Goal: Task Accomplishment & Management: Manage account settings

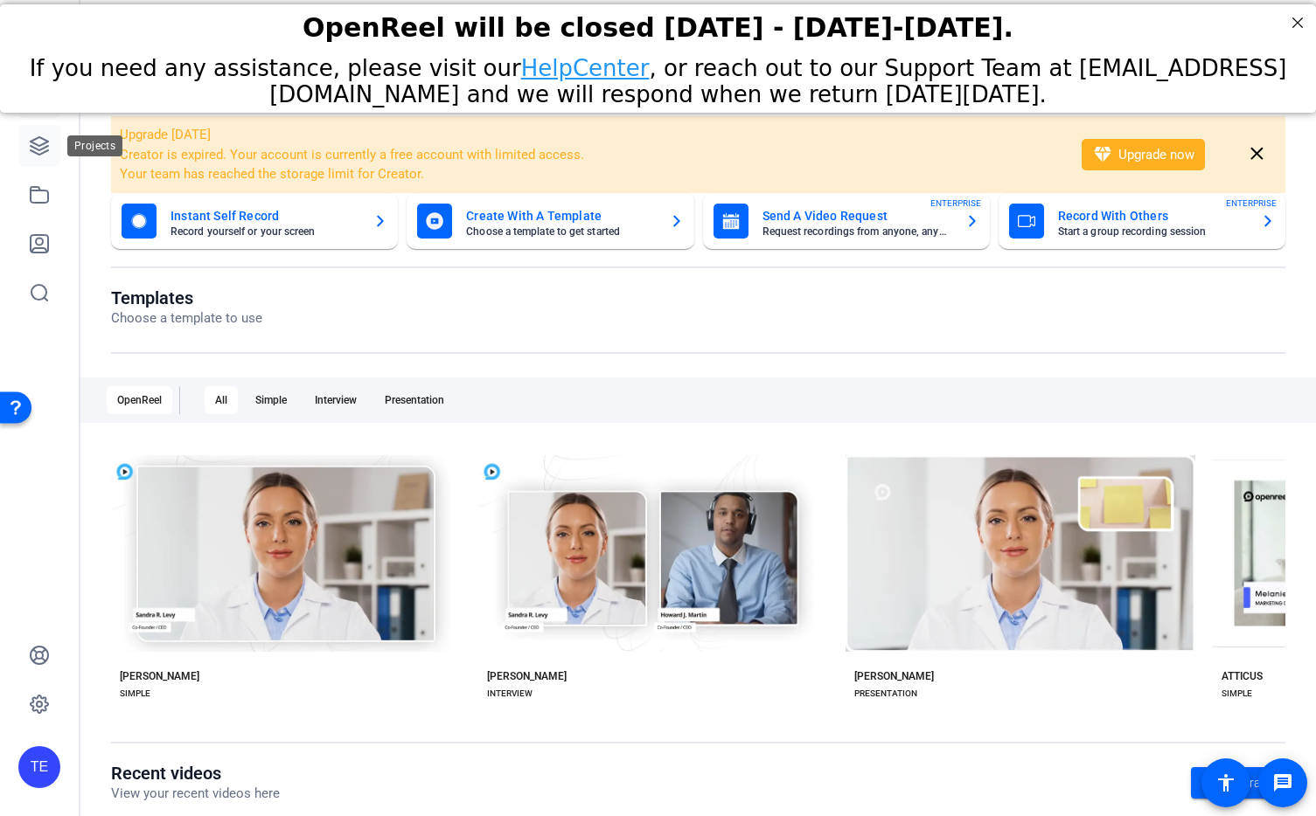
click at [41, 149] on icon at bounding box center [39, 145] width 17 height 17
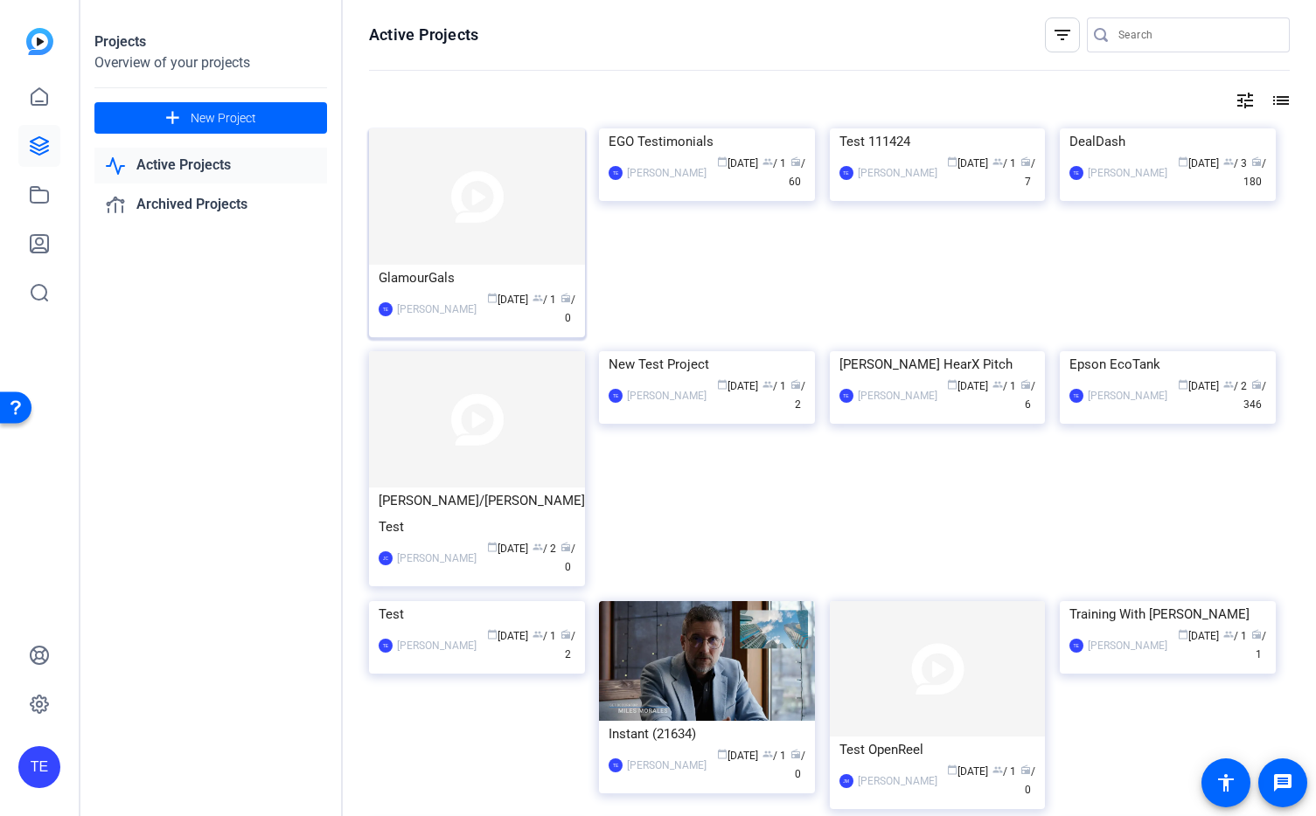
click at [451, 285] on div "GlamourGals" at bounding box center [476, 278] width 197 height 26
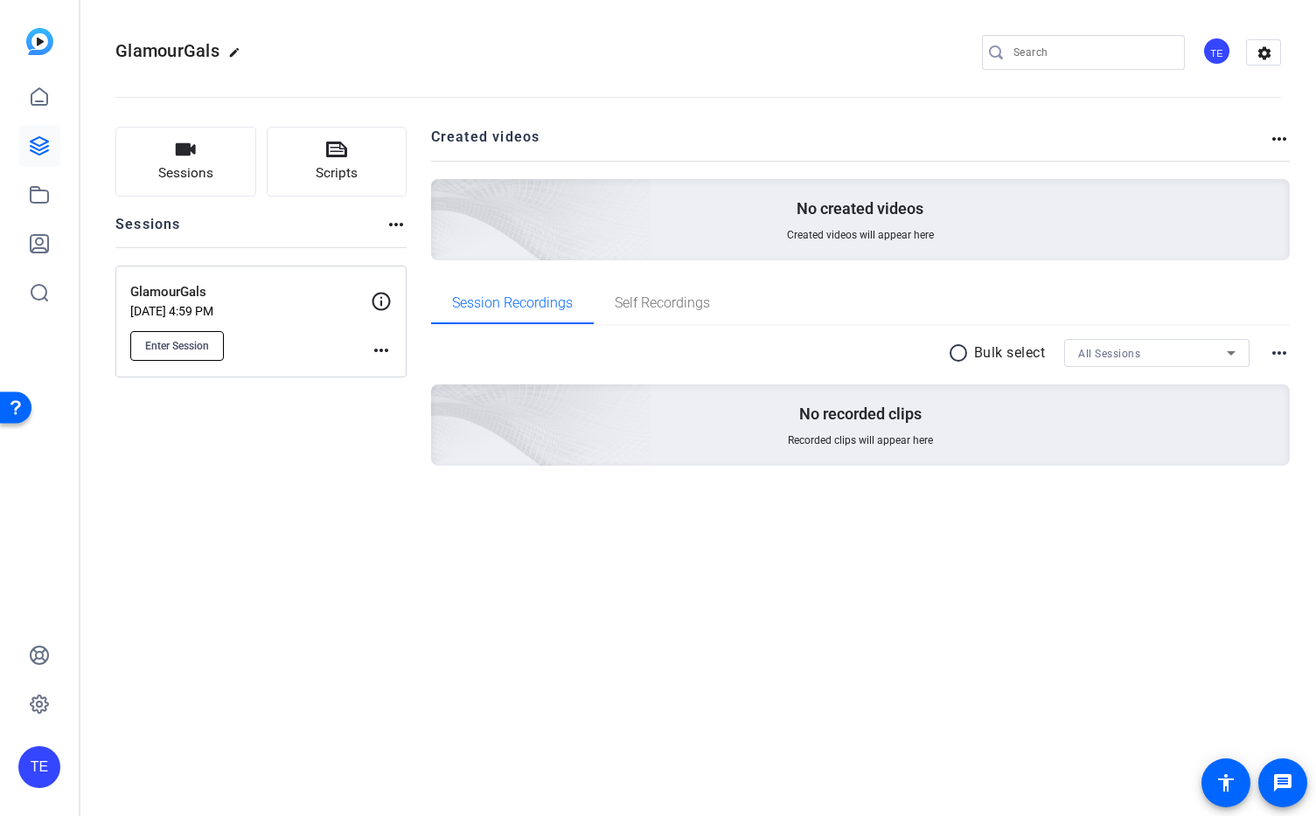
click at [182, 341] on span "Enter Session" at bounding box center [177, 346] width 64 height 14
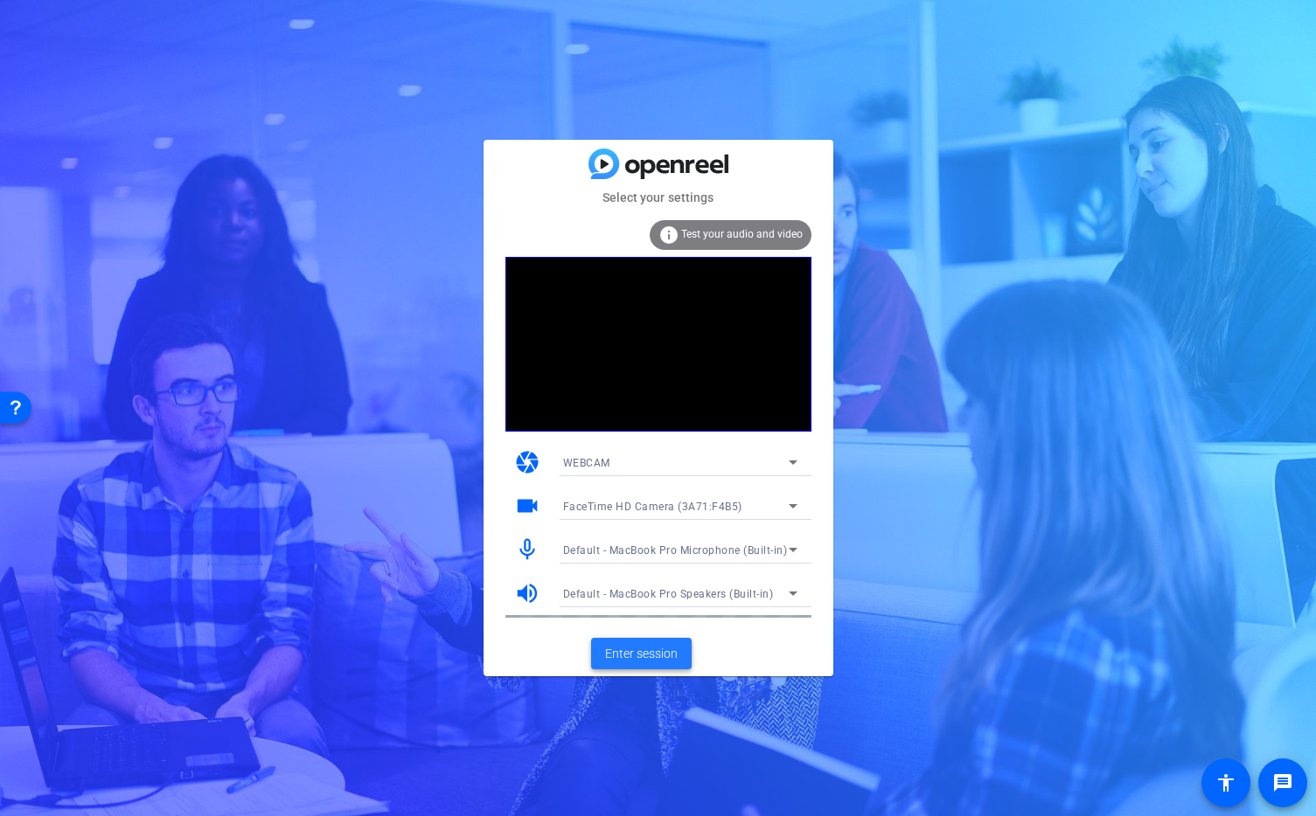
click at [661, 659] on span "Enter session" at bounding box center [641, 654] width 73 height 18
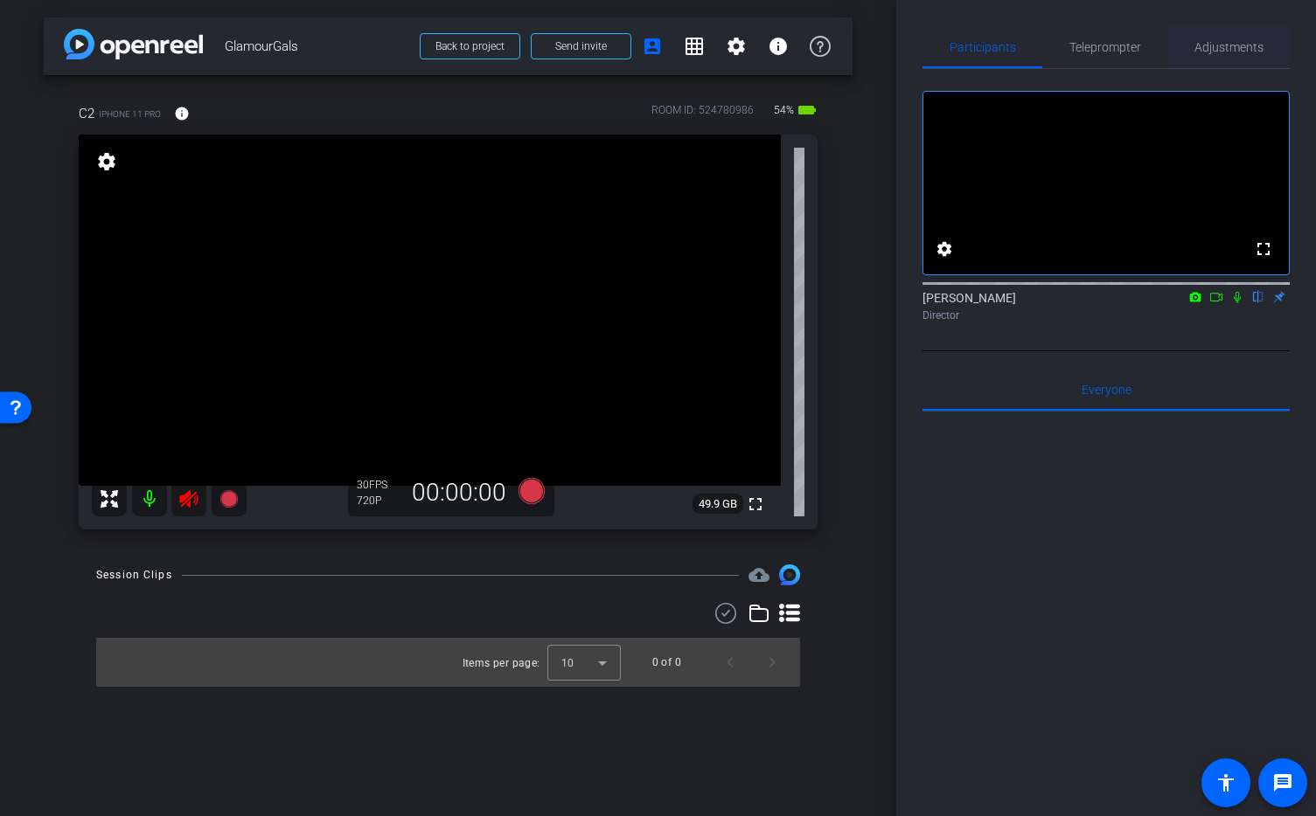
click at [1236, 52] on span "Adjustments" at bounding box center [1228, 47] width 69 height 12
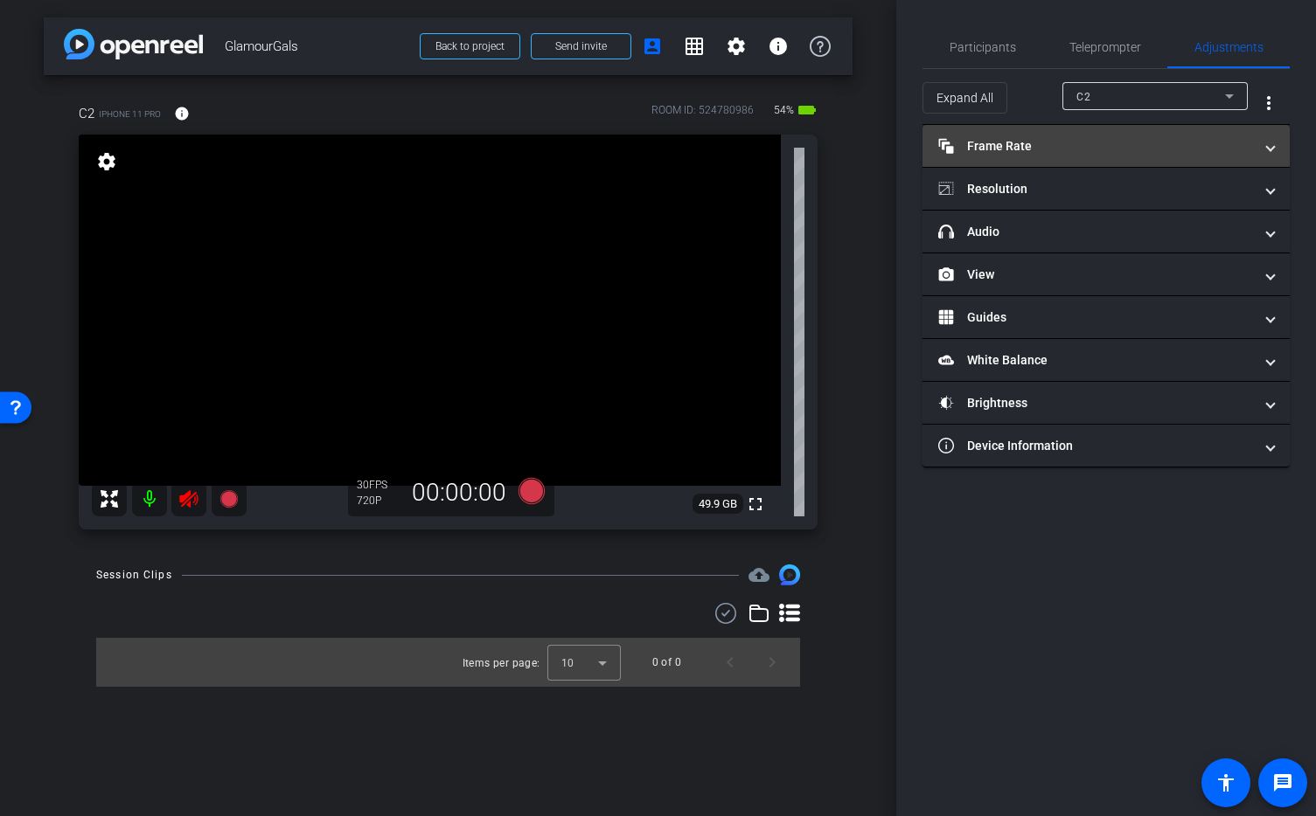
click at [1130, 142] on mat-panel-title "Frame Rate Frame Rate" at bounding box center [1095, 146] width 315 height 18
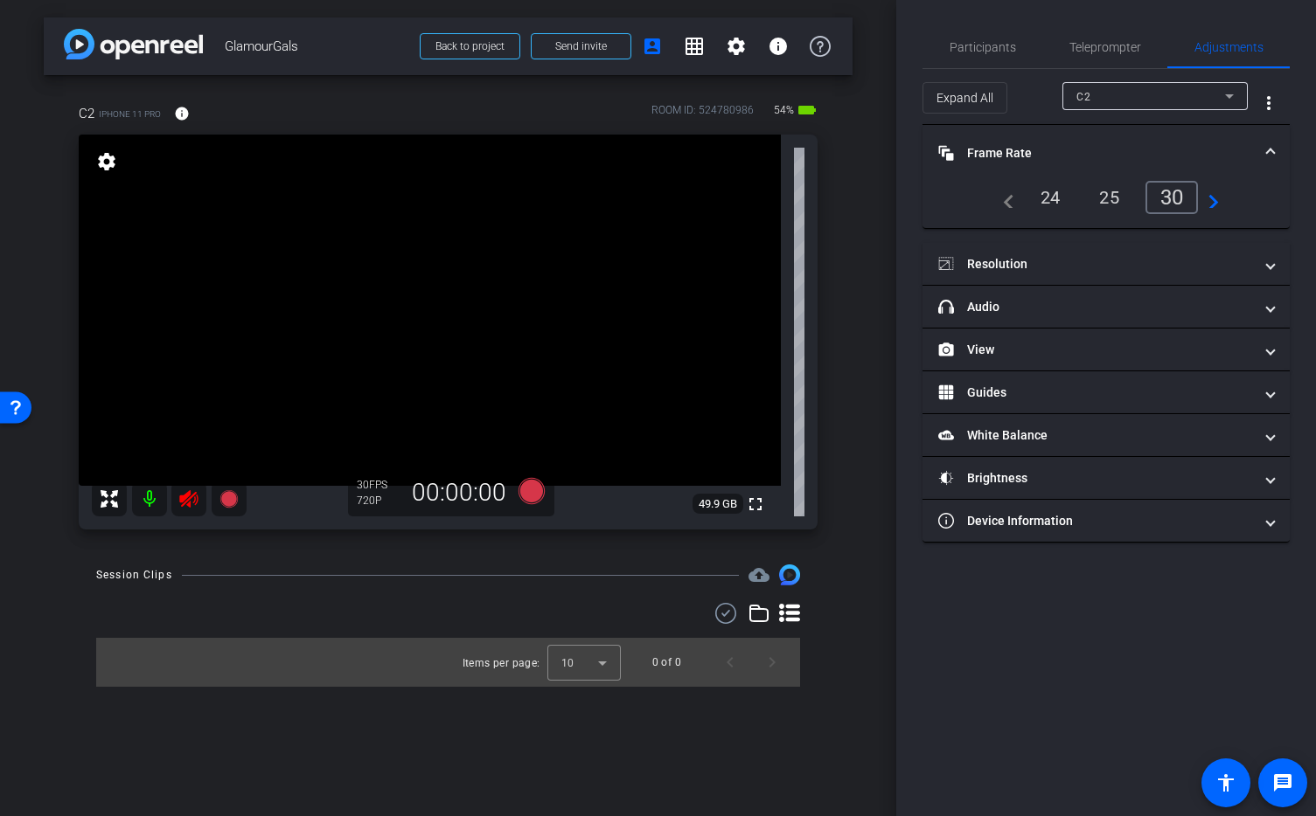
click at [1052, 201] on div "24" at bounding box center [1050, 198] width 46 height 30
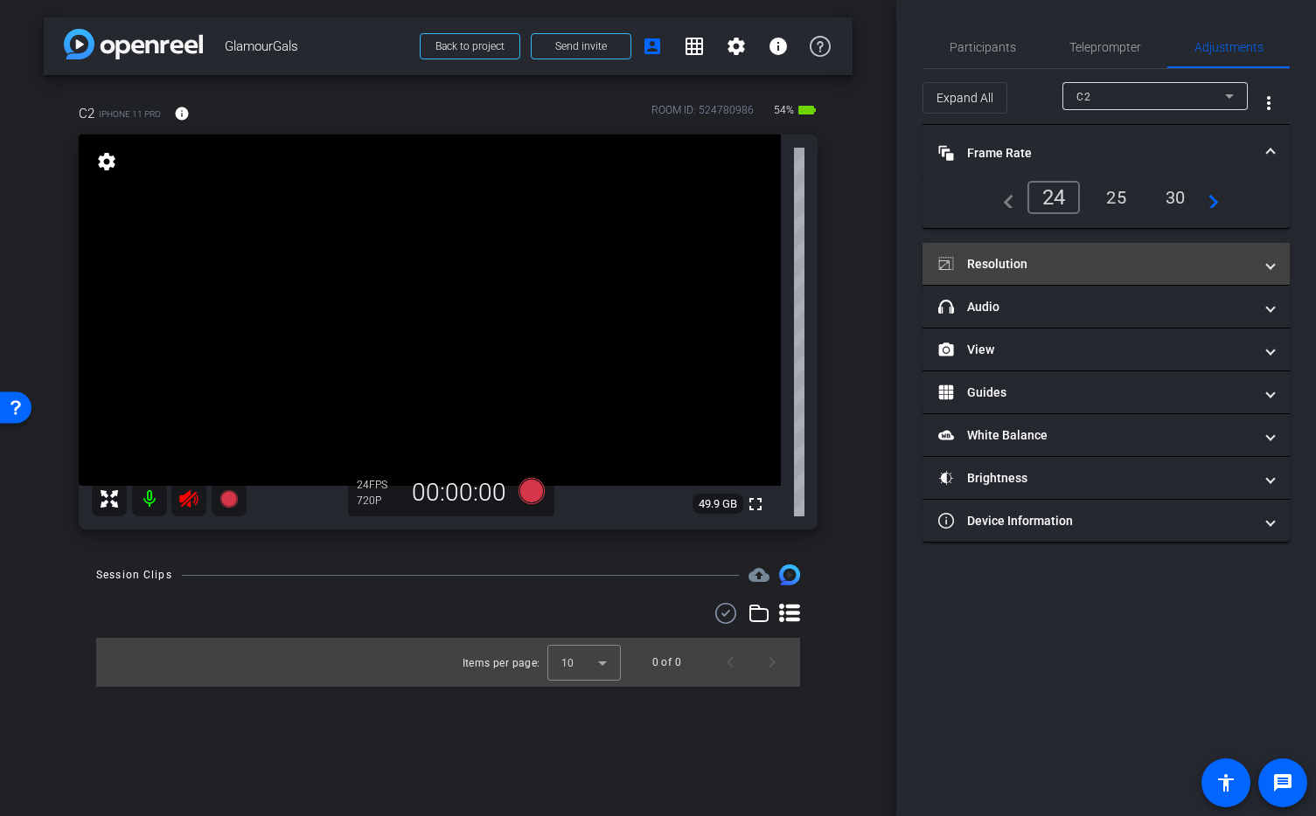
click at [1052, 262] on mat-panel-title "Resolution" at bounding box center [1095, 264] width 315 height 18
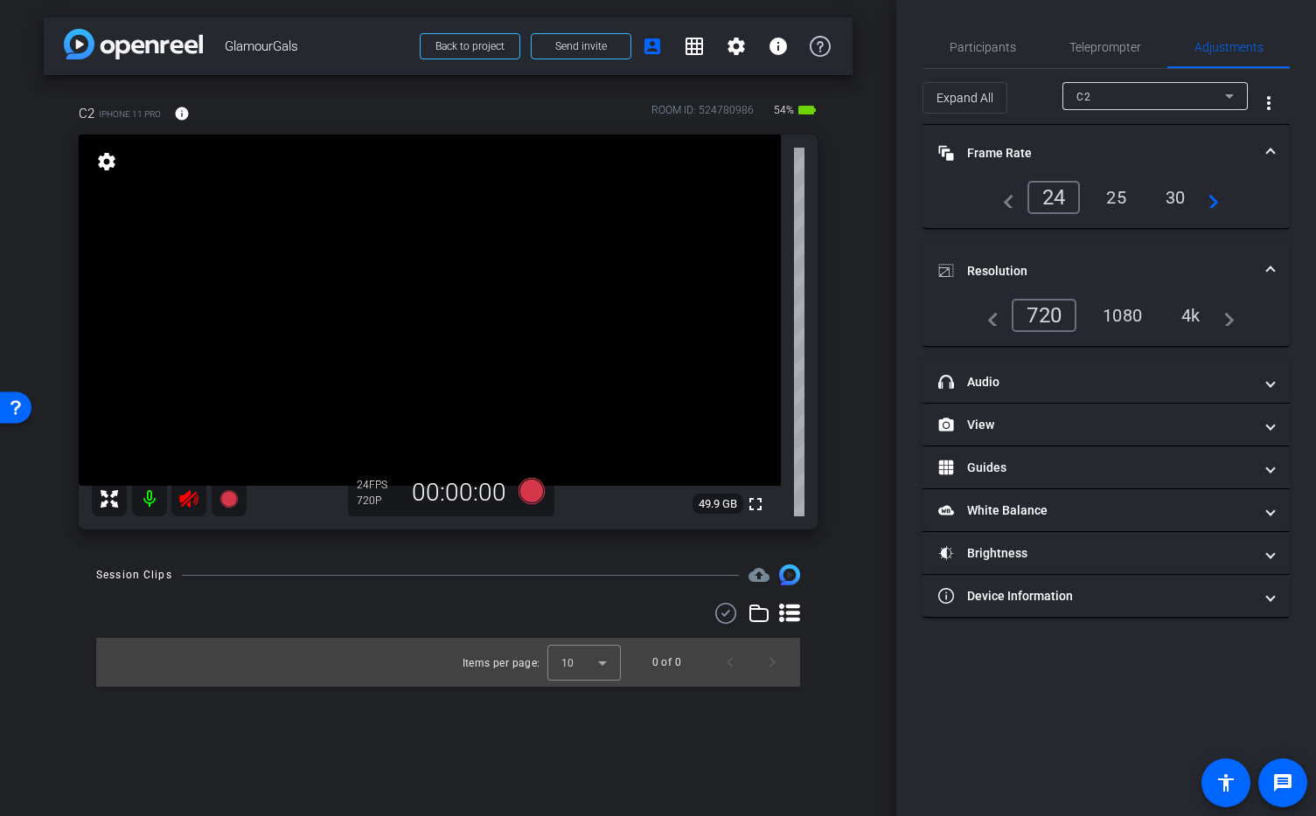
click at [1201, 317] on div "4k" at bounding box center [1190, 316] width 45 height 30
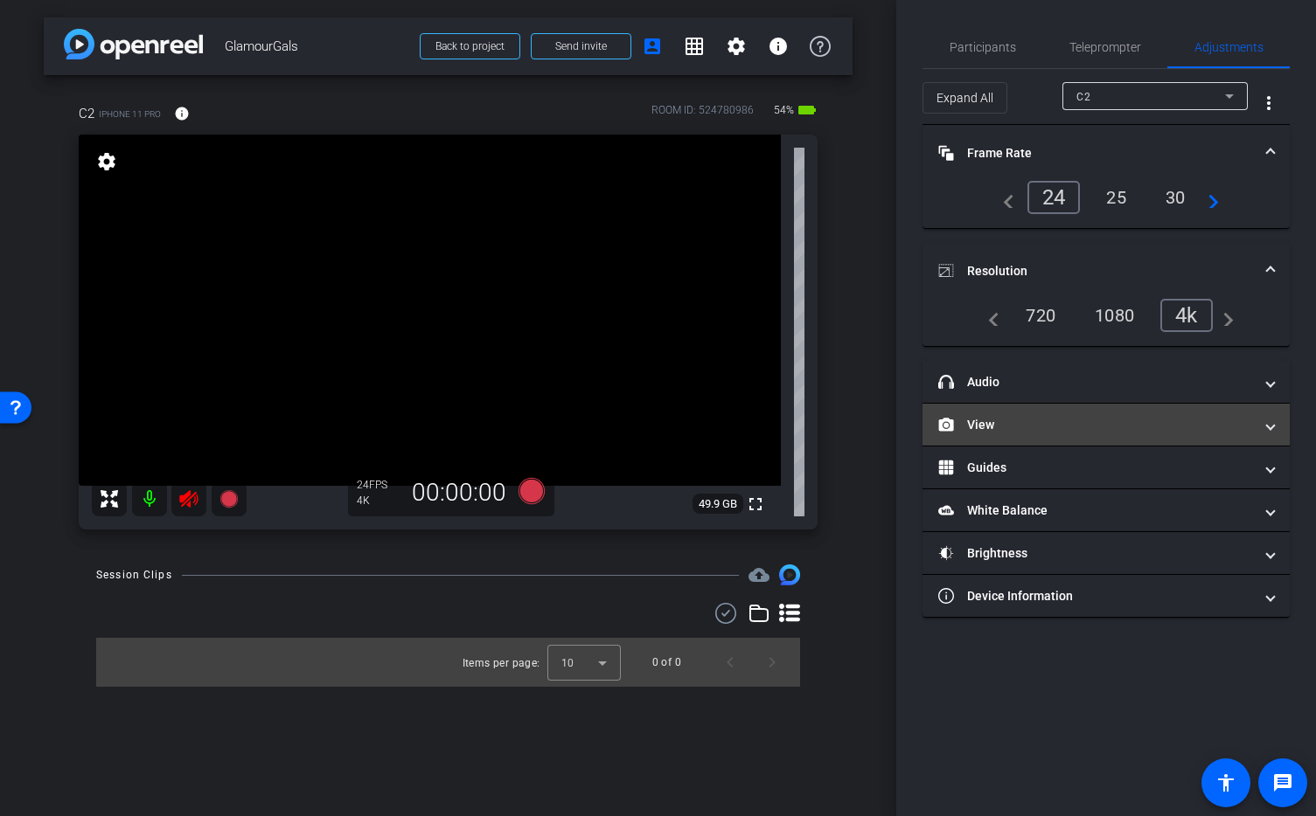
click at [1087, 430] on mat-panel-title "View" at bounding box center [1095, 425] width 315 height 18
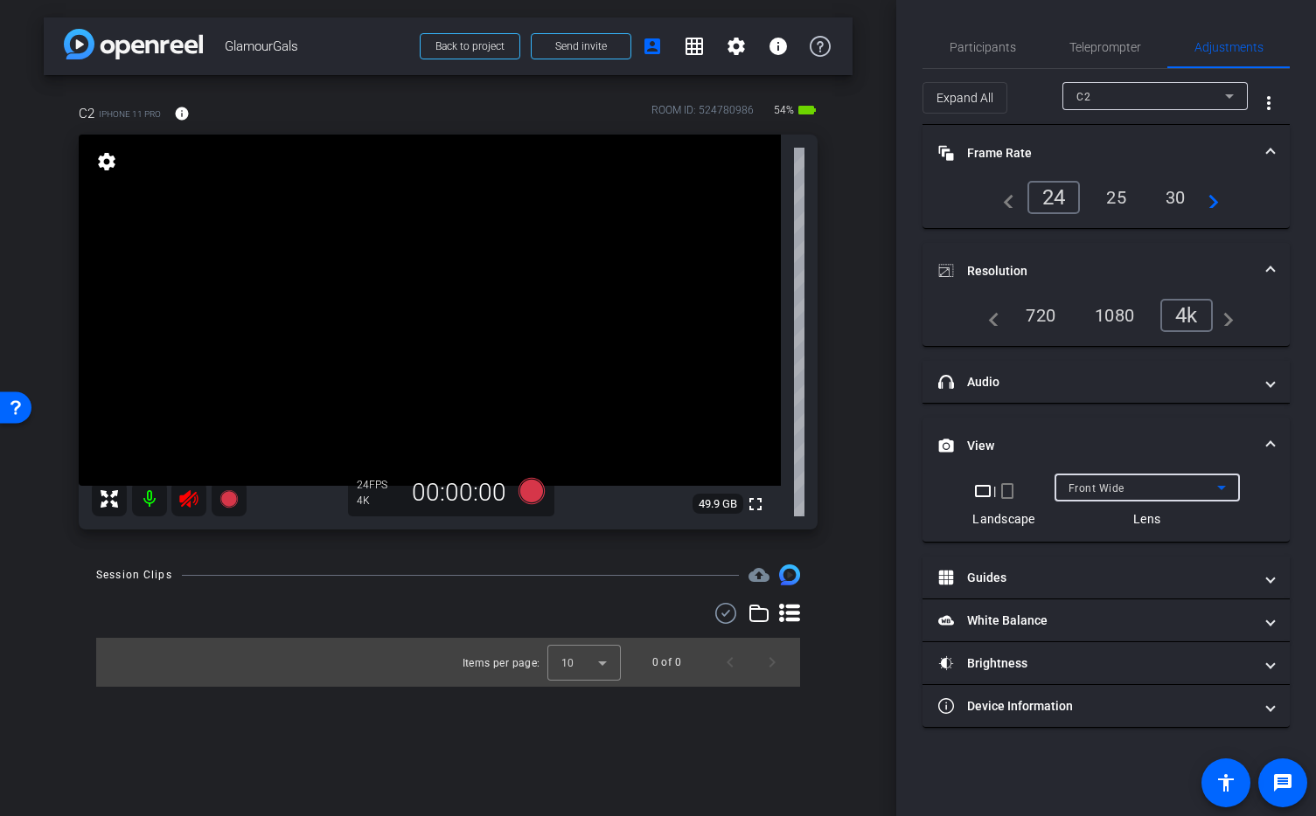
click at [1226, 490] on icon at bounding box center [1221, 487] width 21 height 21
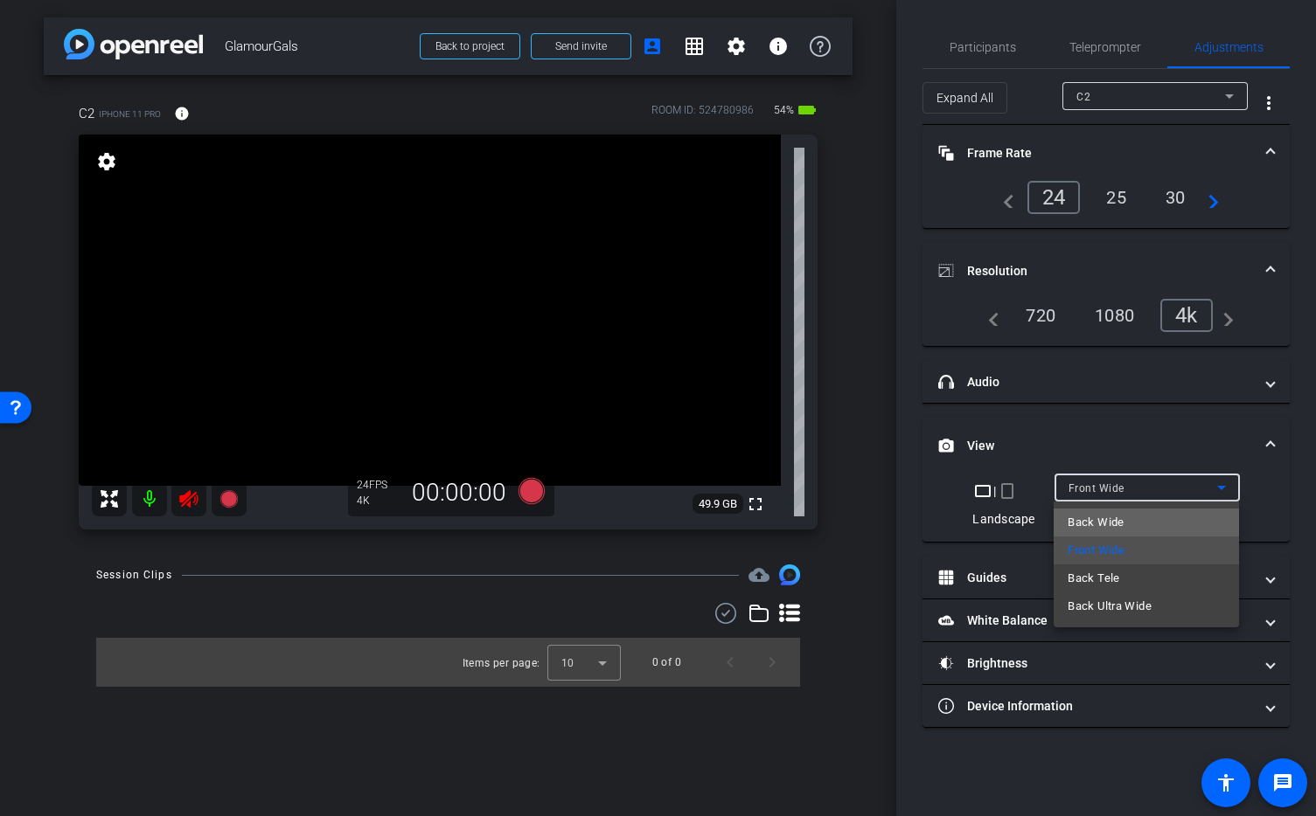
click at [1178, 520] on mat-option "Back Wide" at bounding box center [1145, 523] width 185 height 28
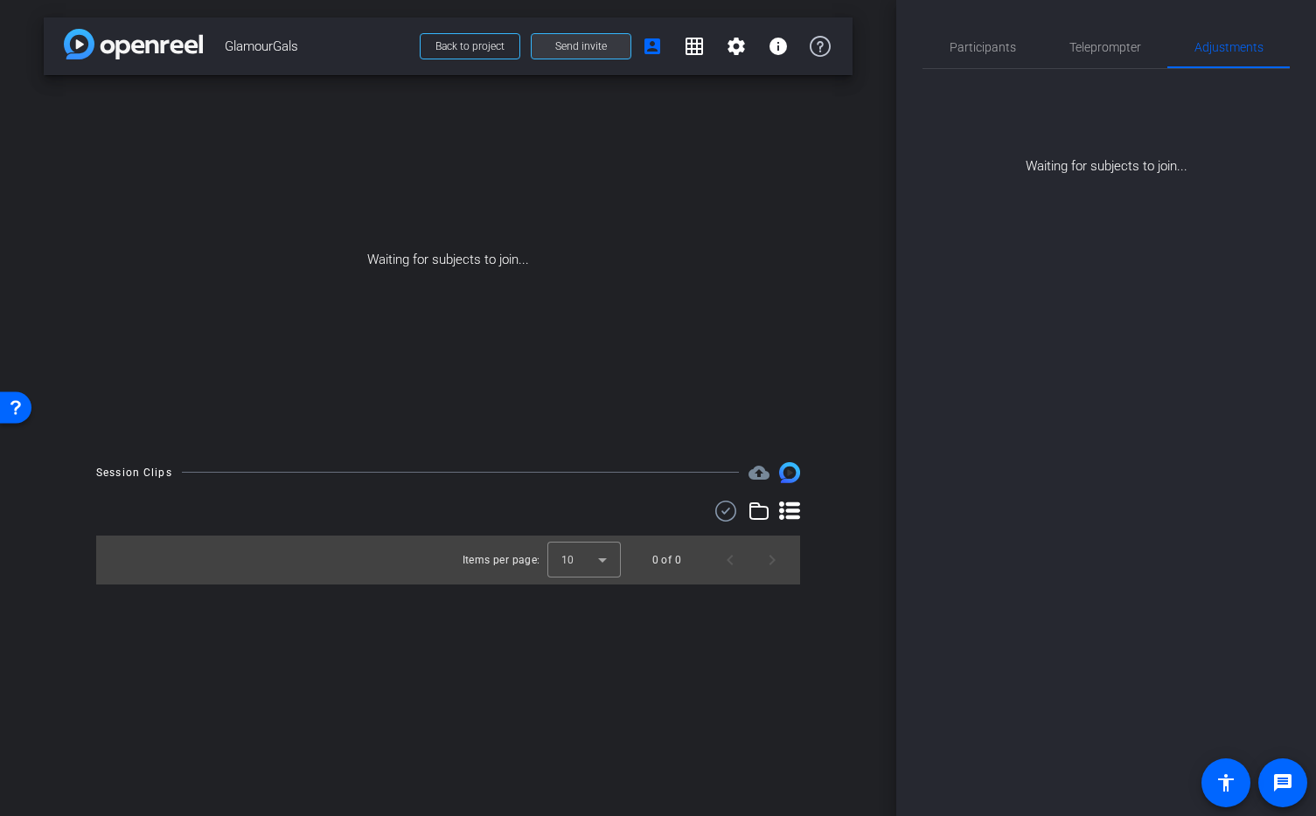
click at [600, 48] on span "Send invite" at bounding box center [581, 46] width 52 height 14
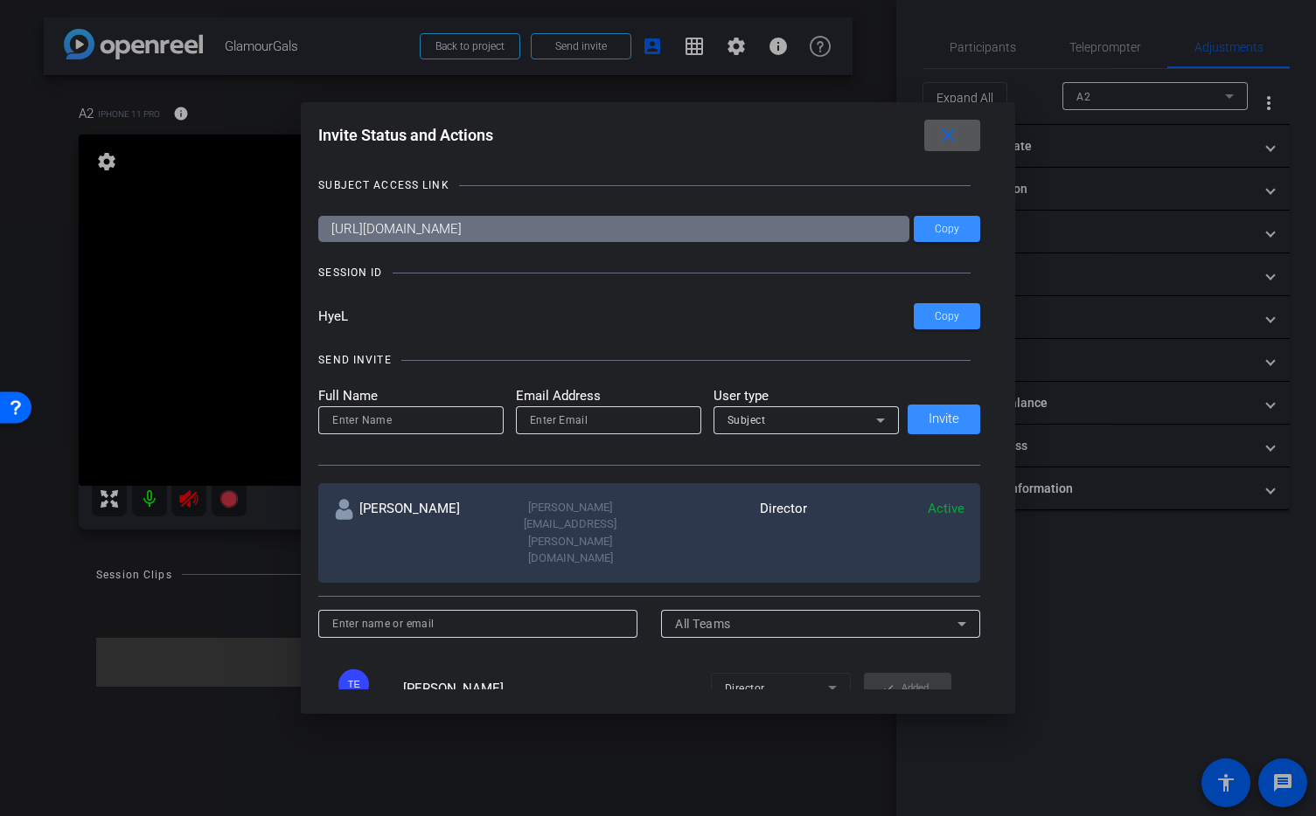
click at [955, 135] on mat-icon "close" at bounding box center [948, 136] width 22 height 22
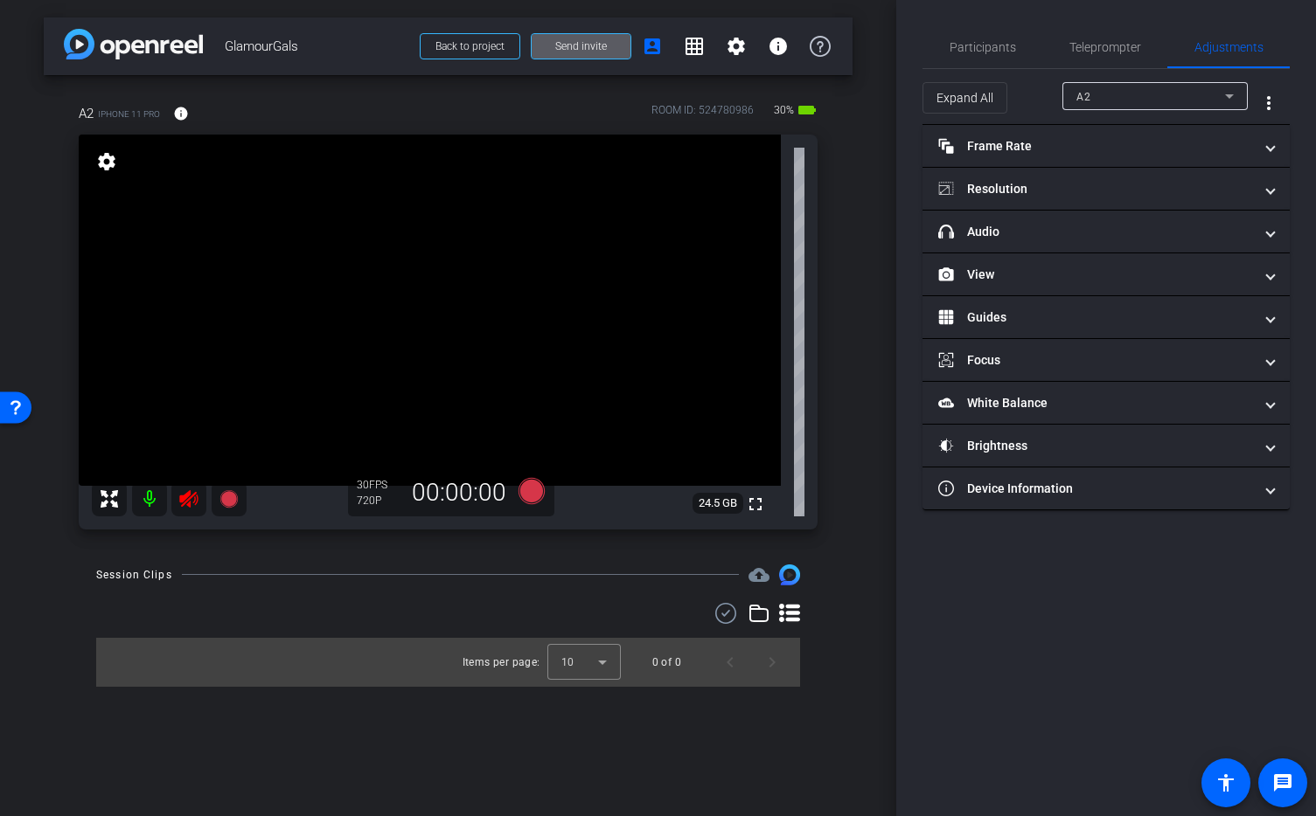
click at [150, 498] on mat-icon at bounding box center [149, 499] width 35 height 35
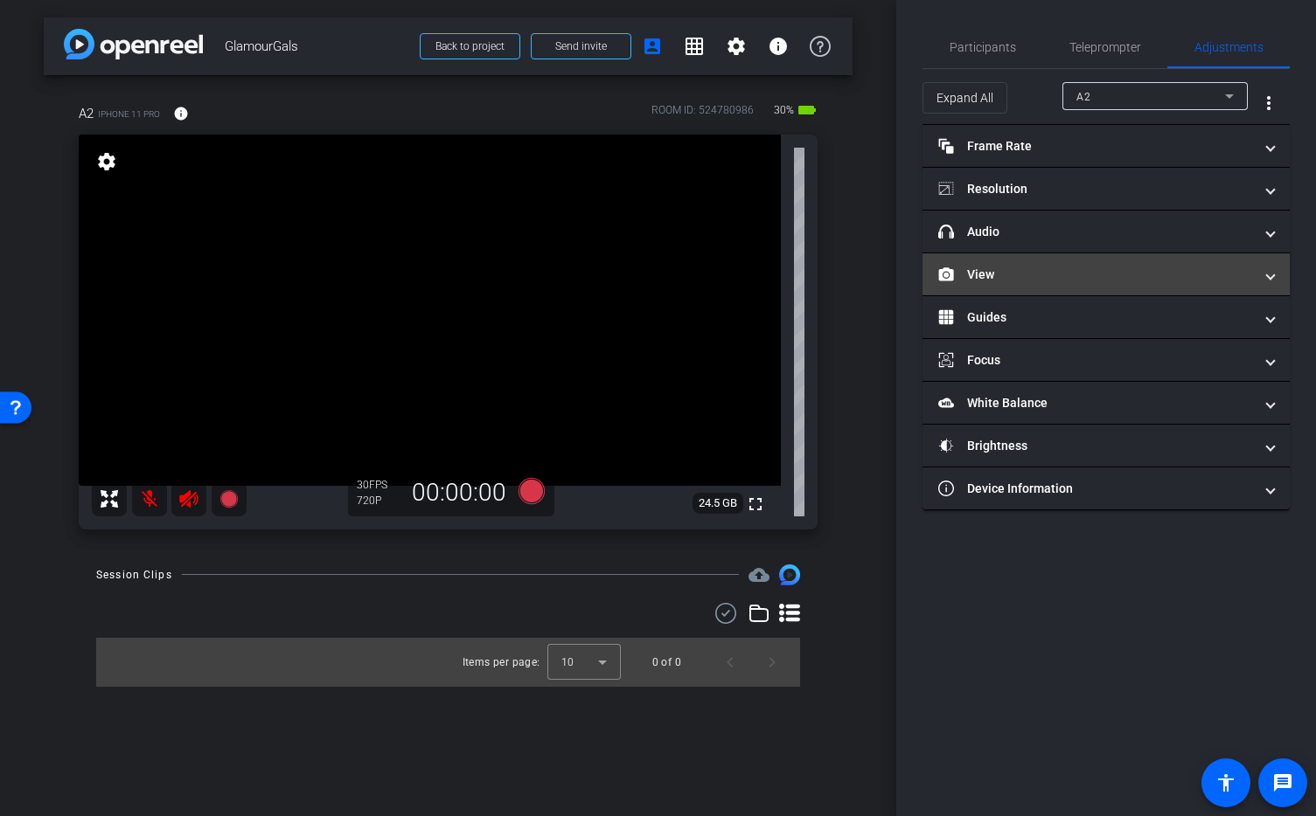
click at [1040, 266] on mat-panel-title "View" at bounding box center [1095, 275] width 315 height 18
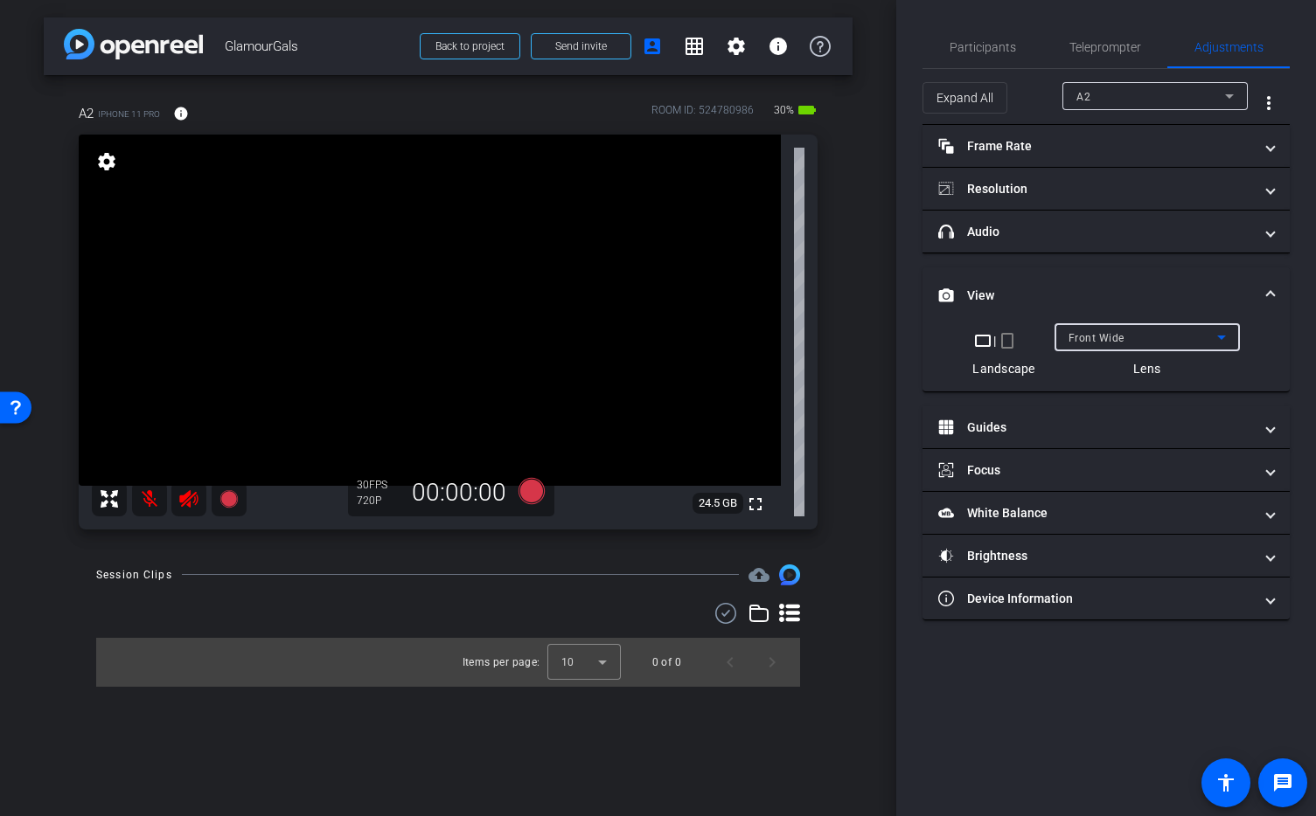
click at [1220, 335] on icon at bounding box center [1221, 337] width 21 height 21
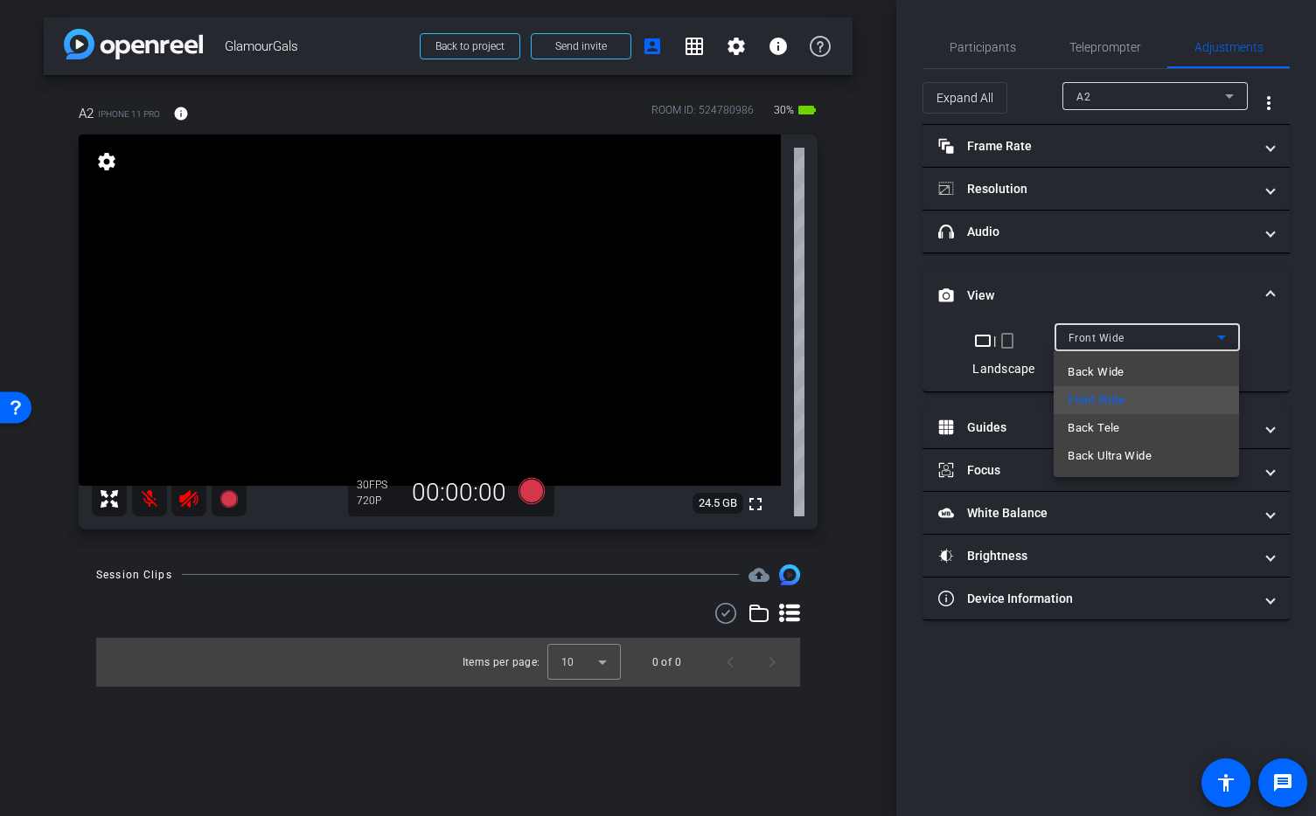
click at [1170, 379] on mat-option "Back Wide" at bounding box center [1145, 372] width 185 height 28
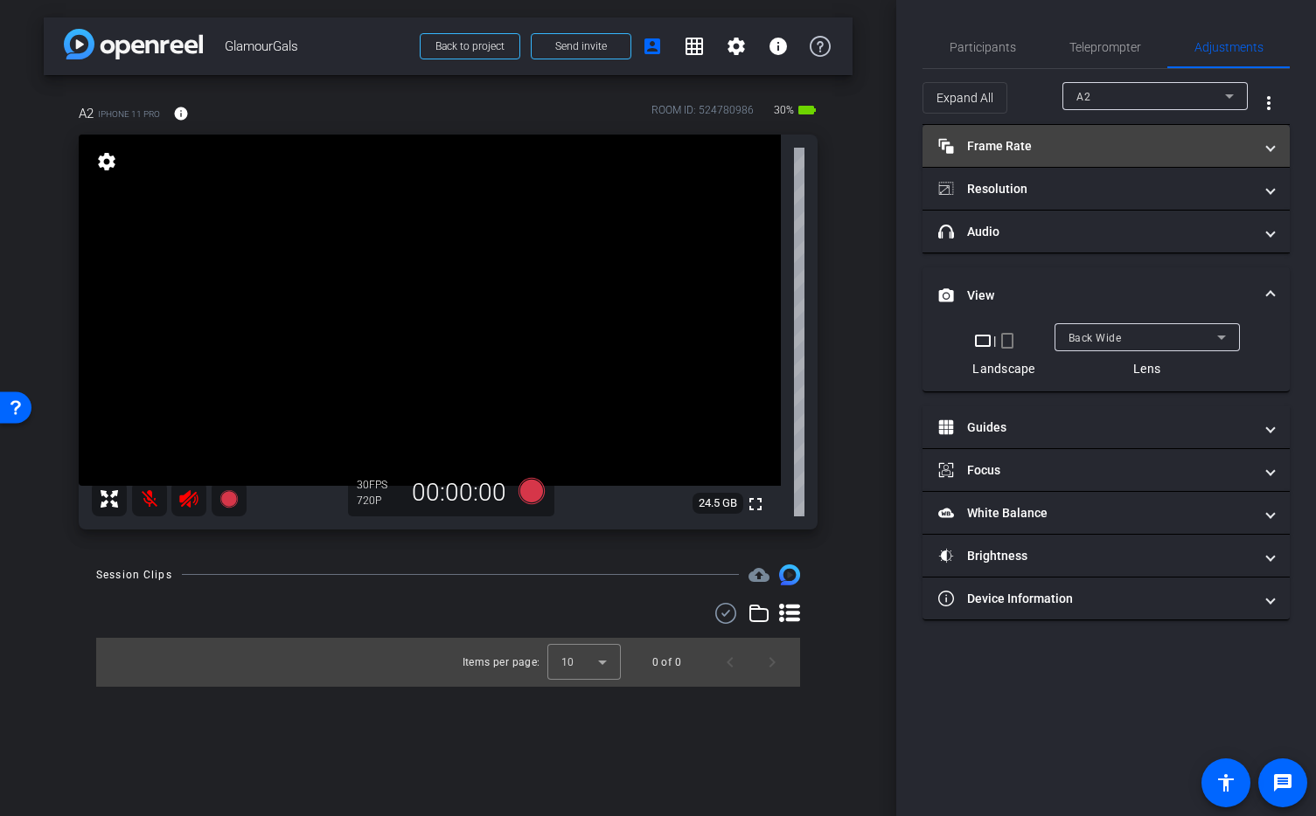
click at [1064, 146] on mat-panel-title "Frame Rate Frame Rate" at bounding box center [1095, 146] width 315 height 18
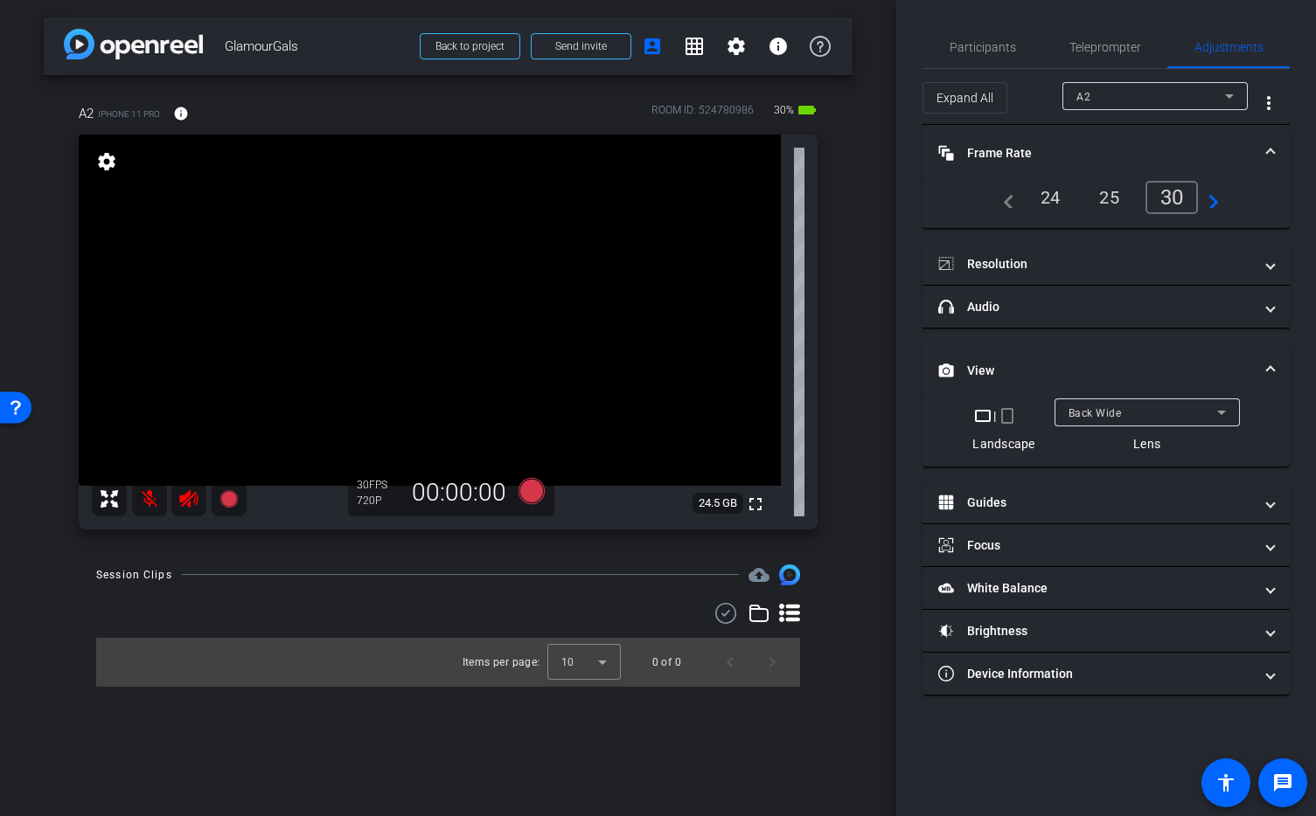
click at [1045, 197] on div "24" at bounding box center [1050, 198] width 46 height 30
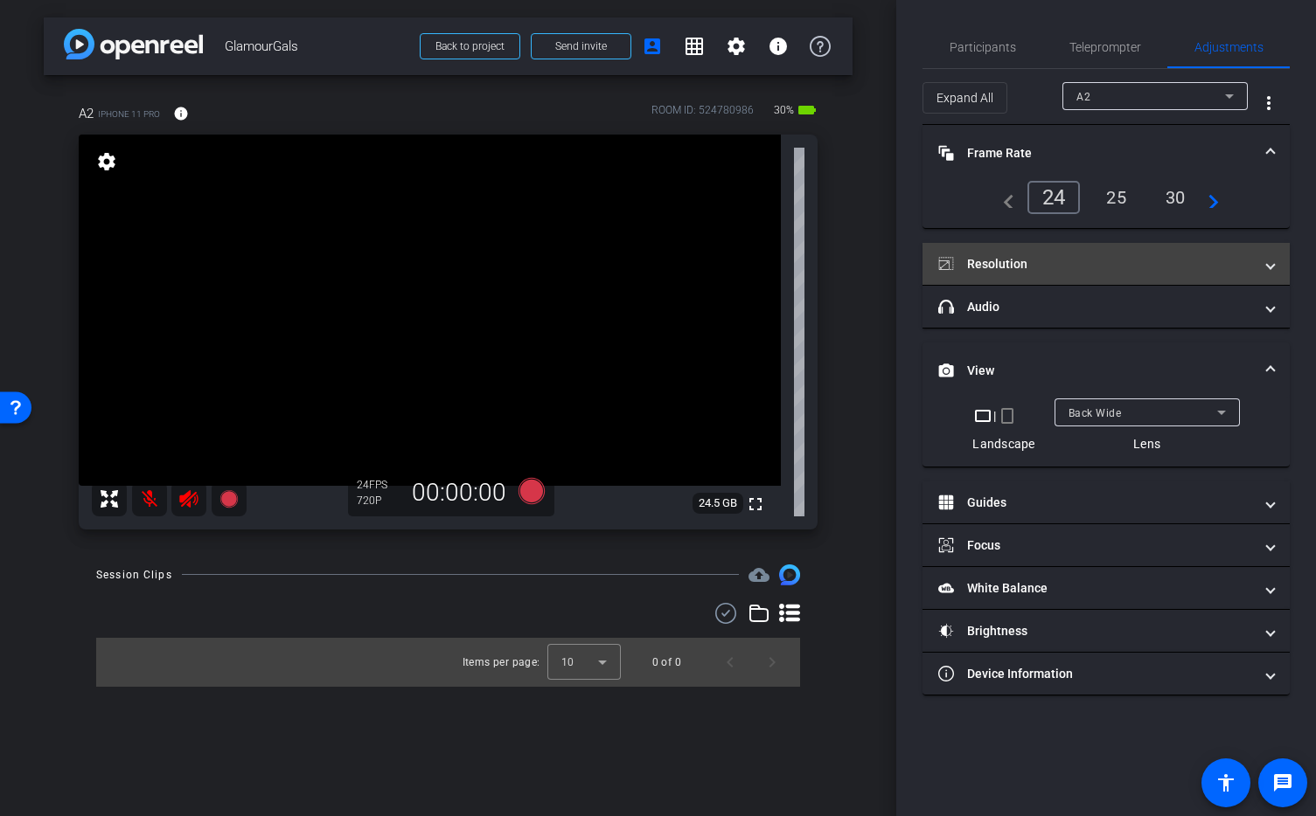
click at [1029, 264] on mat-panel-title "Resolution" at bounding box center [1095, 264] width 315 height 18
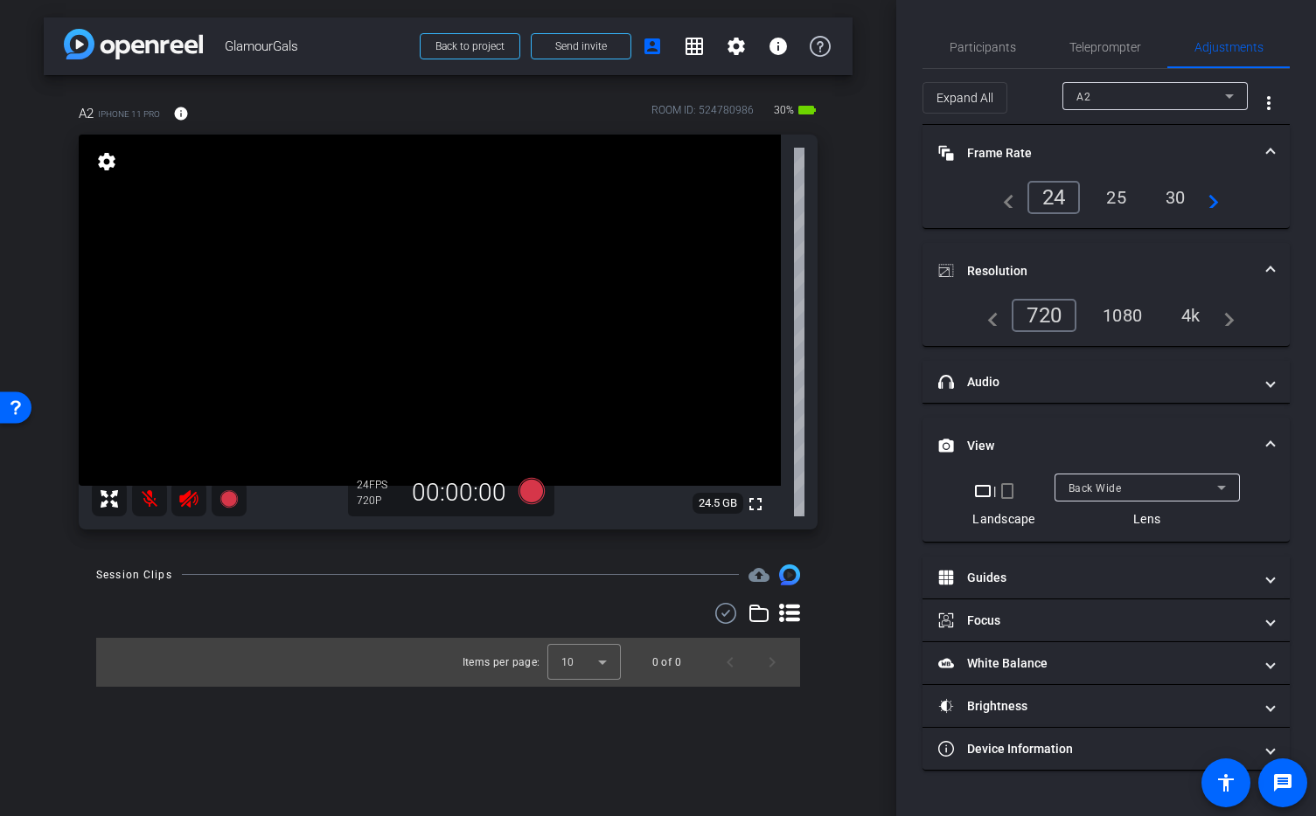
click at [1193, 314] on div "4k" at bounding box center [1190, 316] width 45 height 30
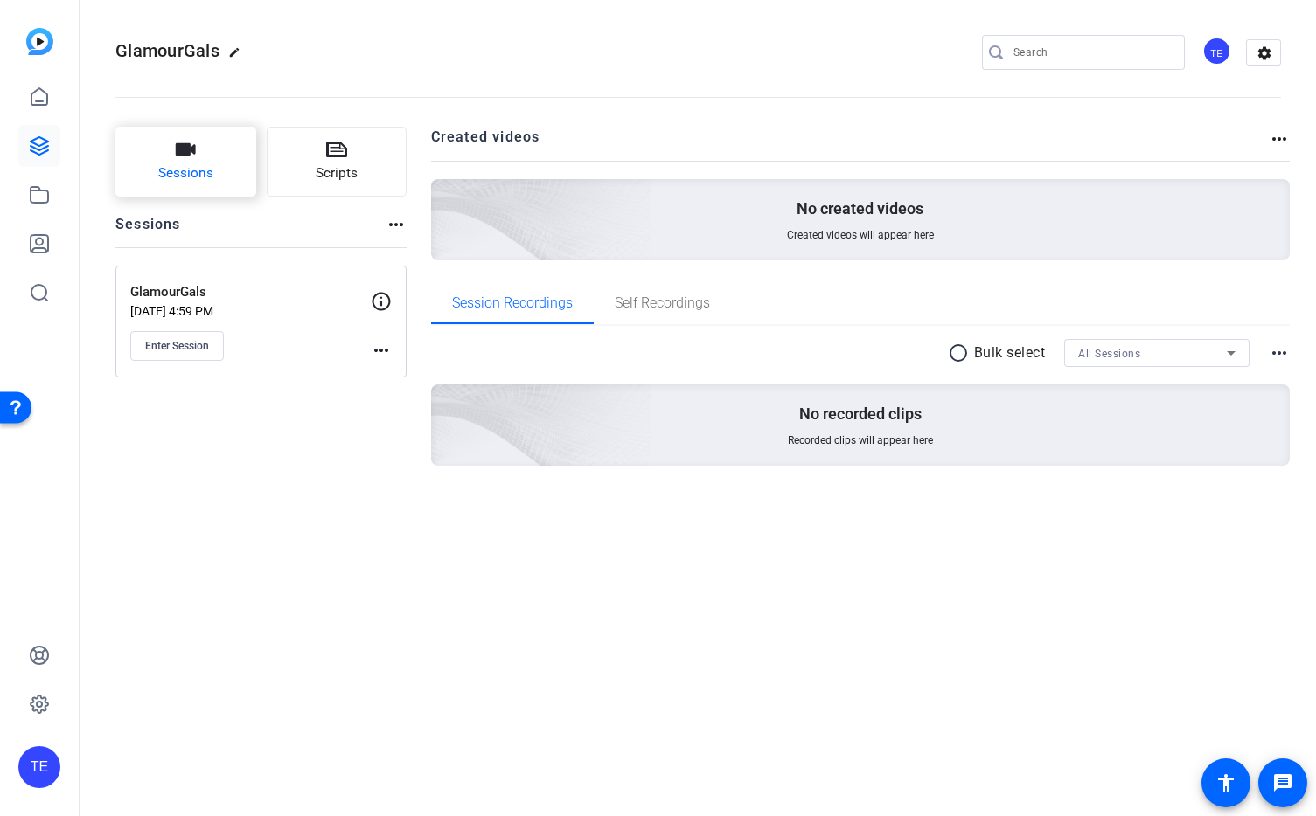
click at [181, 162] on button "Sessions" at bounding box center [185, 162] width 141 height 70
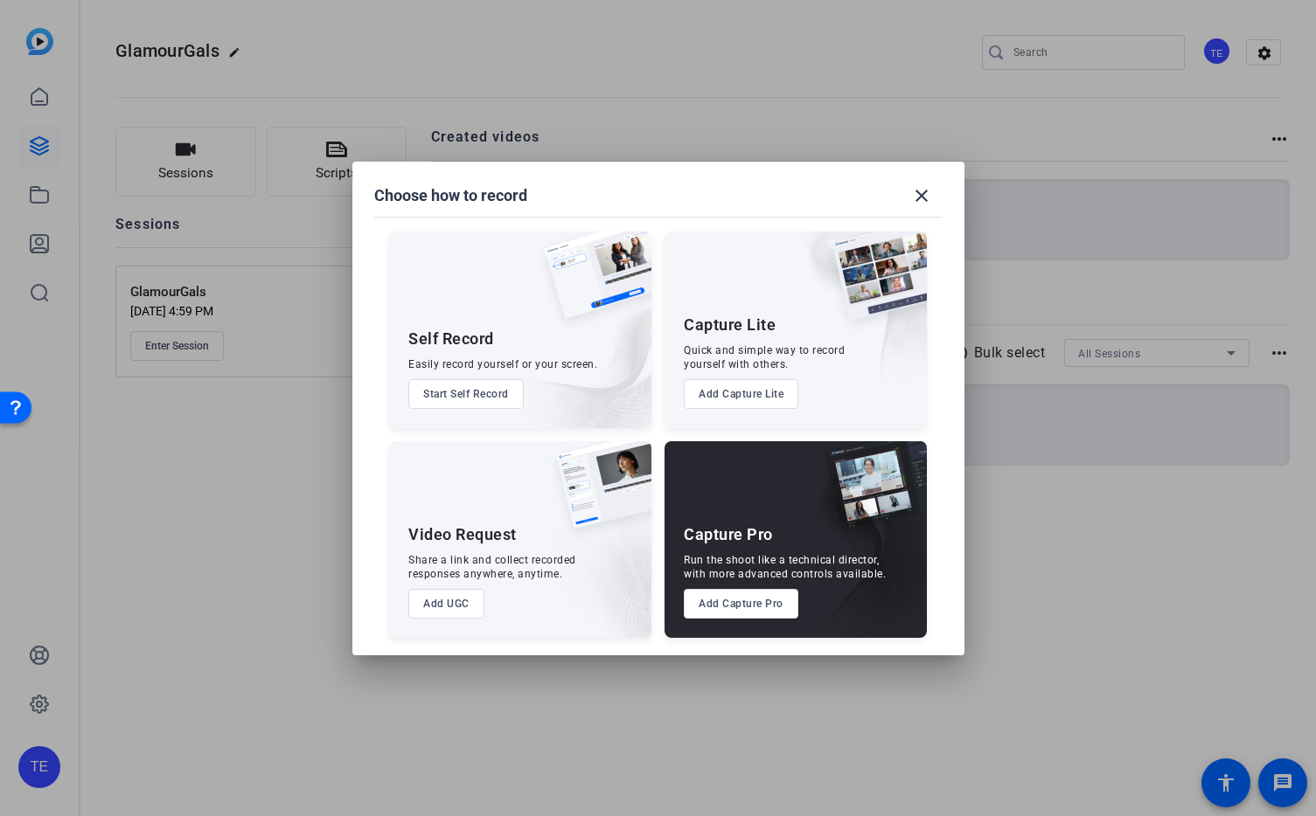
click at [466, 393] on button "Start Self Record" at bounding box center [465, 394] width 115 height 30
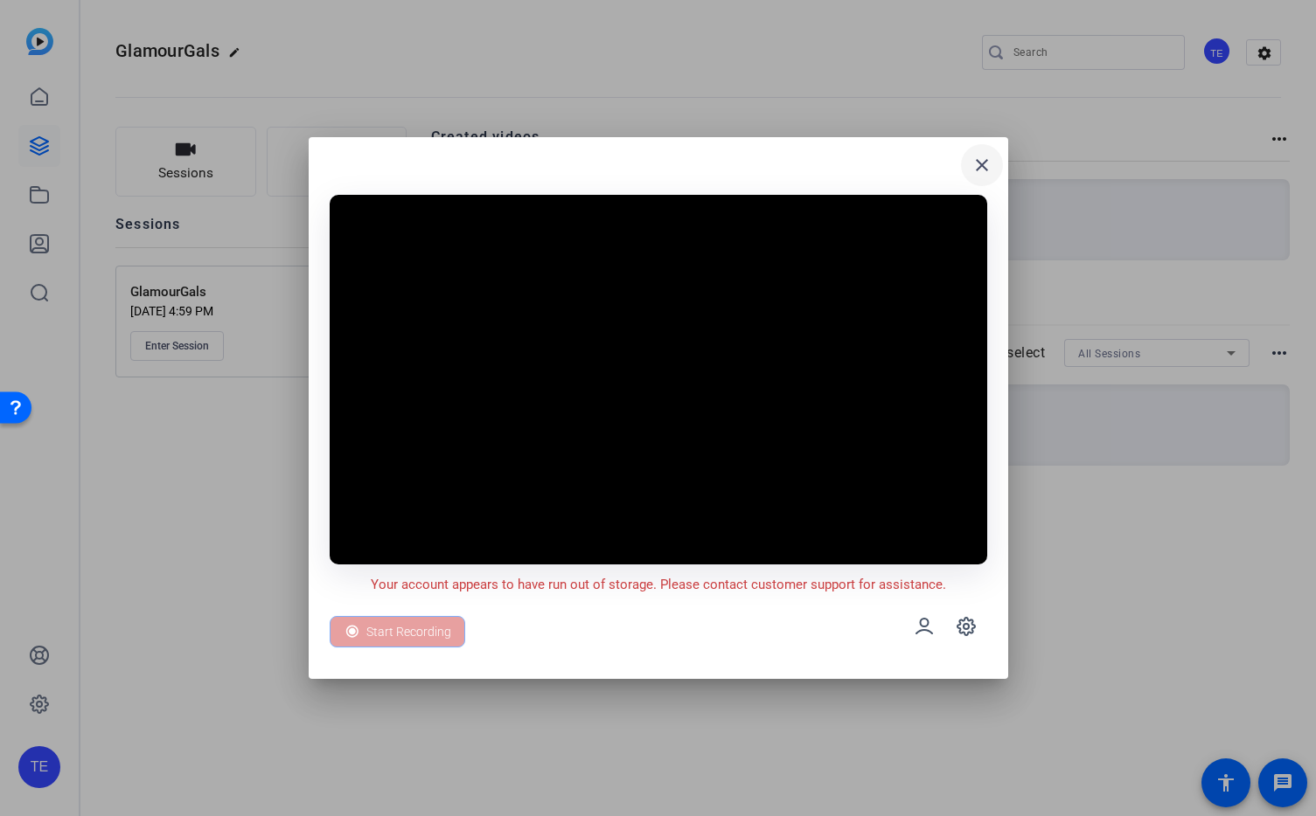
click at [981, 162] on mat-icon "close" at bounding box center [981, 165] width 21 height 21
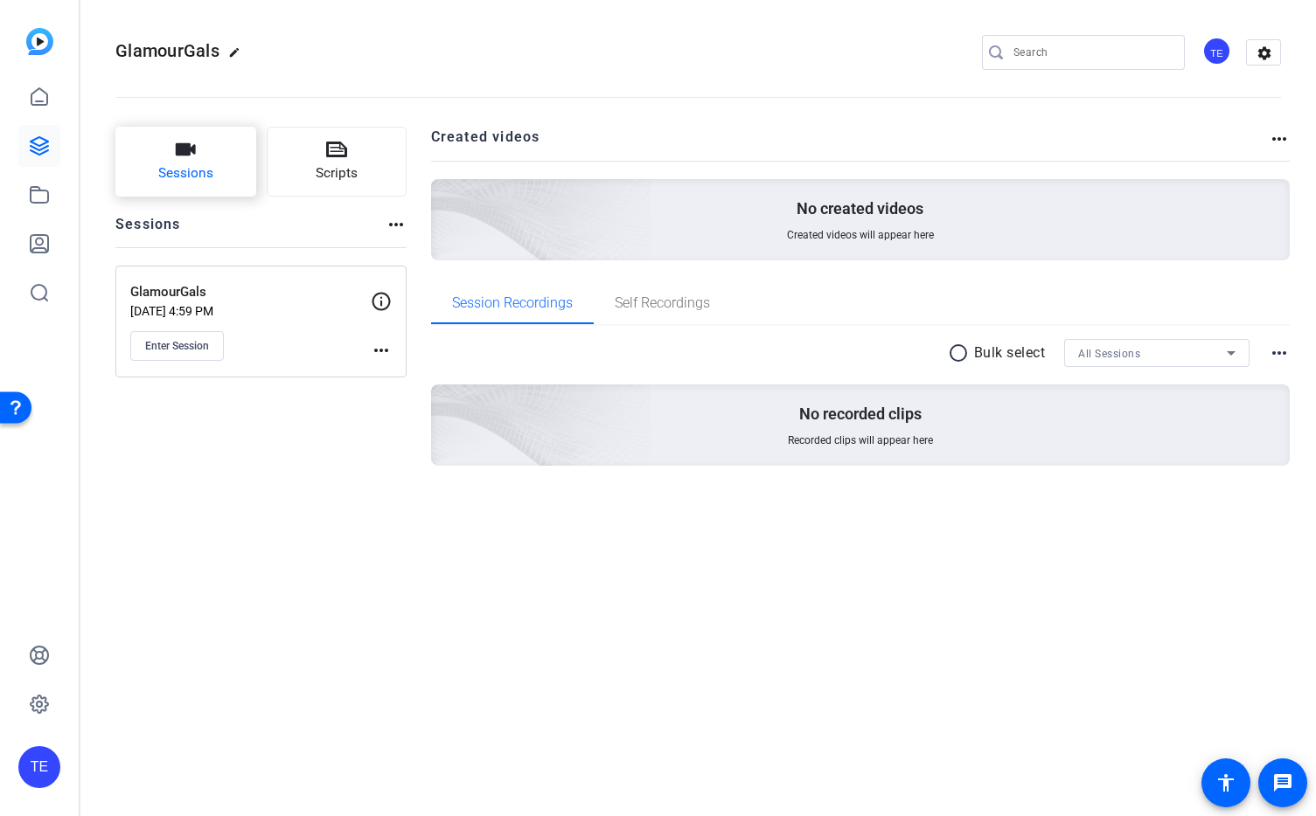
click at [178, 172] on span "Sessions" at bounding box center [185, 173] width 55 height 20
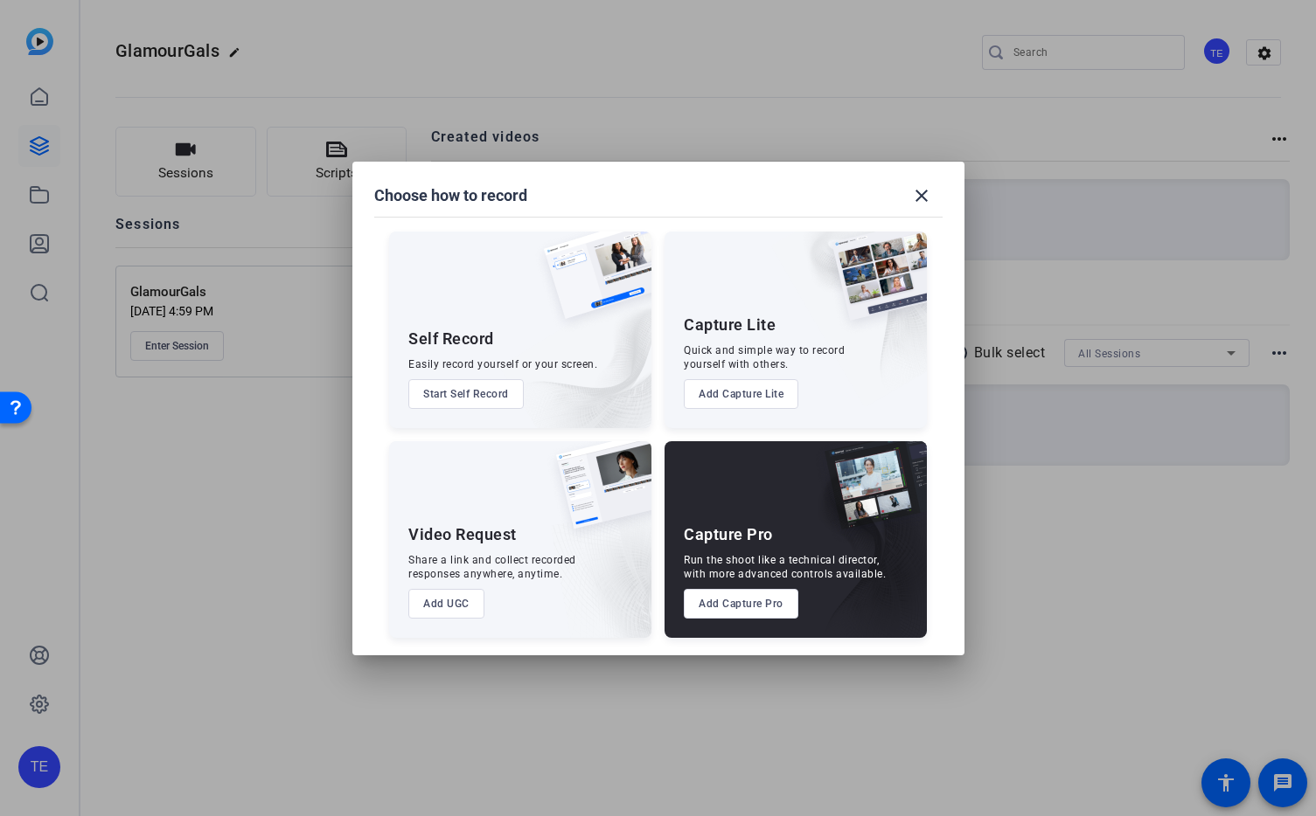
click at [770, 392] on button "Add Capture Lite" at bounding box center [741, 394] width 115 height 30
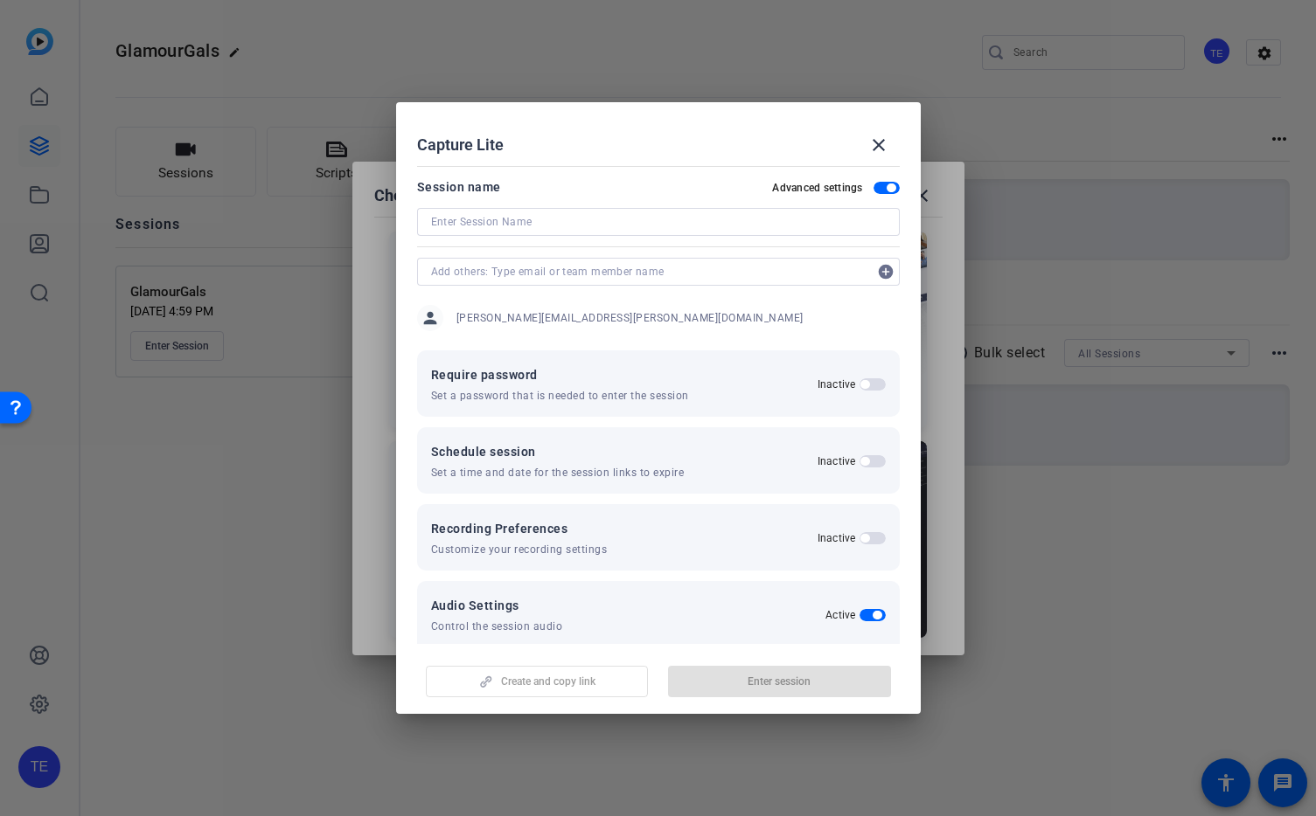
click at [663, 224] on input at bounding box center [658, 222] width 455 height 21
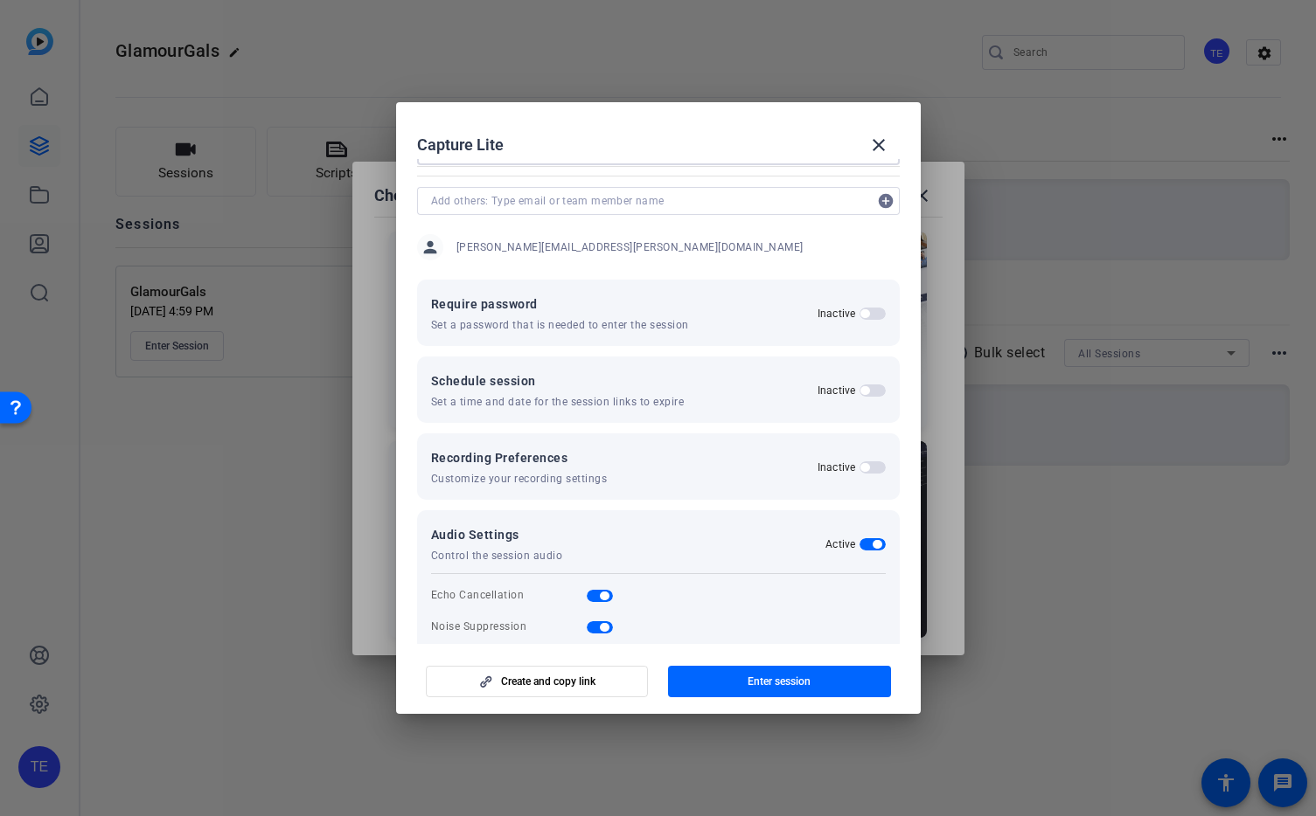
scroll to position [87, 0]
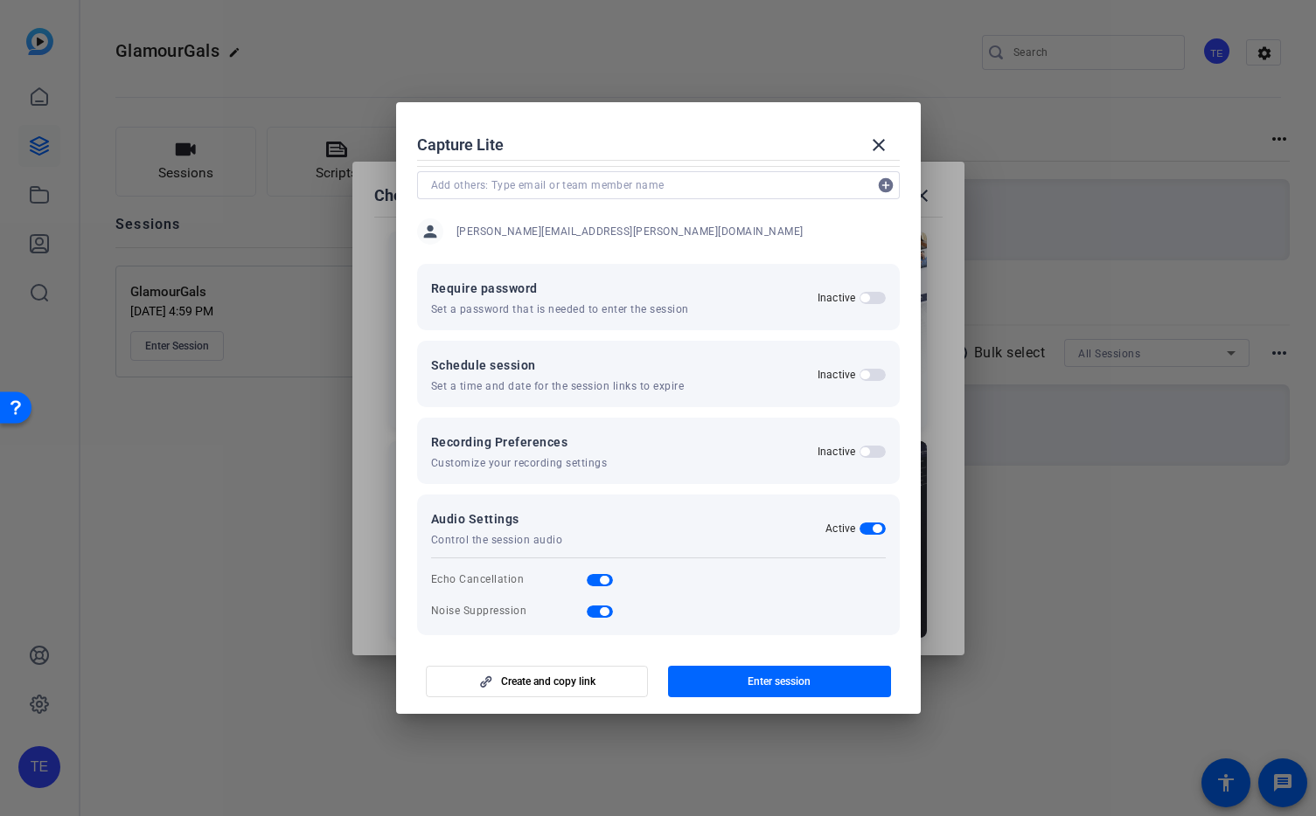
type input "GG Capture"
click at [869, 453] on span "button" at bounding box center [872, 452] width 26 height 12
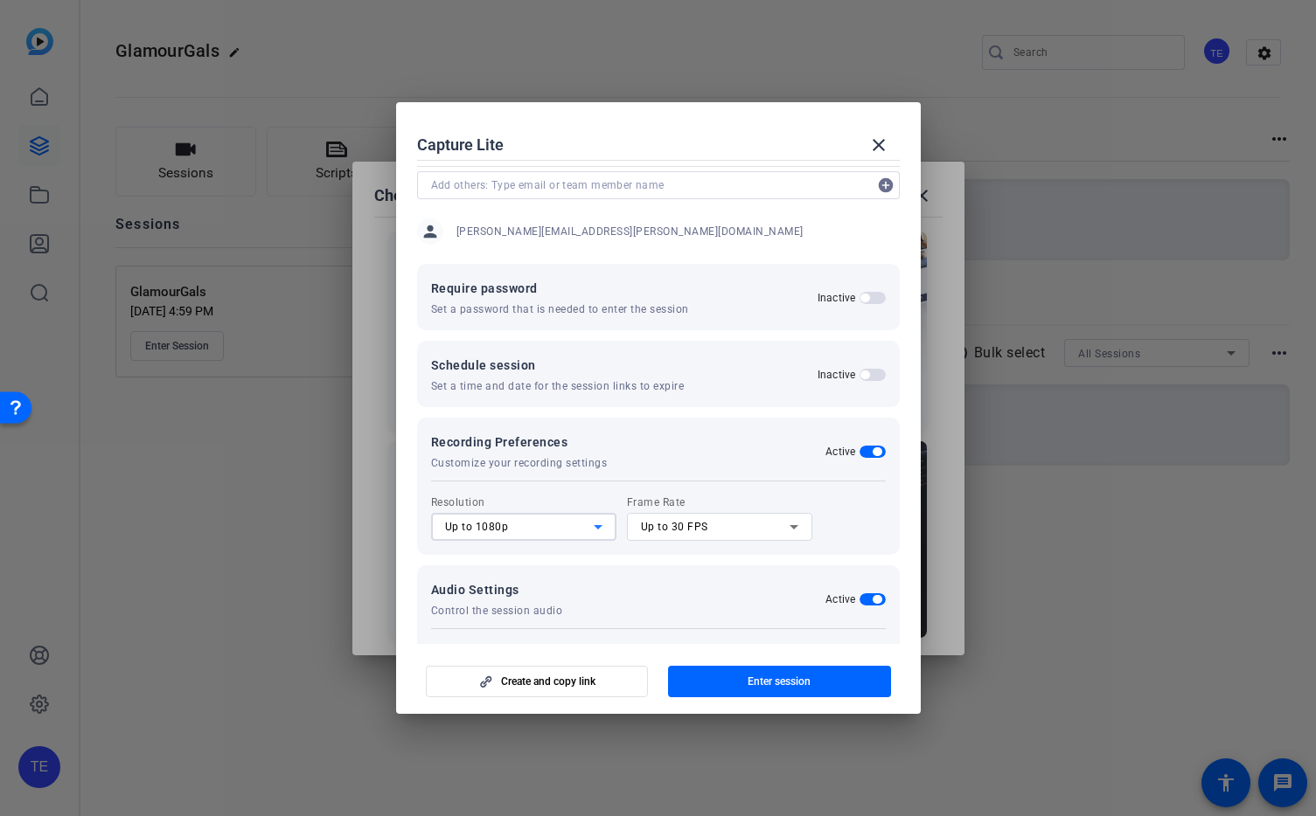
click at [601, 527] on icon at bounding box center [597, 527] width 21 height 21
drag, startPoint x: 506, startPoint y: 616, endPoint x: 573, endPoint y: 605, distance: 67.4
click at [507, 616] on mat-option "Up to 4K" at bounding box center [523, 618] width 185 height 28
click at [795, 527] on icon at bounding box center [793, 527] width 9 height 4
click at [738, 565] on mat-option "Up to 24 FPS" at bounding box center [719, 562] width 185 height 28
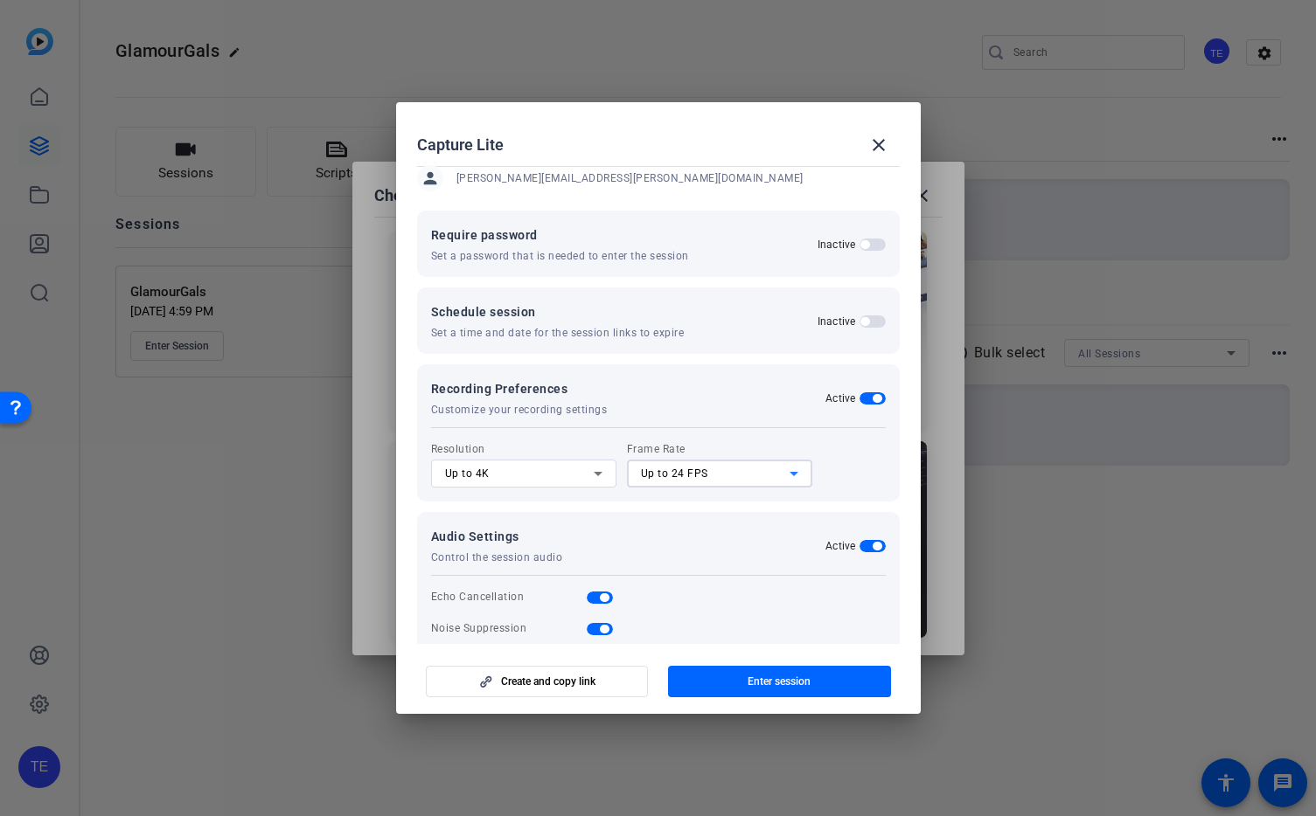
scroll to position [167, 0]
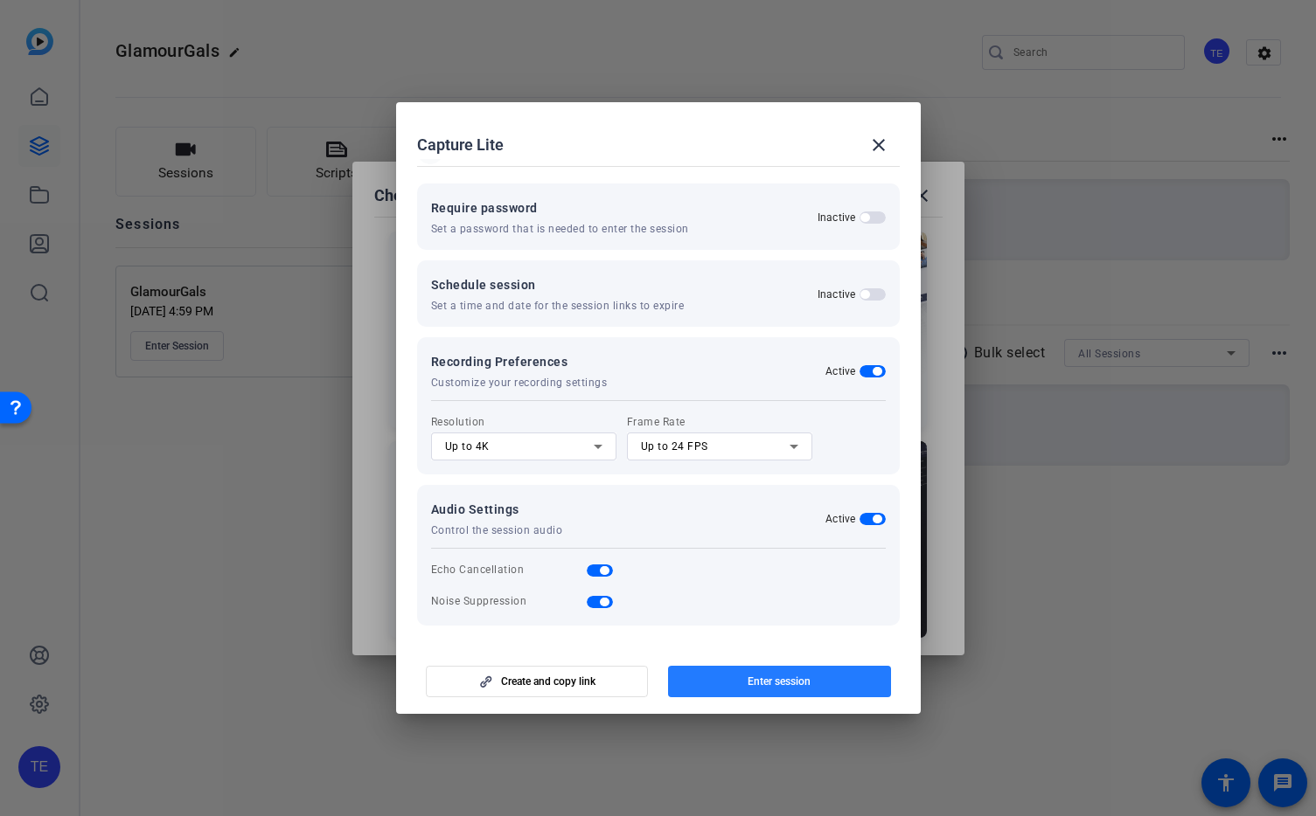
click at [792, 677] on span "Enter session" at bounding box center [778, 682] width 63 height 14
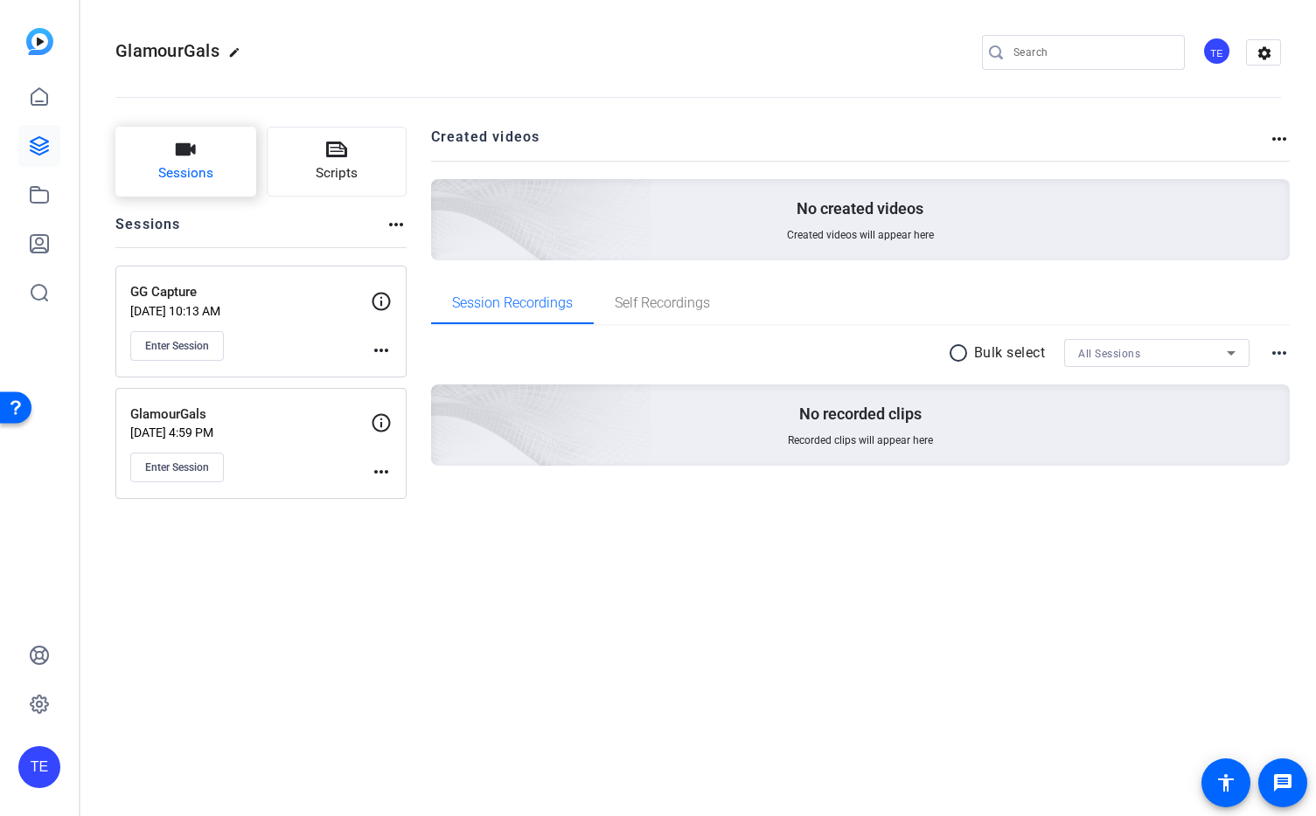
click at [172, 156] on button "Sessions" at bounding box center [185, 162] width 141 height 70
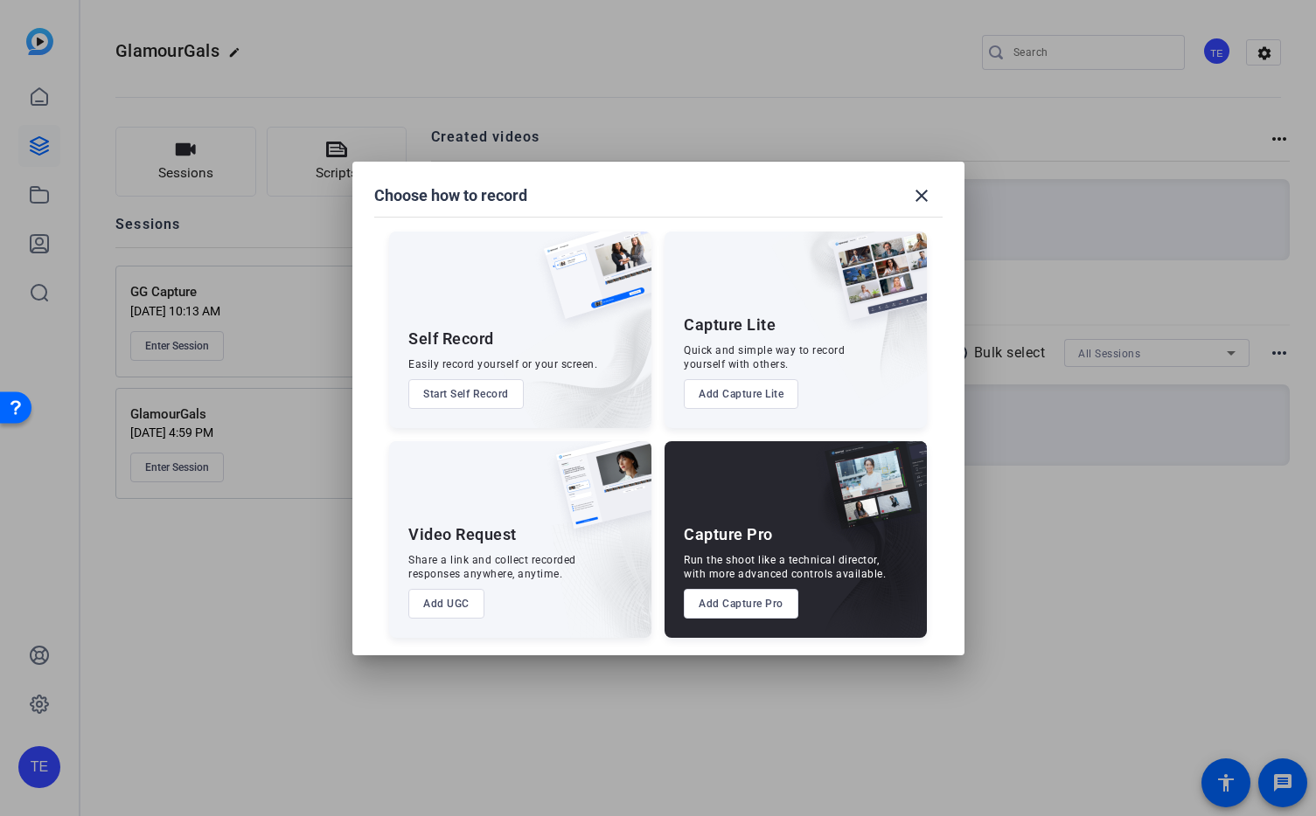
click at [455, 605] on button "Add UGC" at bounding box center [446, 604] width 76 height 30
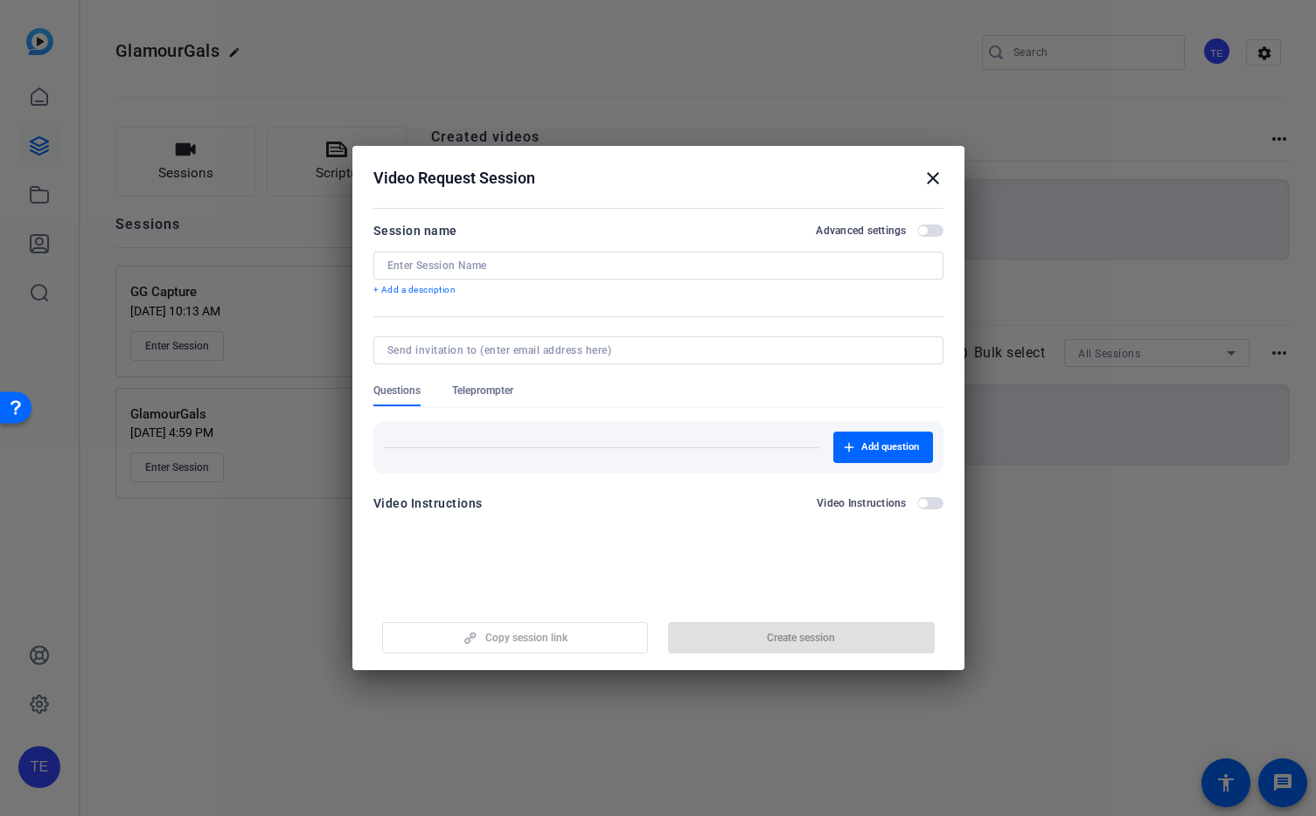
click at [928, 232] on span "button" at bounding box center [930, 231] width 26 height 12
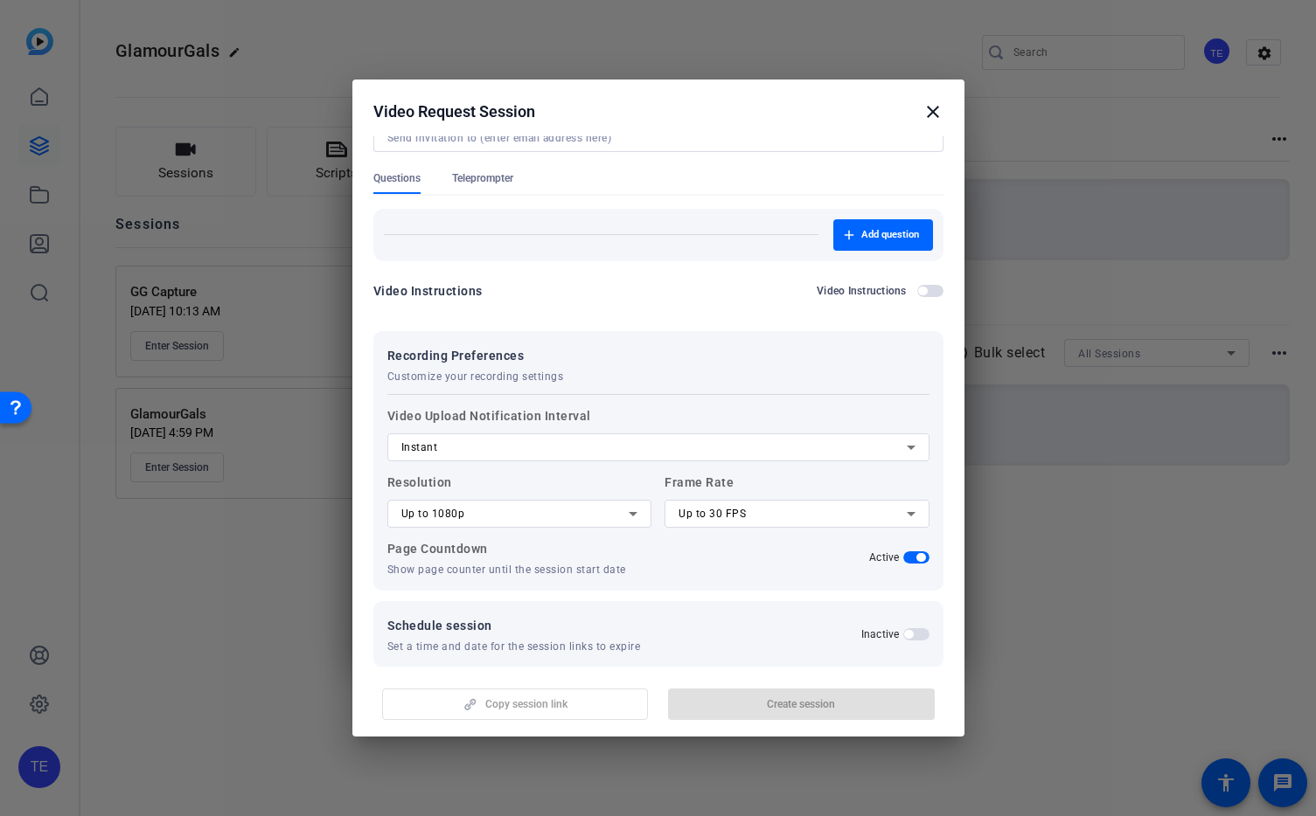
scroll to position [147, 0]
click at [913, 446] on icon at bounding box center [910, 446] width 21 height 21
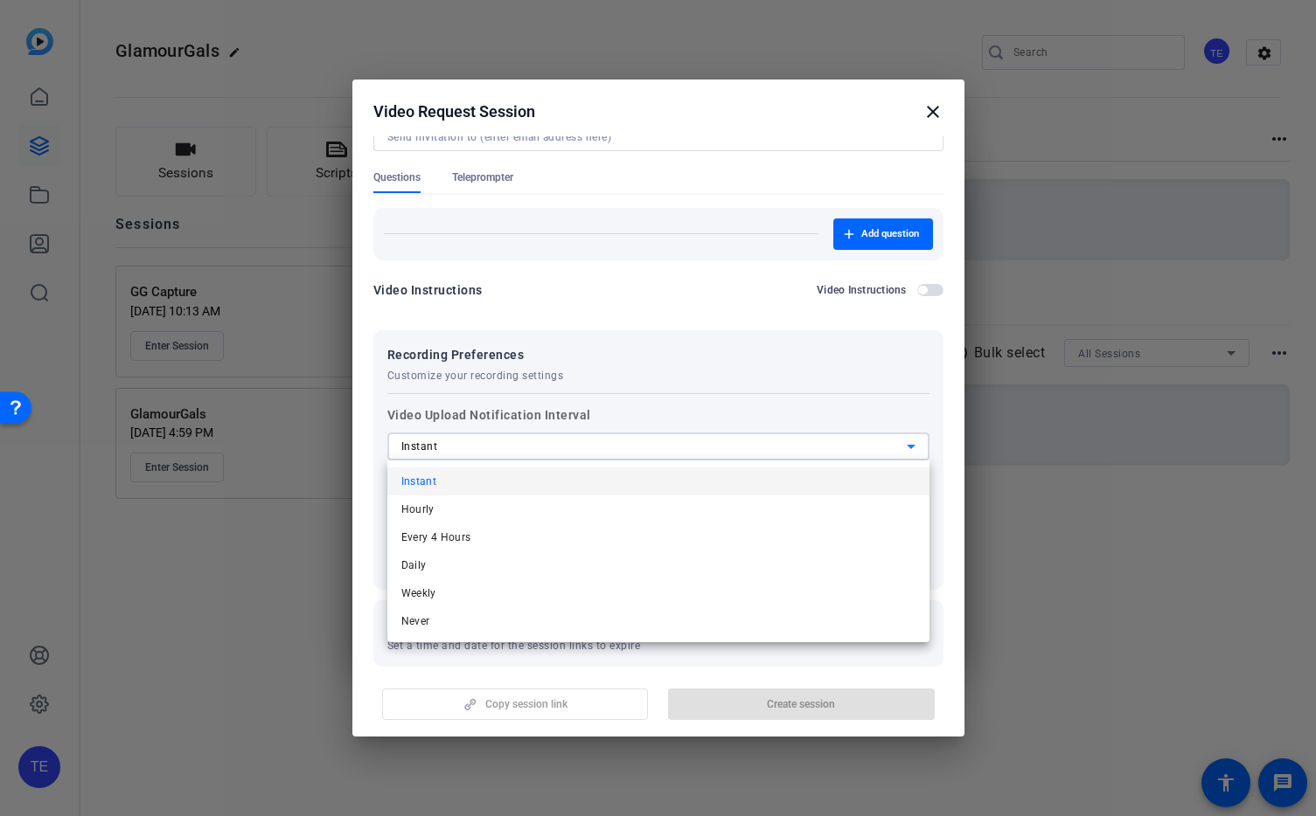
click at [913, 446] on div at bounding box center [658, 408] width 1316 height 816
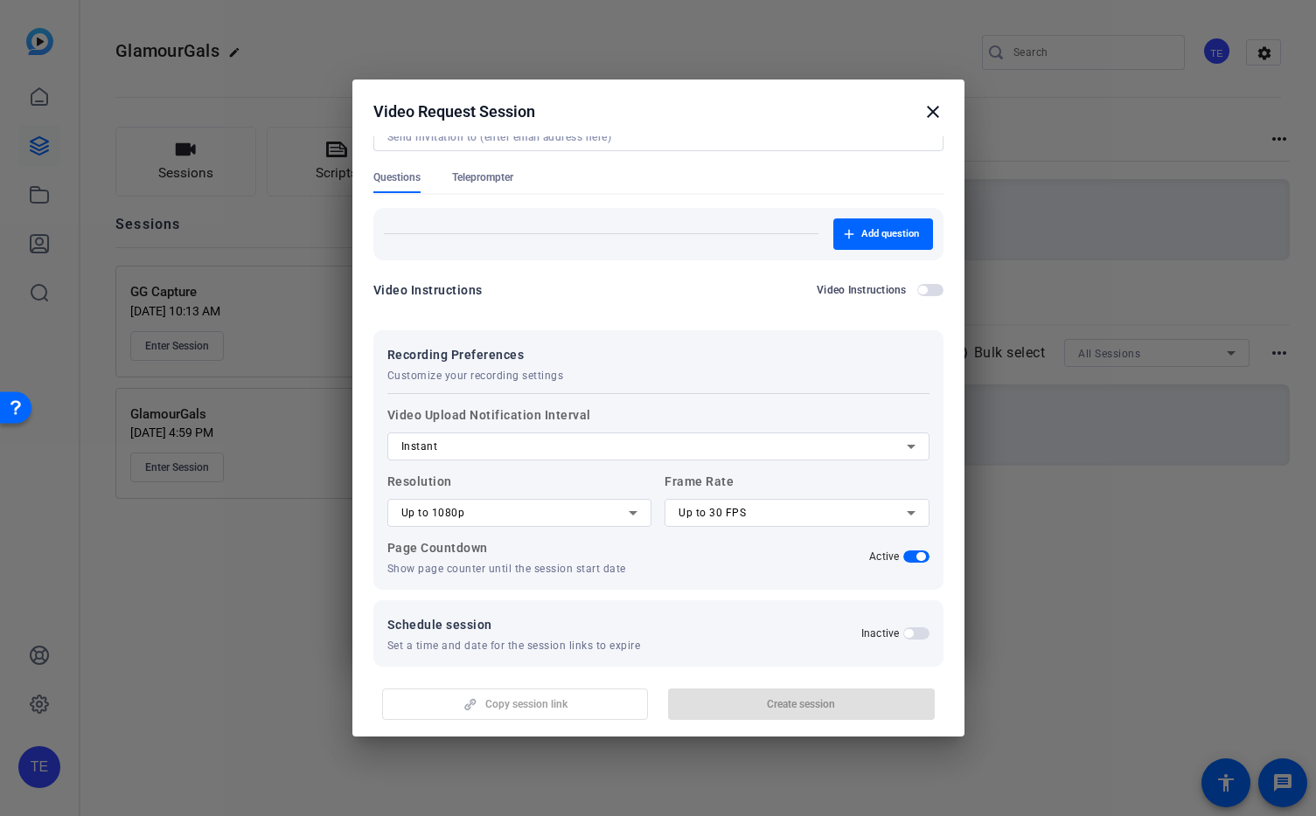
scroll to position [166, 0]
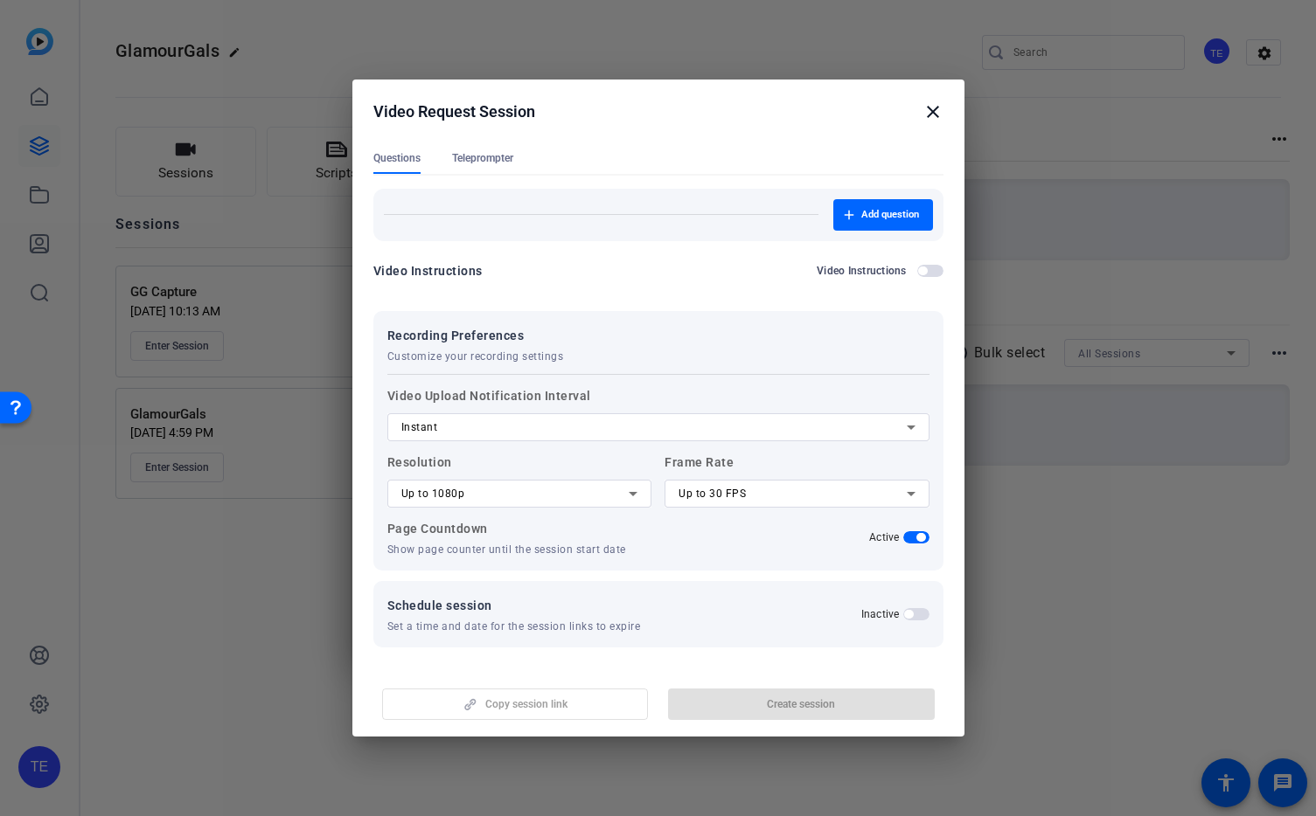
click at [635, 495] on icon at bounding box center [632, 493] width 21 height 21
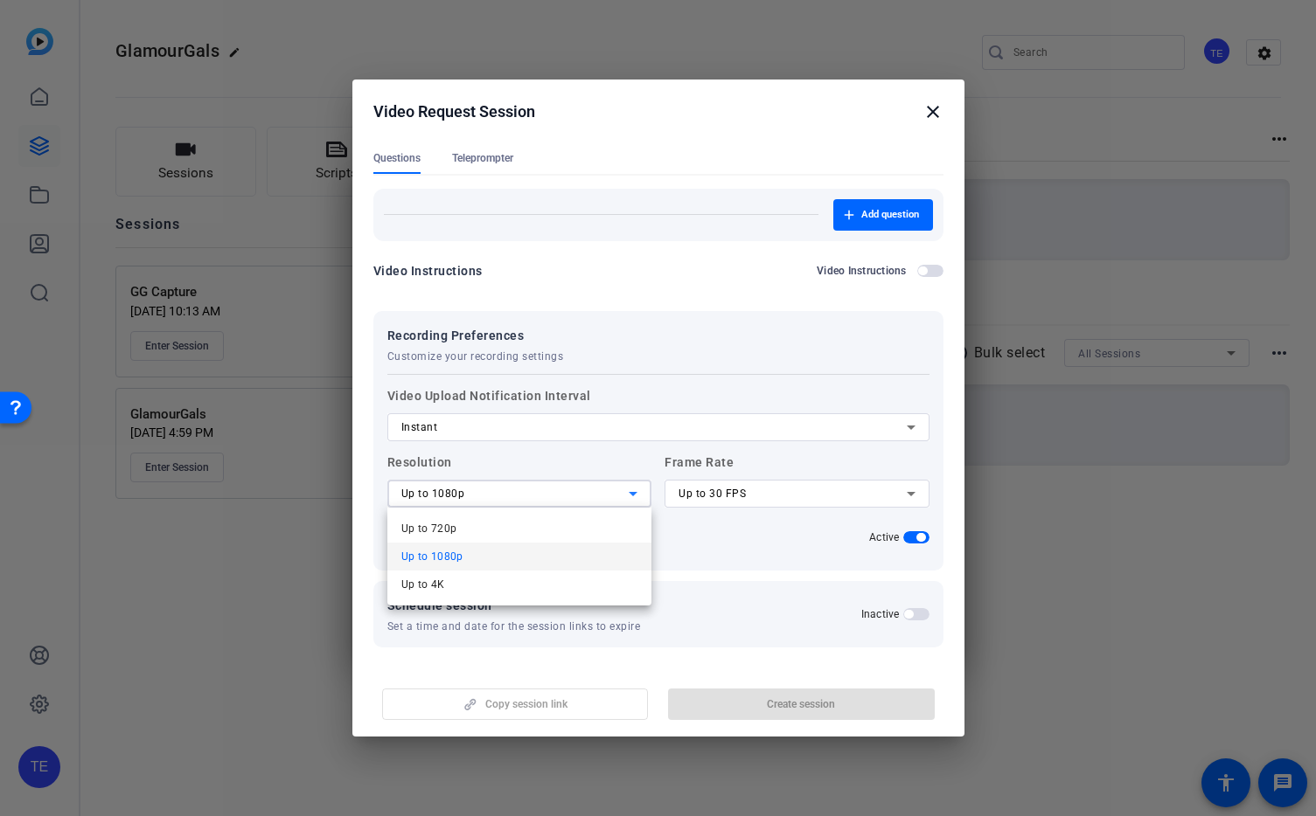
drag, startPoint x: 572, startPoint y: 585, endPoint x: 616, endPoint y: 575, distance: 45.6
click at [573, 585] on mat-option "Up to 4K" at bounding box center [519, 585] width 265 height 28
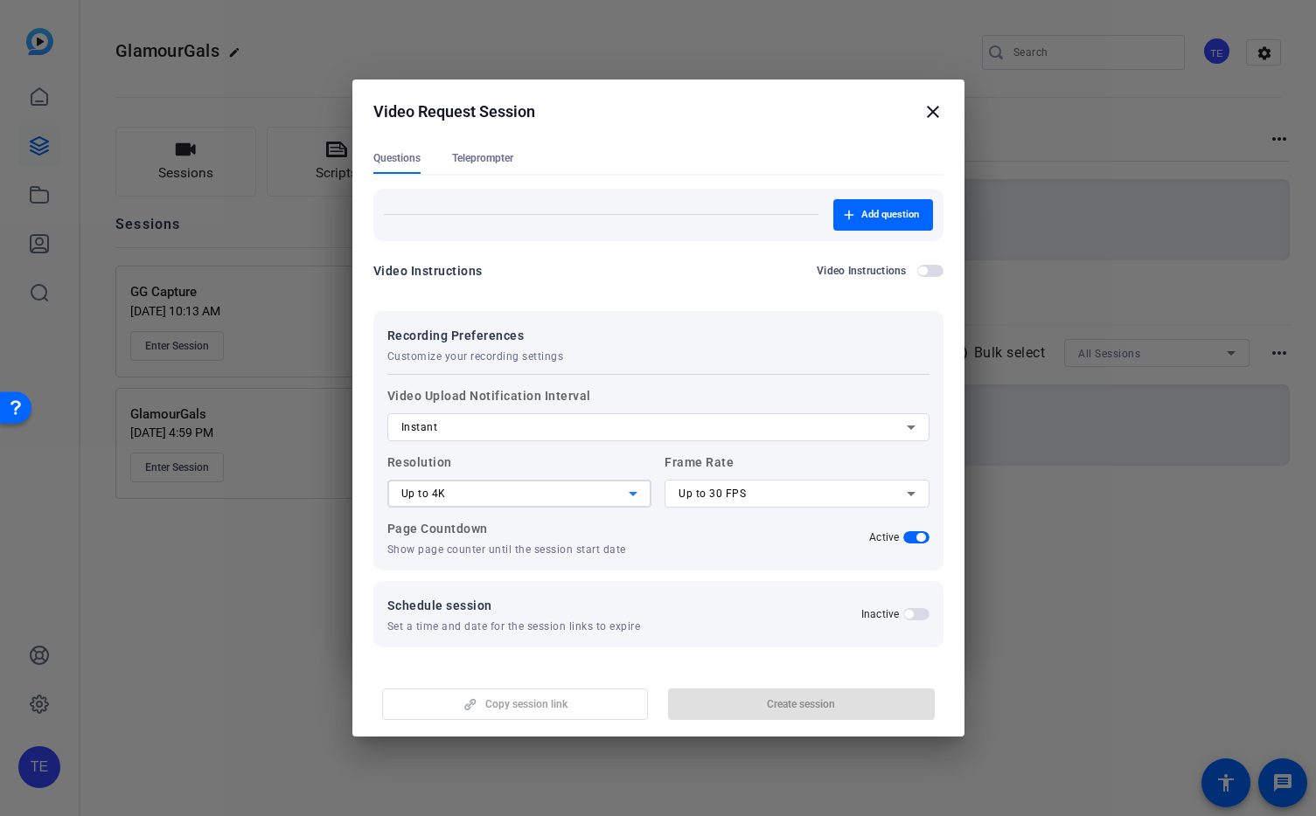
click at [913, 494] on icon at bounding box center [910, 493] width 21 height 21
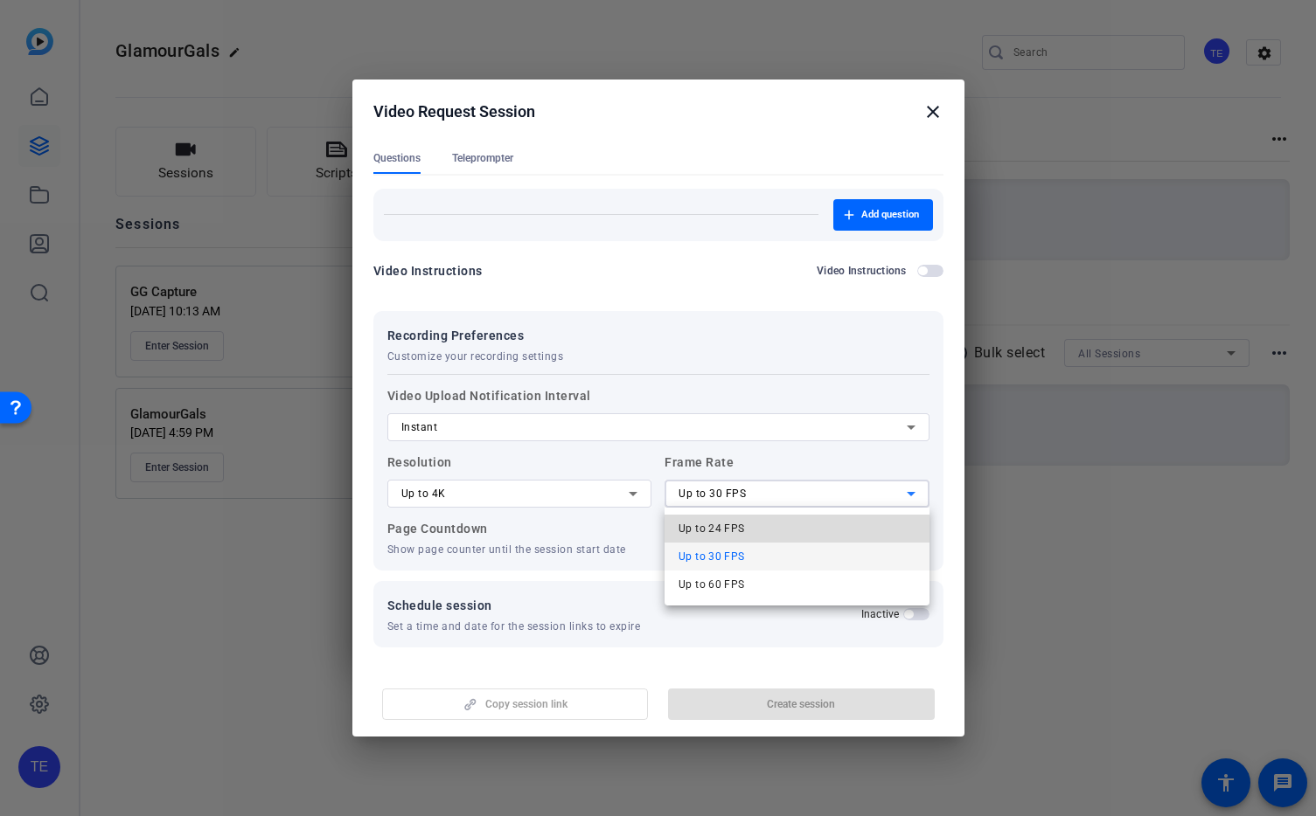
click at [841, 529] on mat-option "Up to 24 FPS" at bounding box center [796, 529] width 265 height 28
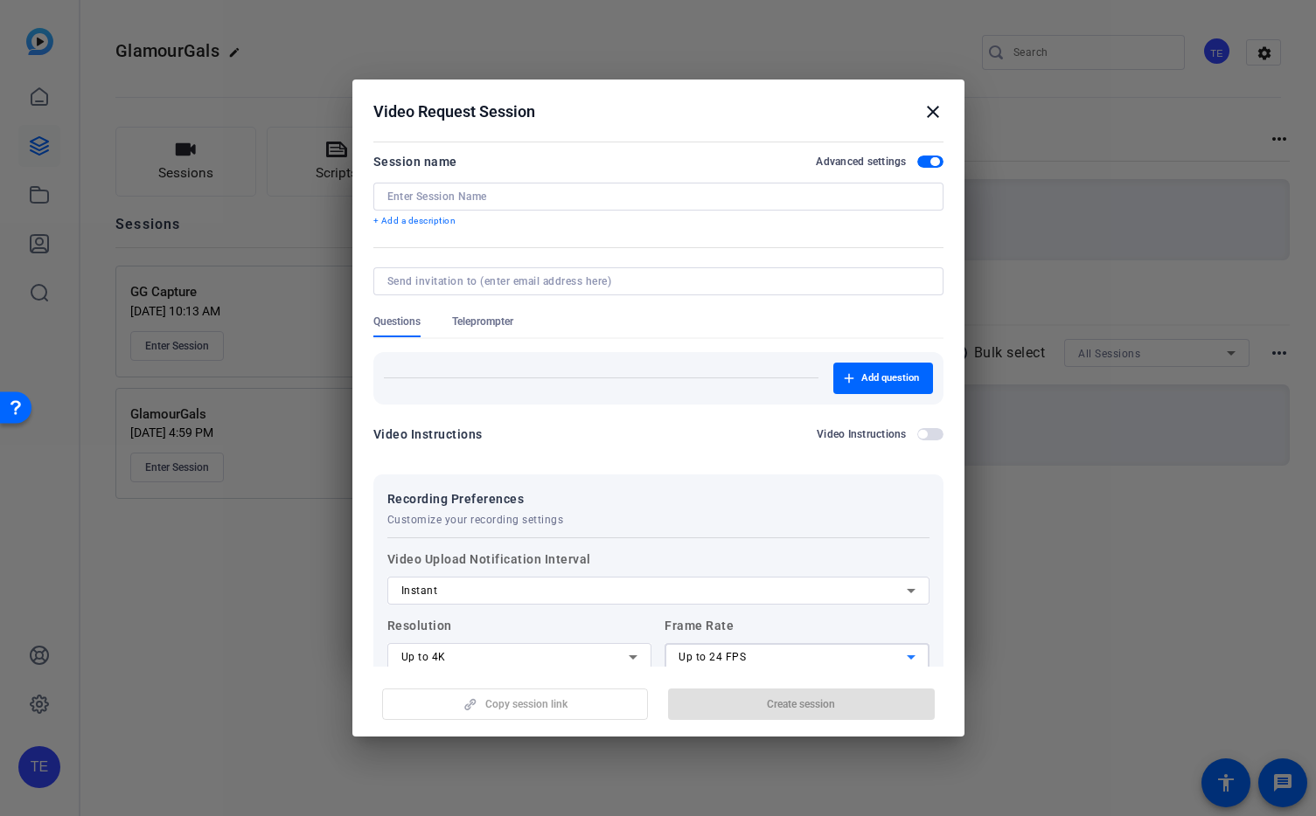
scroll to position [0, 0]
click at [733, 198] on input at bounding box center [658, 199] width 542 height 14
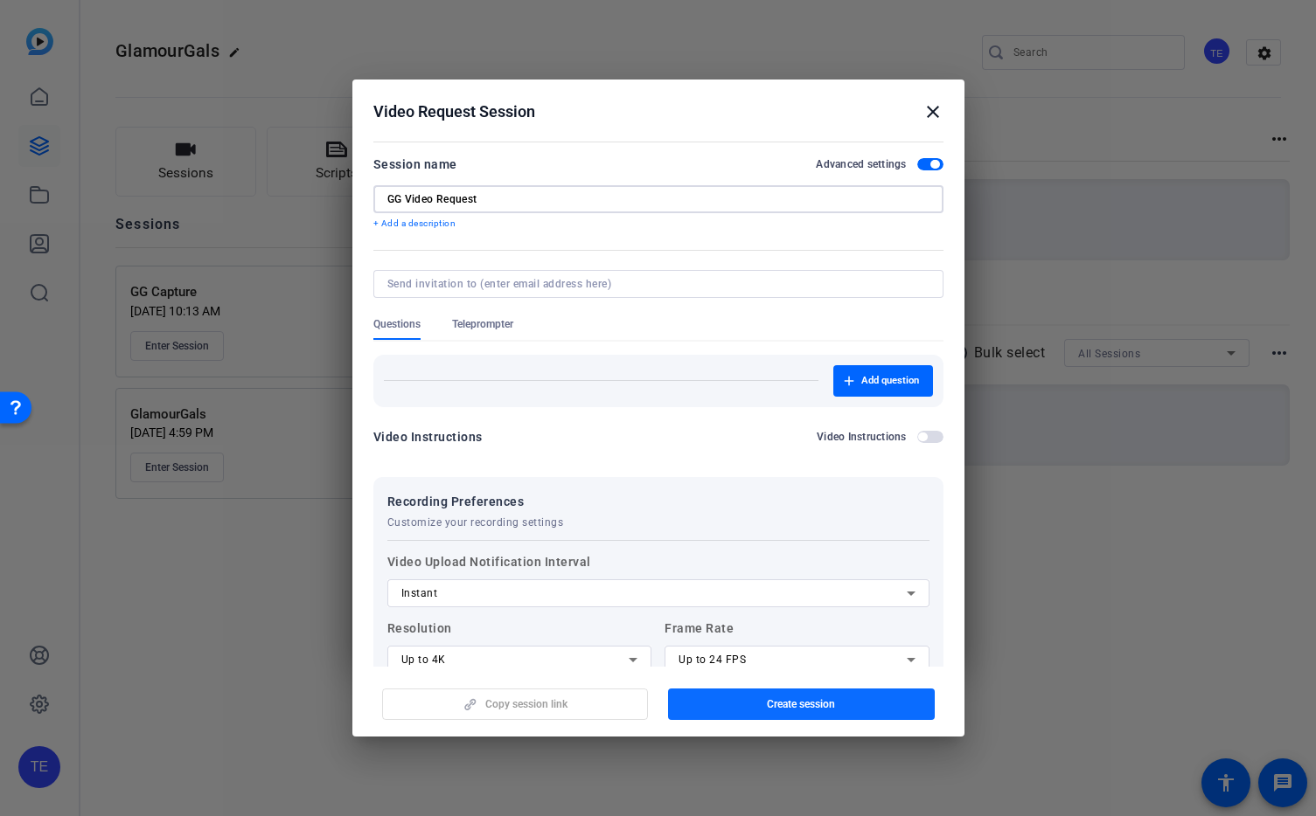
type input "GG Video Request"
click at [807, 704] on span "Create session" at bounding box center [801, 705] width 68 height 14
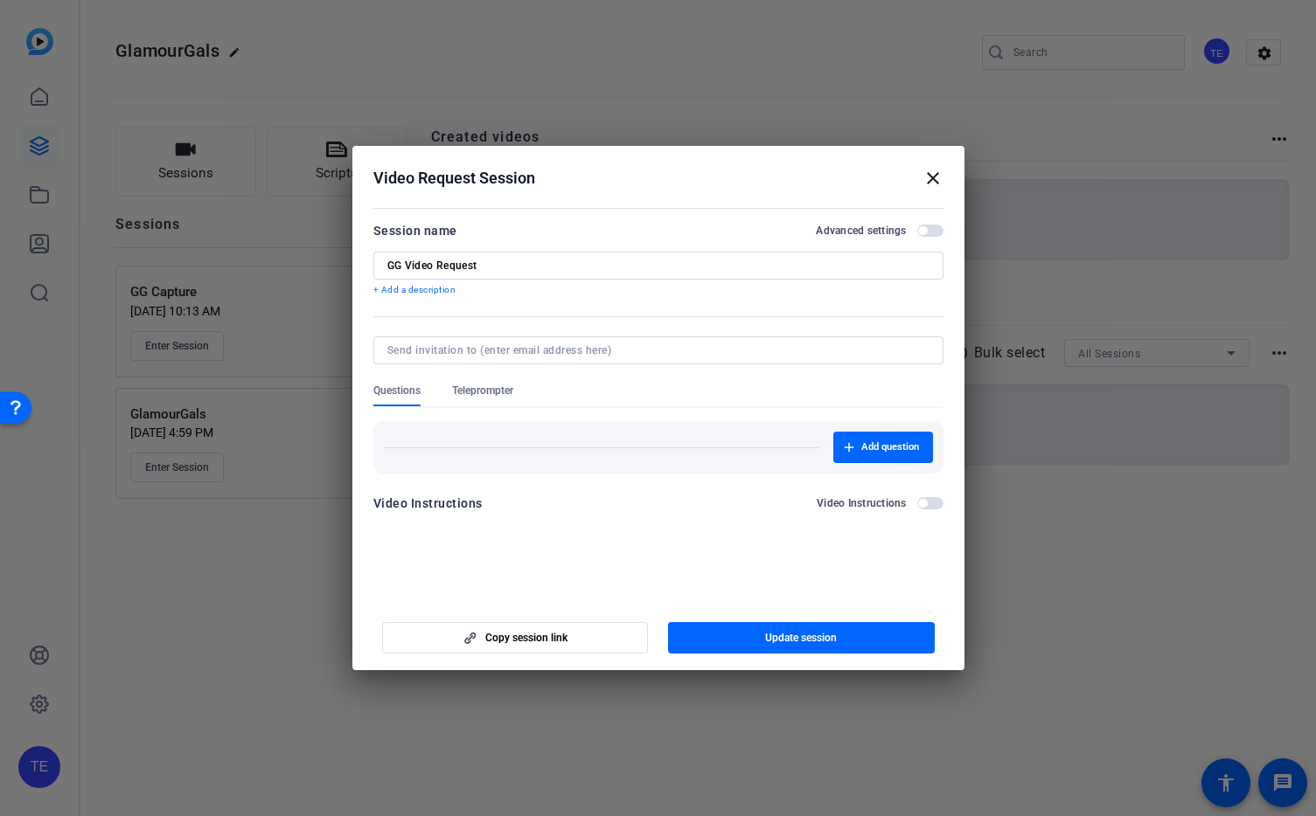
click at [935, 174] on mat-icon "close" at bounding box center [932, 178] width 21 height 21
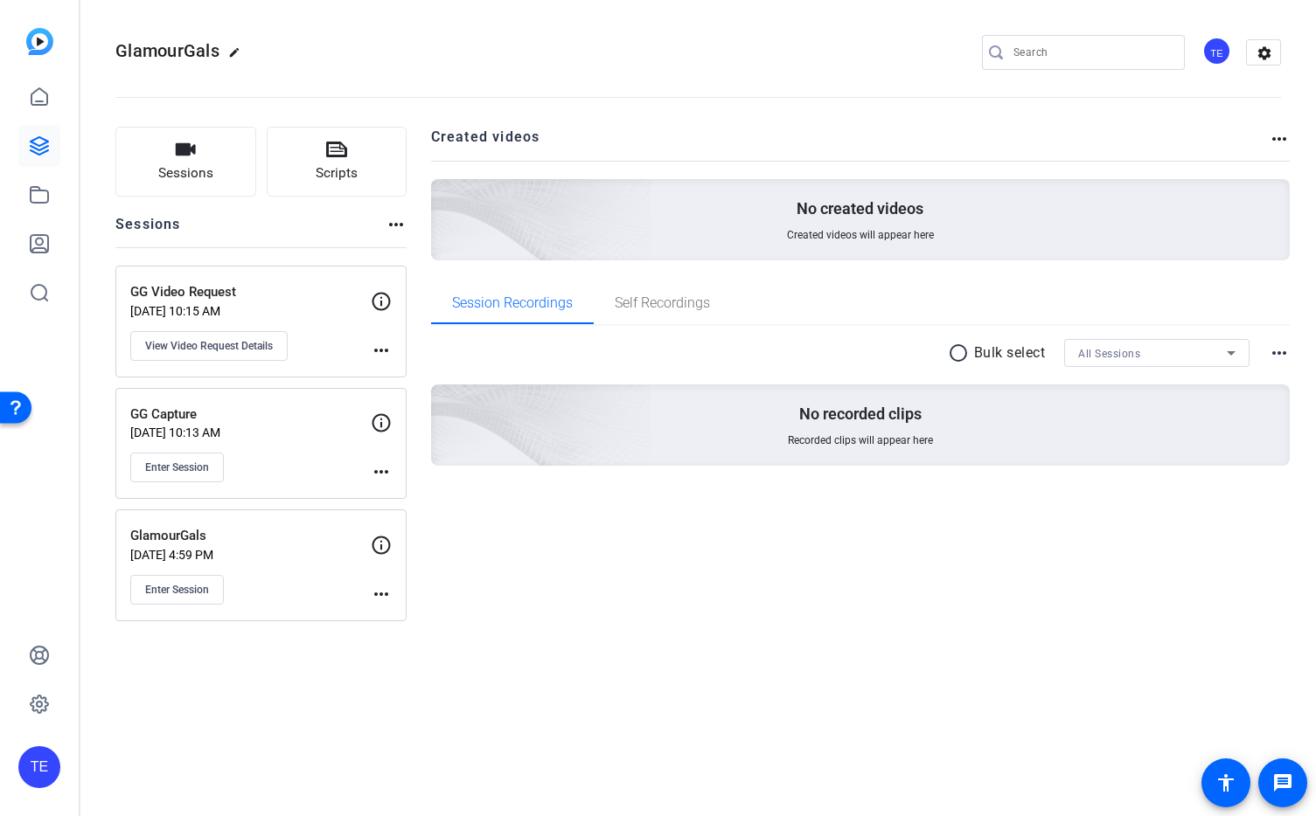
click at [323, 310] on p "Aug 12, 2025 @ 10:15 AM" at bounding box center [250, 311] width 240 height 14
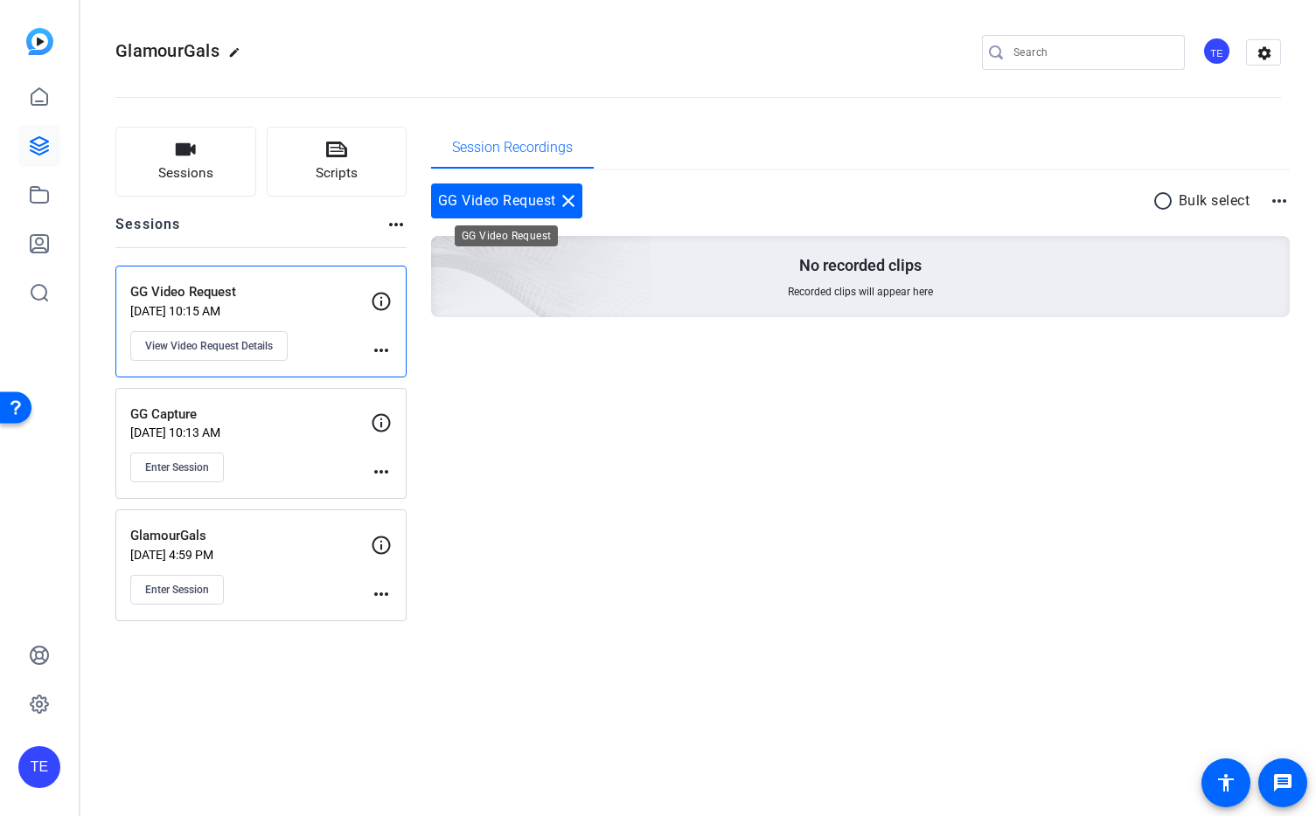
click at [526, 207] on div "GG Video Request close" at bounding box center [506, 201] width 151 height 35
click at [229, 351] on span "View Video Request Details" at bounding box center [209, 346] width 128 height 14
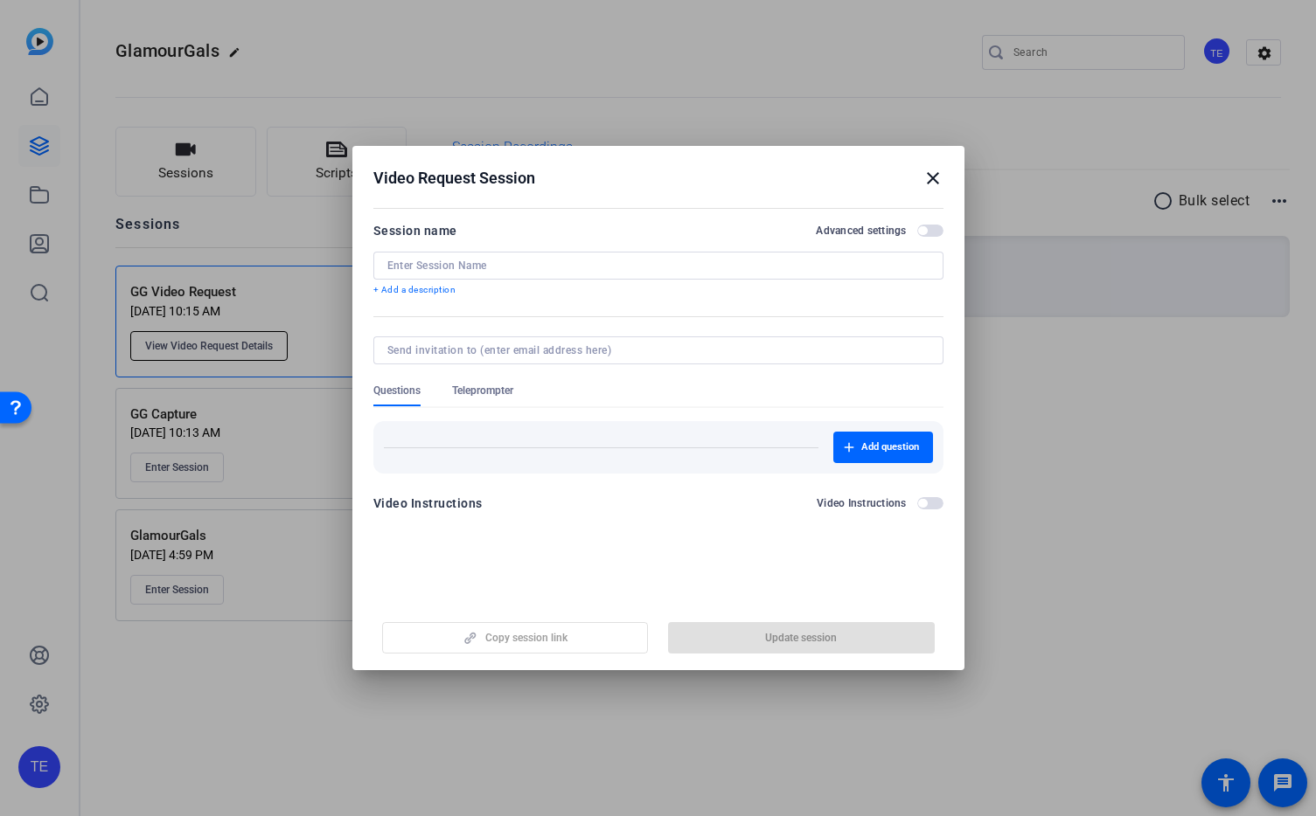
type input "GG Video Request"
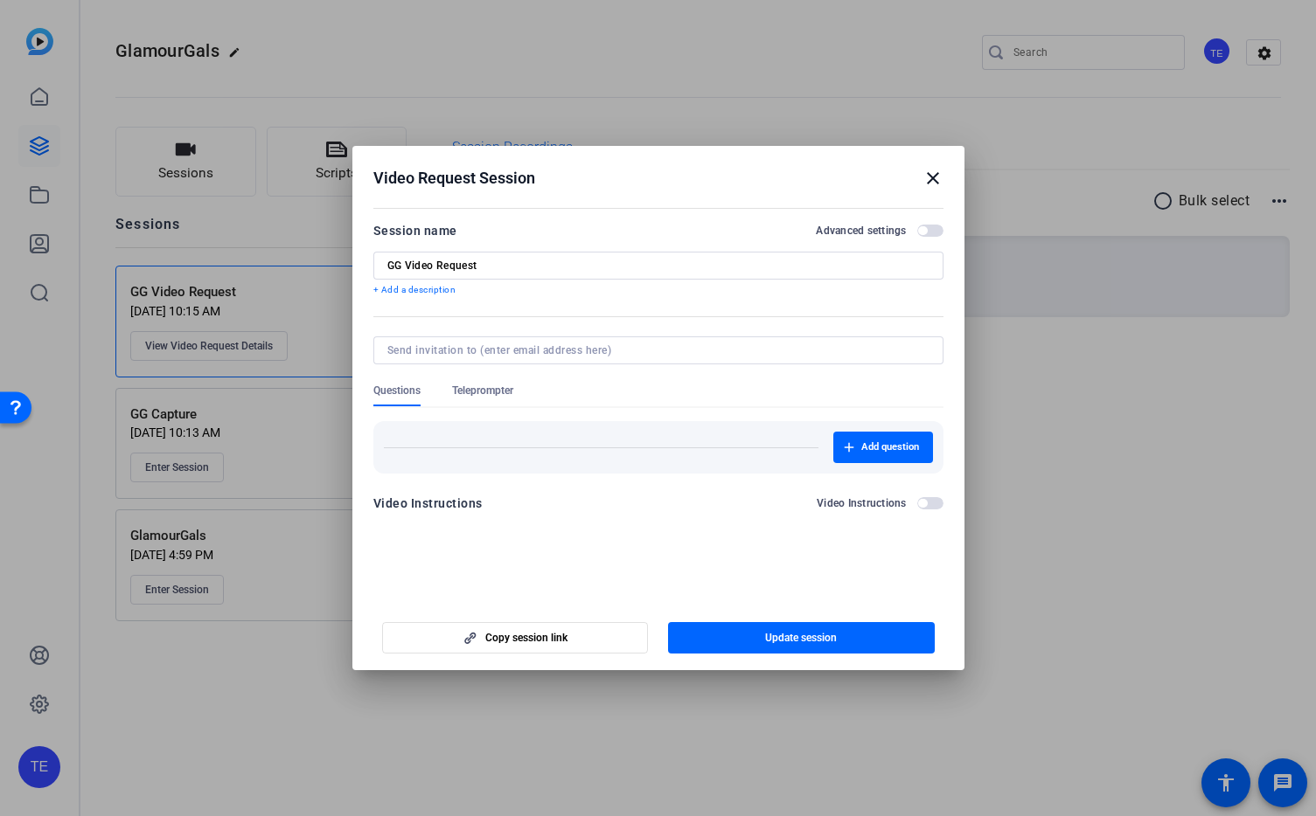
click at [929, 174] on mat-icon "close" at bounding box center [932, 178] width 21 height 21
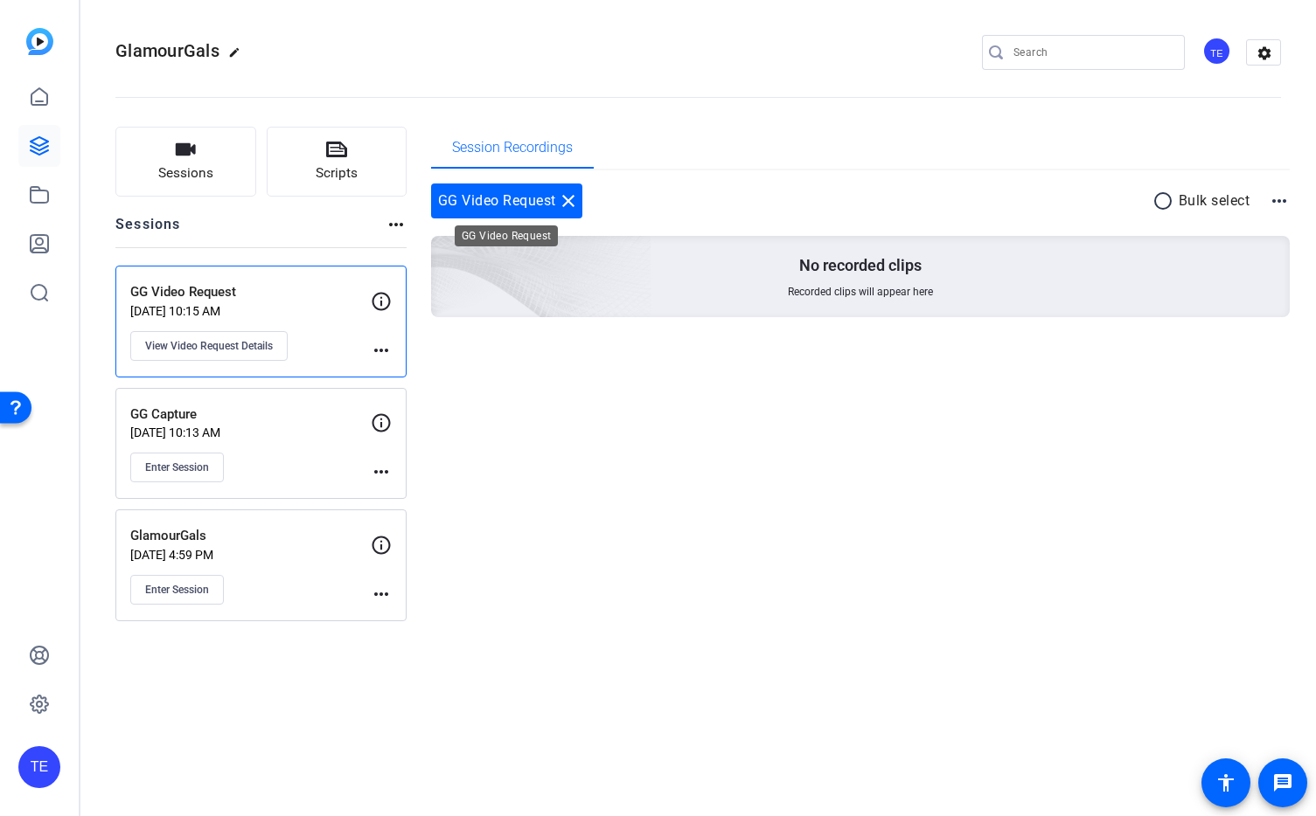
click at [573, 202] on mat-icon "close" at bounding box center [568, 201] width 21 height 21
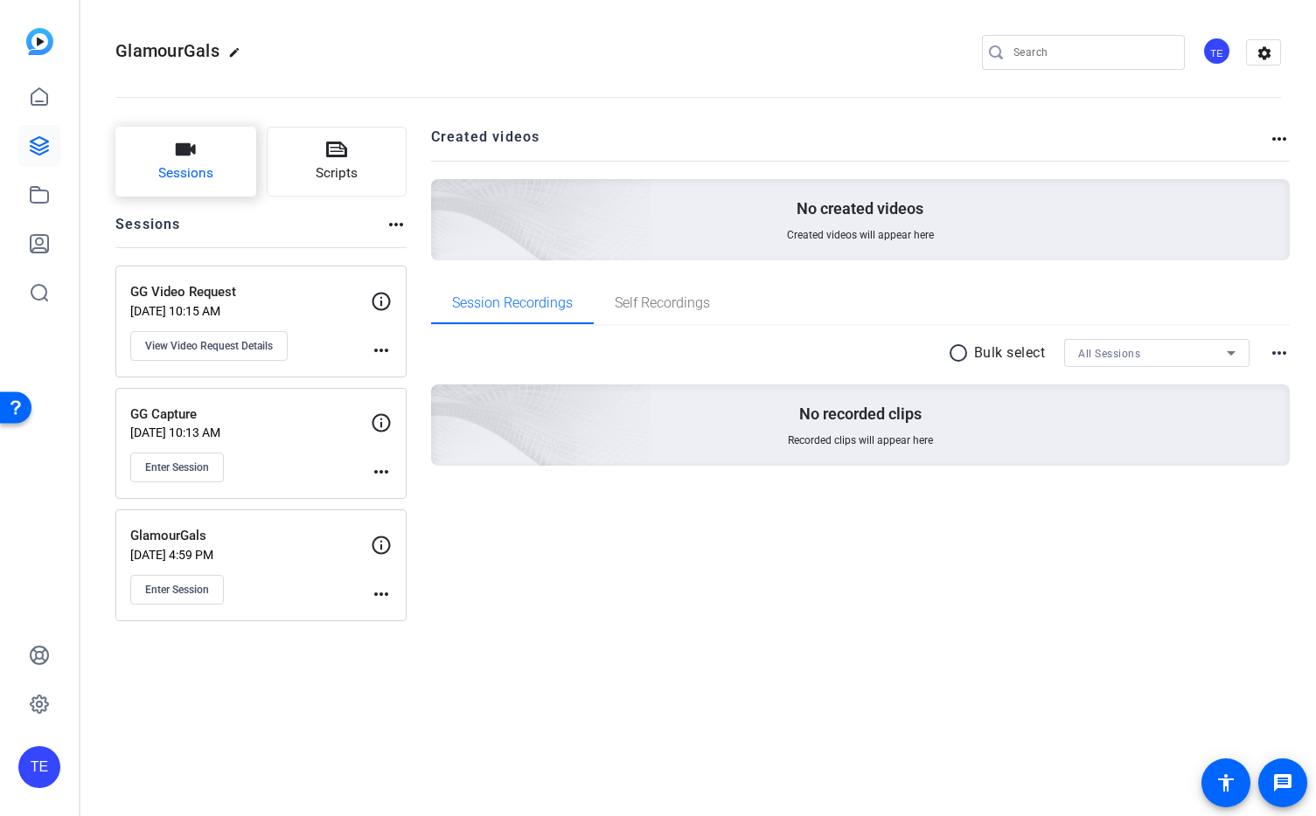
click at [170, 159] on button "Sessions" at bounding box center [185, 162] width 141 height 70
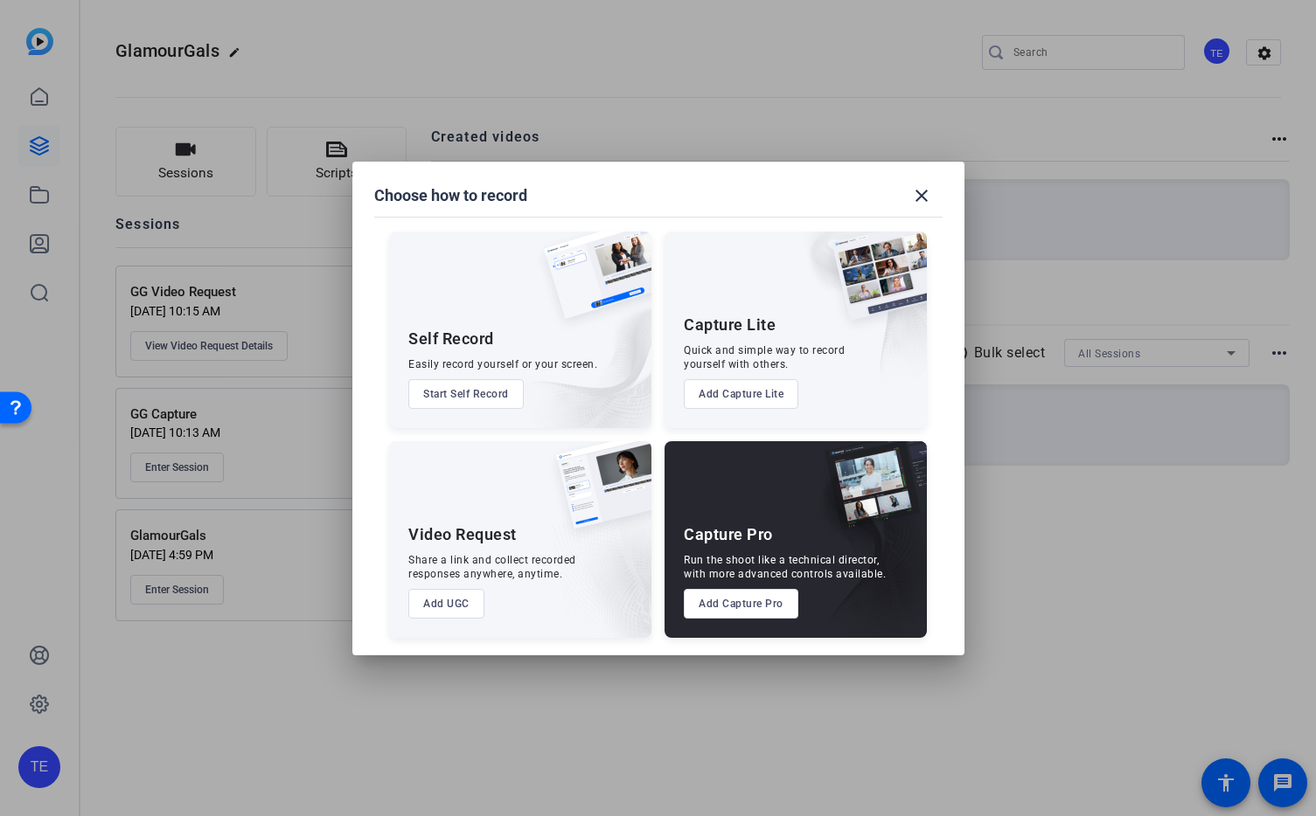
click at [456, 392] on button "Start Self Record" at bounding box center [465, 394] width 115 height 30
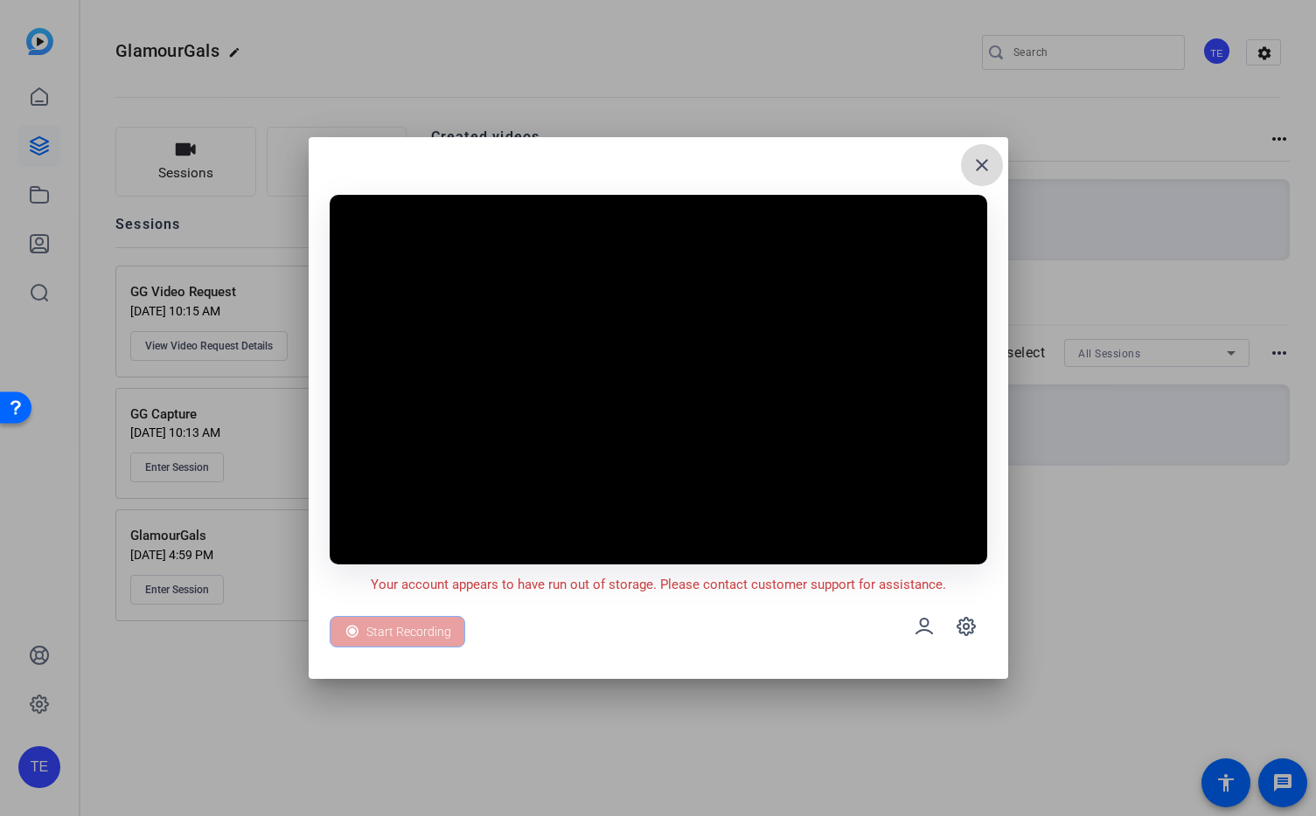
click at [978, 162] on mat-icon "close" at bounding box center [981, 165] width 21 height 21
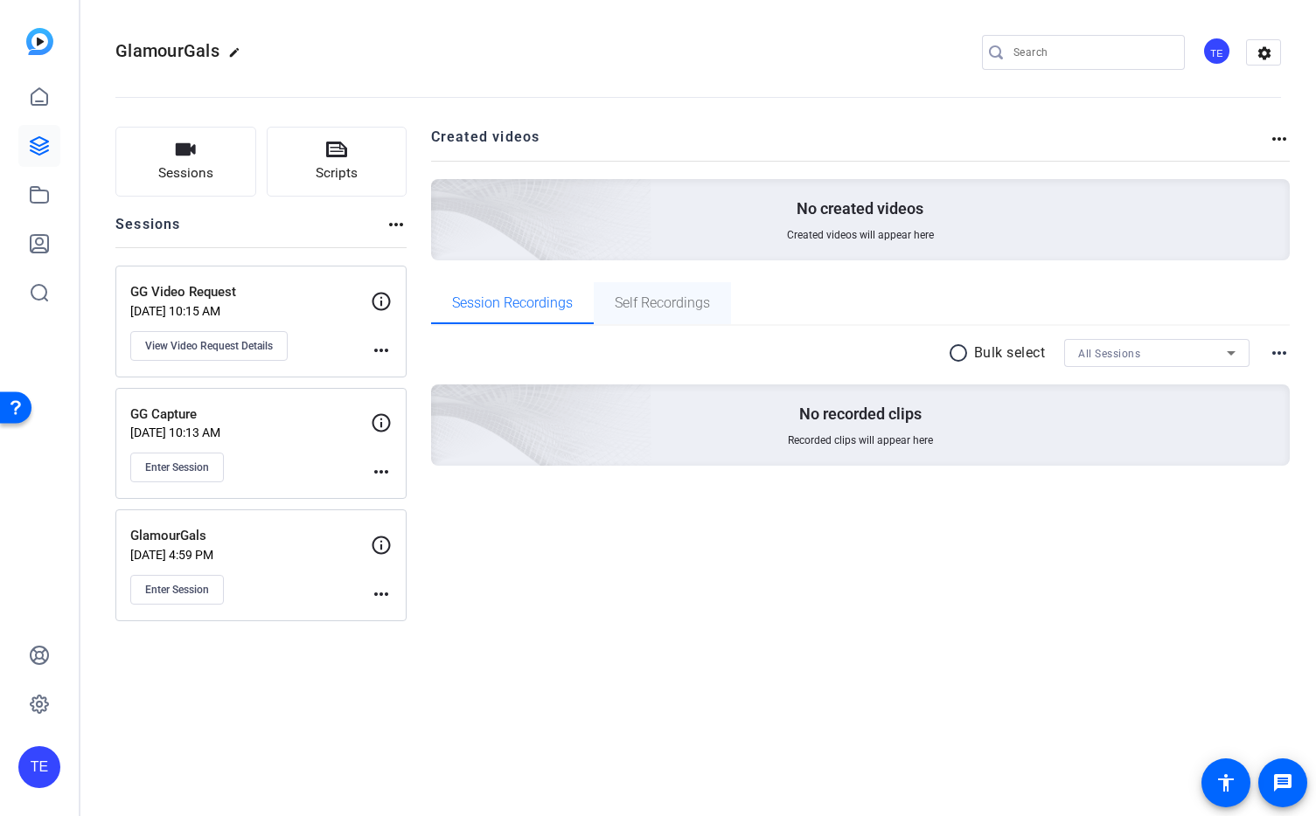
click at [694, 300] on span "Self Recordings" at bounding box center [662, 303] width 95 height 14
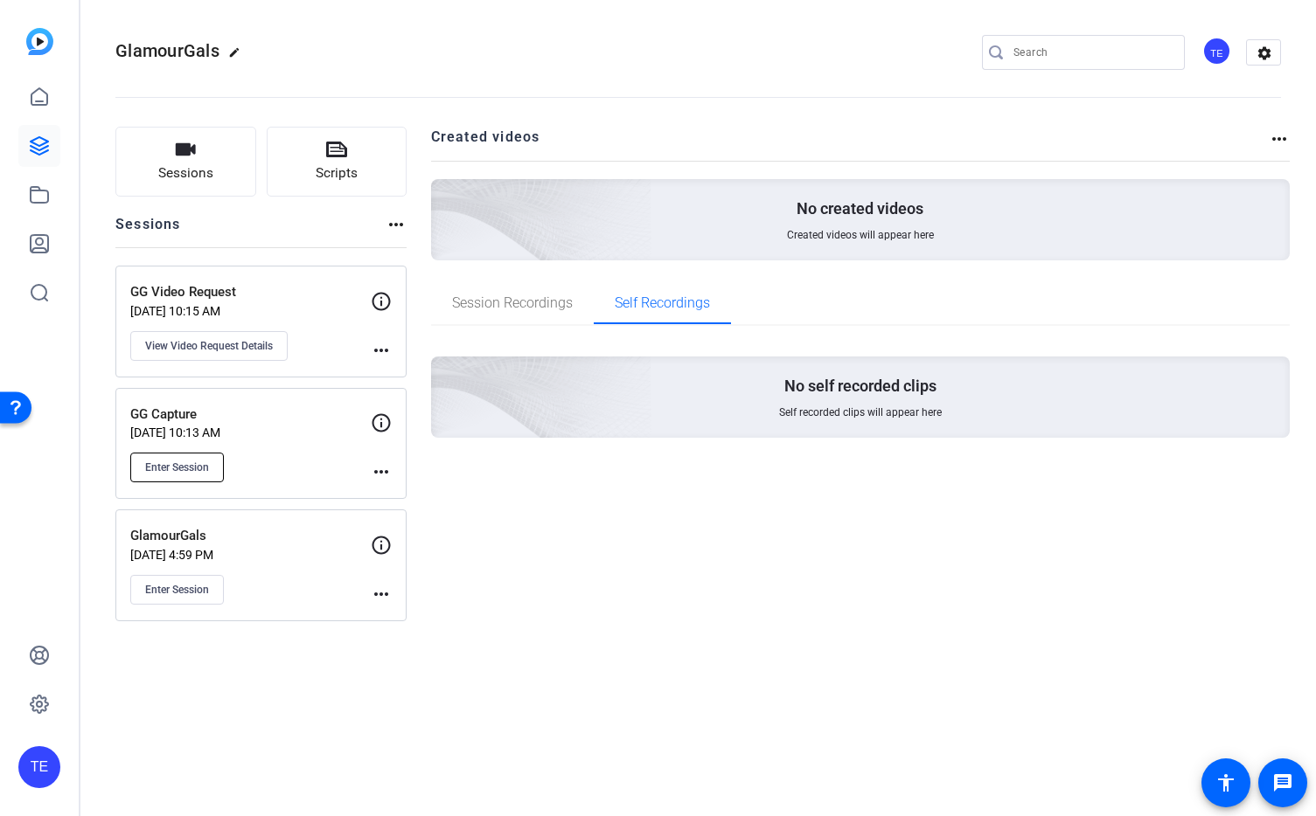
click at [199, 457] on button "Enter Session" at bounding box center [177, 468] width 94 height 30
click at [202, 177] on span "Sessions" at bounding box center [185, 173] width 55 height 20
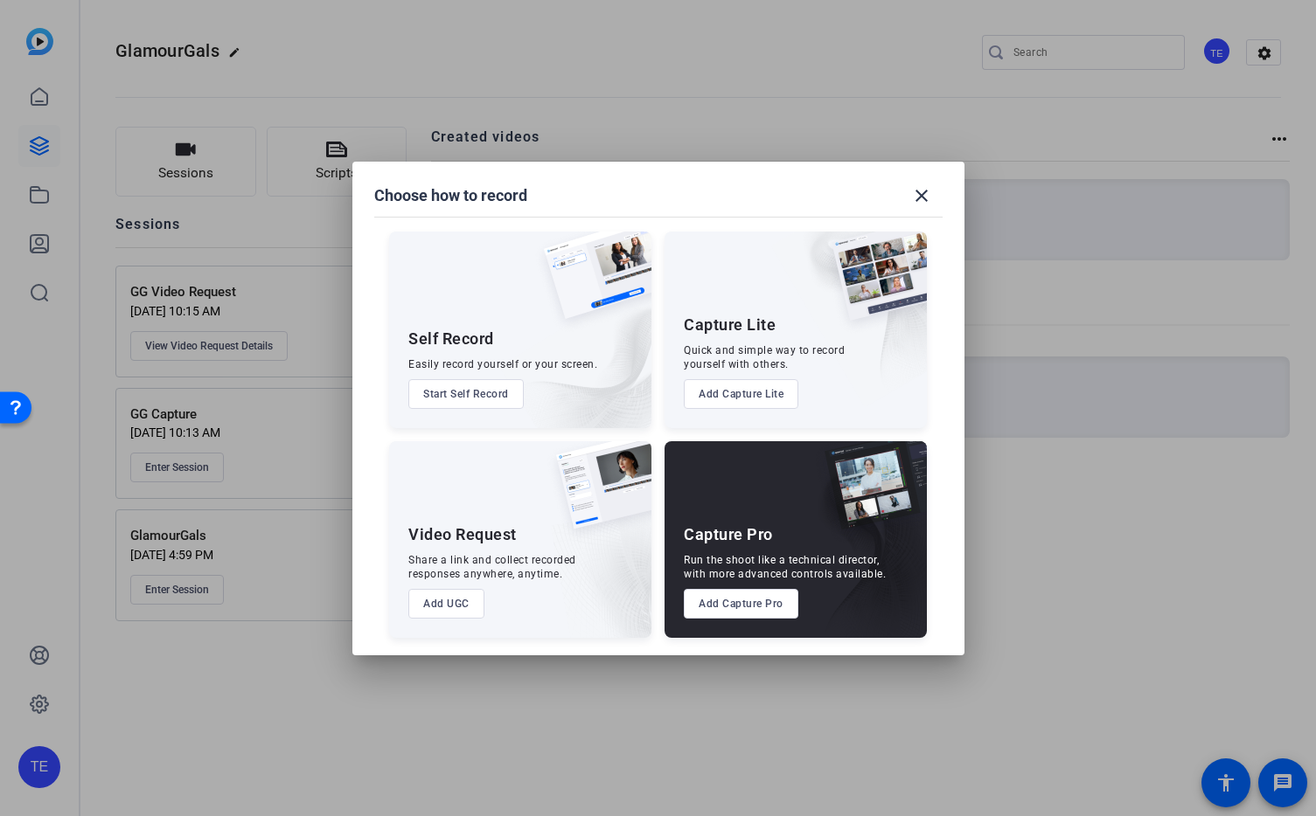
click at [747, 392] on button "Add Capture Lite" at bounding box center [741, 394] width 115 height 30
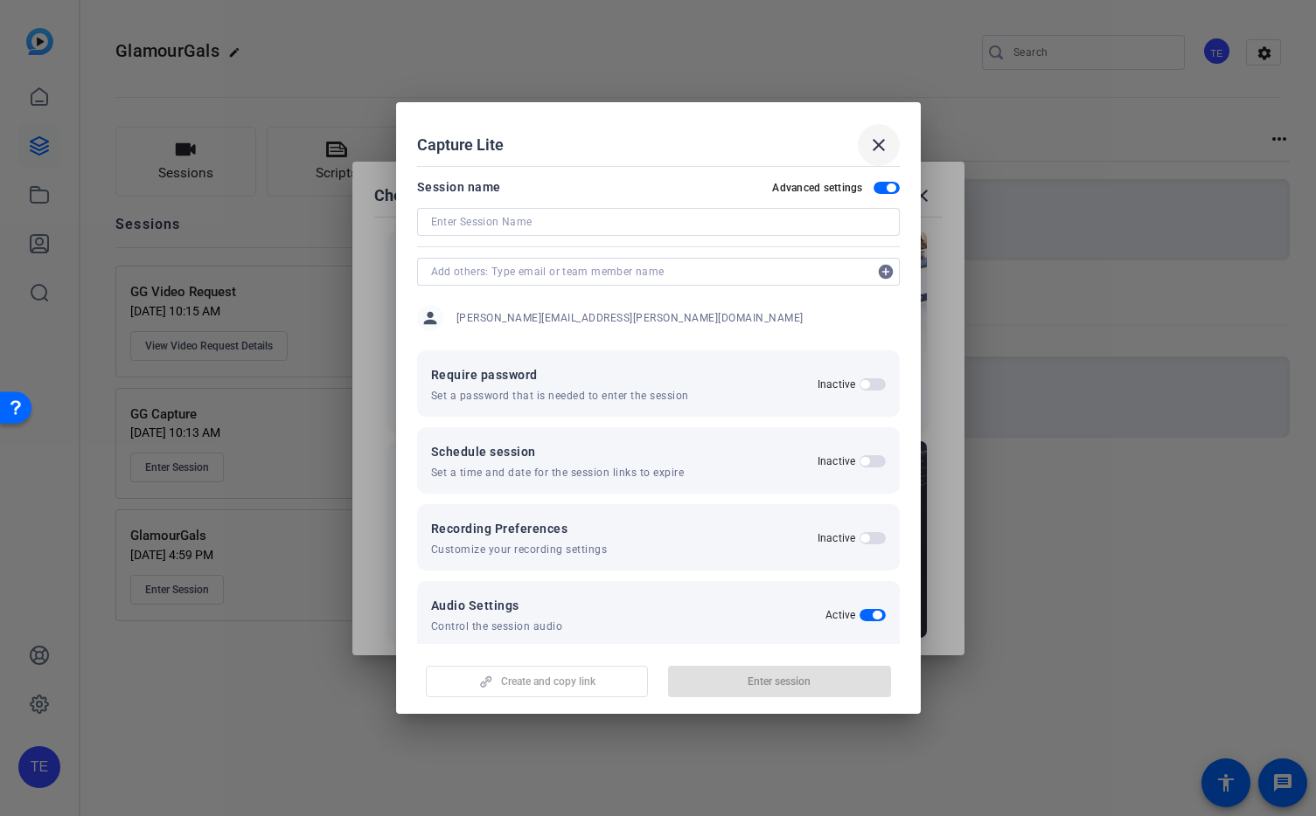
click at [873, 139] on mat-icon "close" at bounding box center [878, 145] width 21 height 21
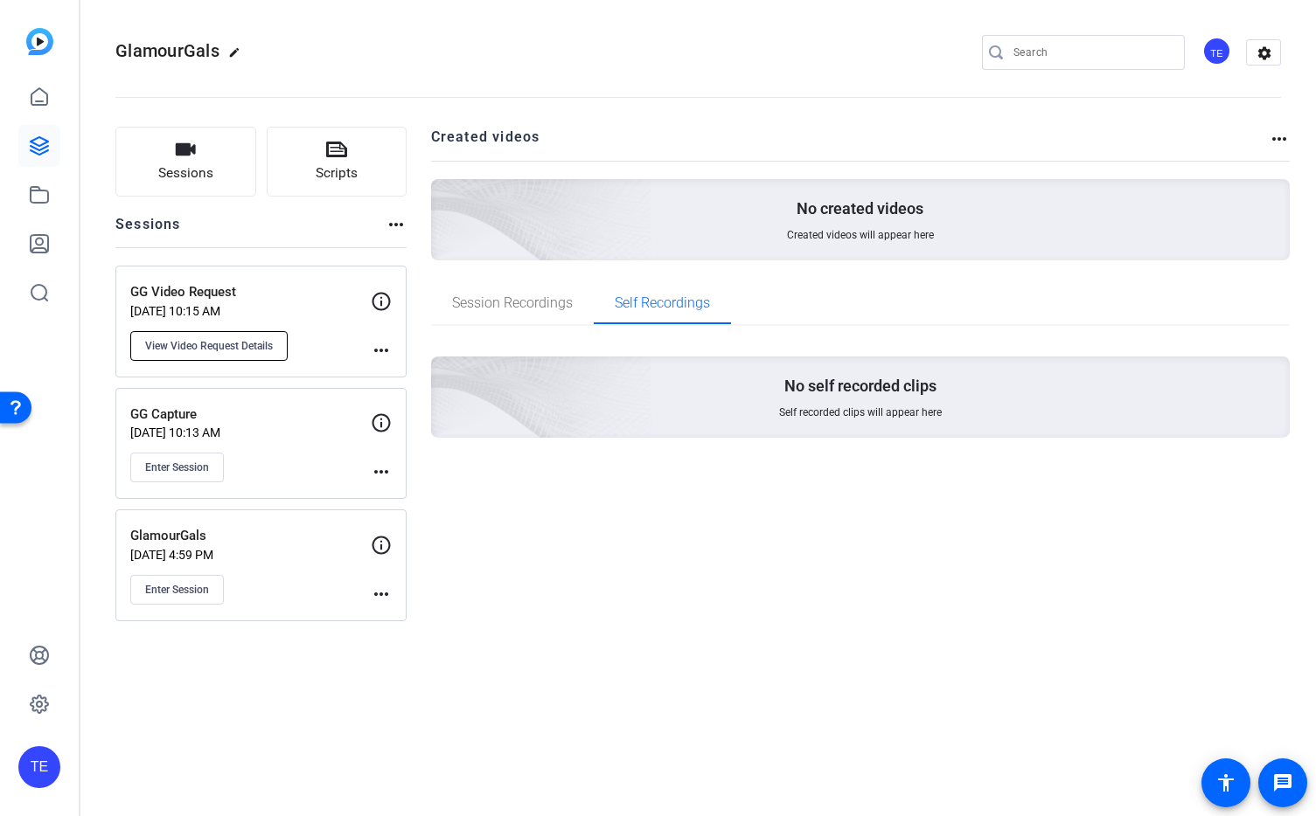
click at [239, 340] on span "View Video Request Details" at bounding box center [209, 346] width 128 height 14
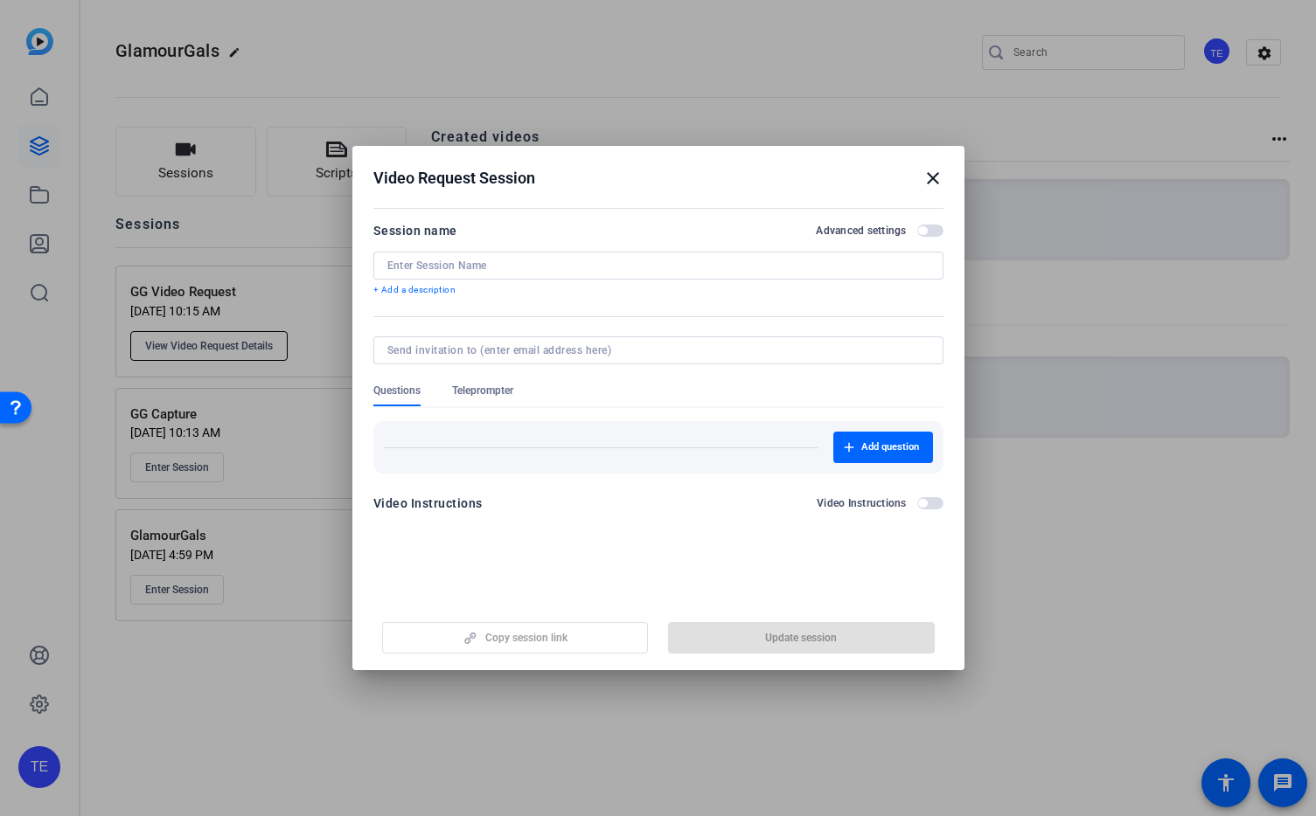
type input "GG Video Request"
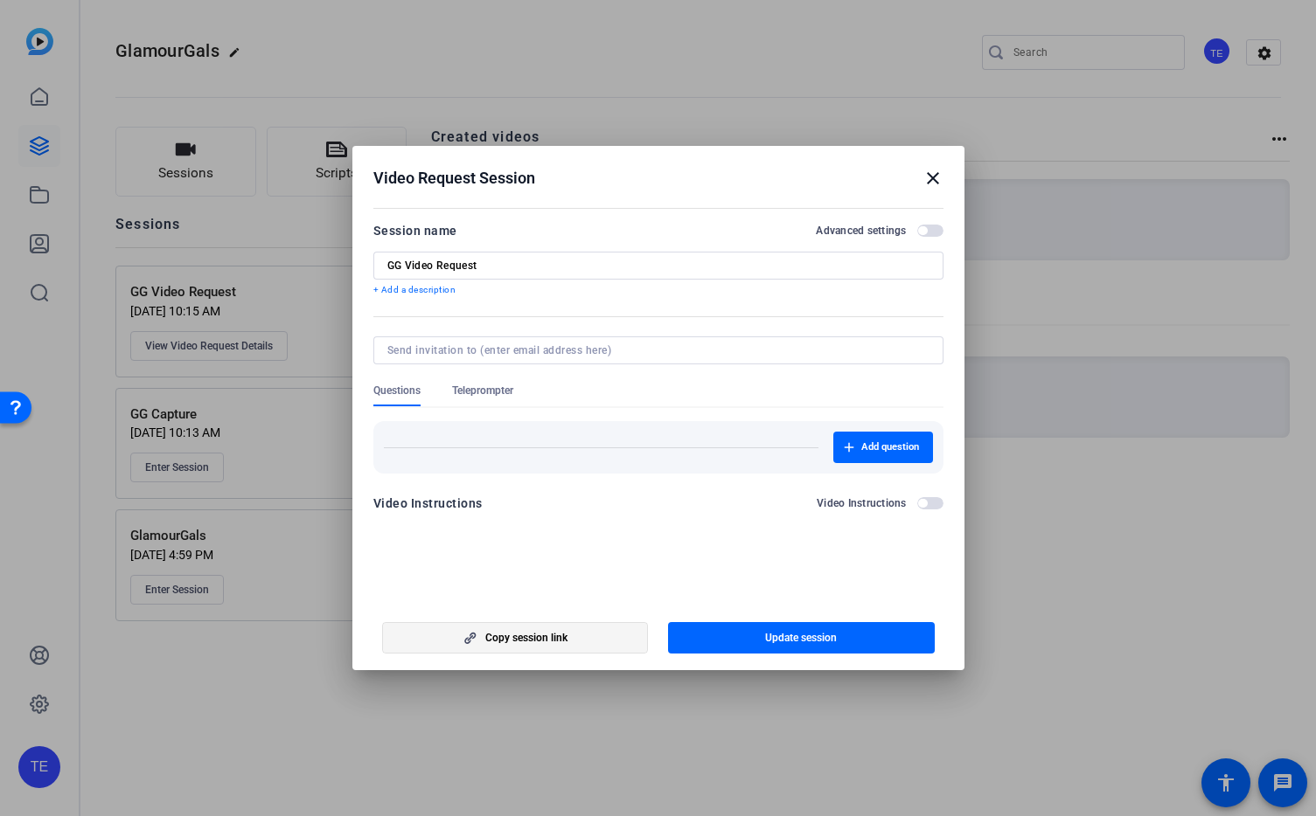
click at [554, 639] on span "Copy session link" at bounding box center [526, 638] width 82 height 14
click at [932, 180] on mat-icon "close" at bounding box center [932, 178] width 21 height 21
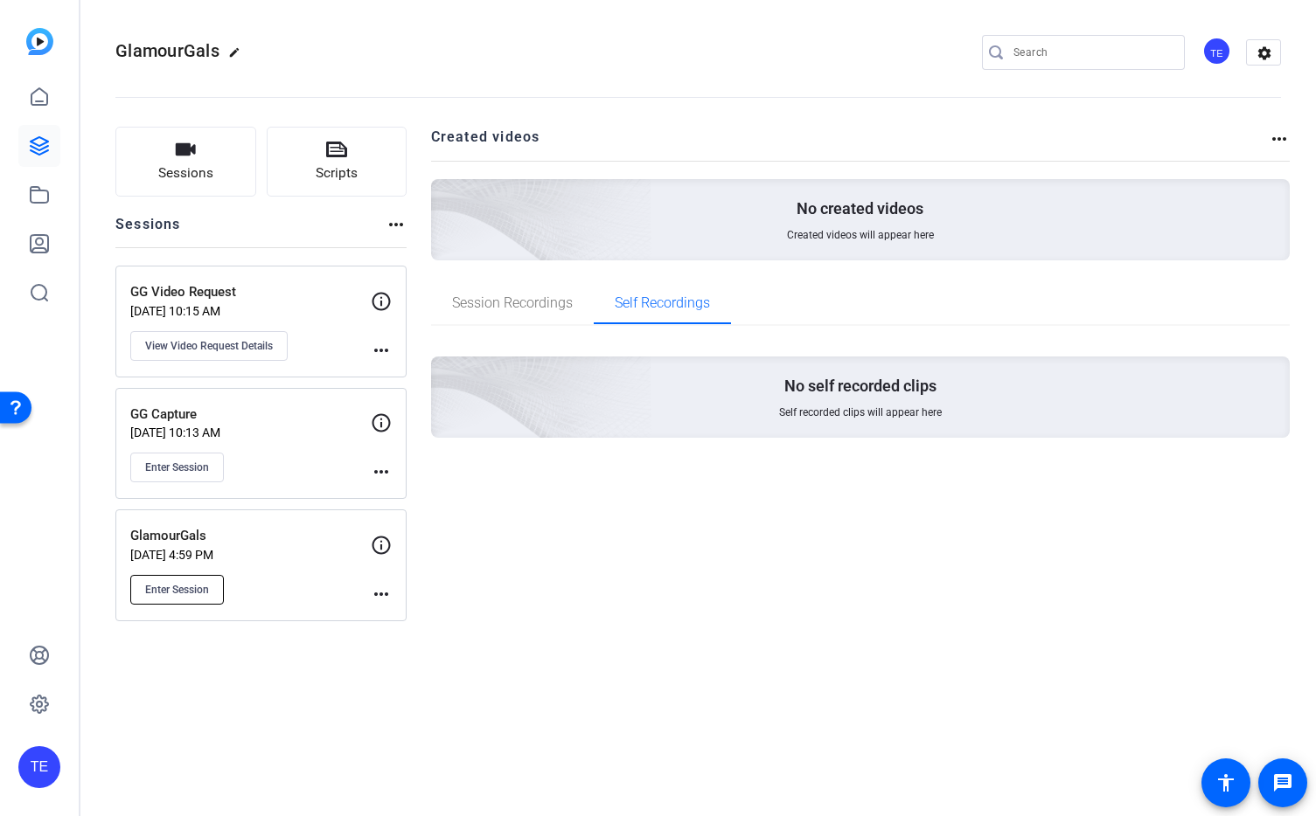
click at [180, 589] on span "Enter Session" at bounding box center [177, 590] width 64 height 14
click at [213, 344] on span "View Video Request Details" at bounding box center [209, 346] width 128 height 14
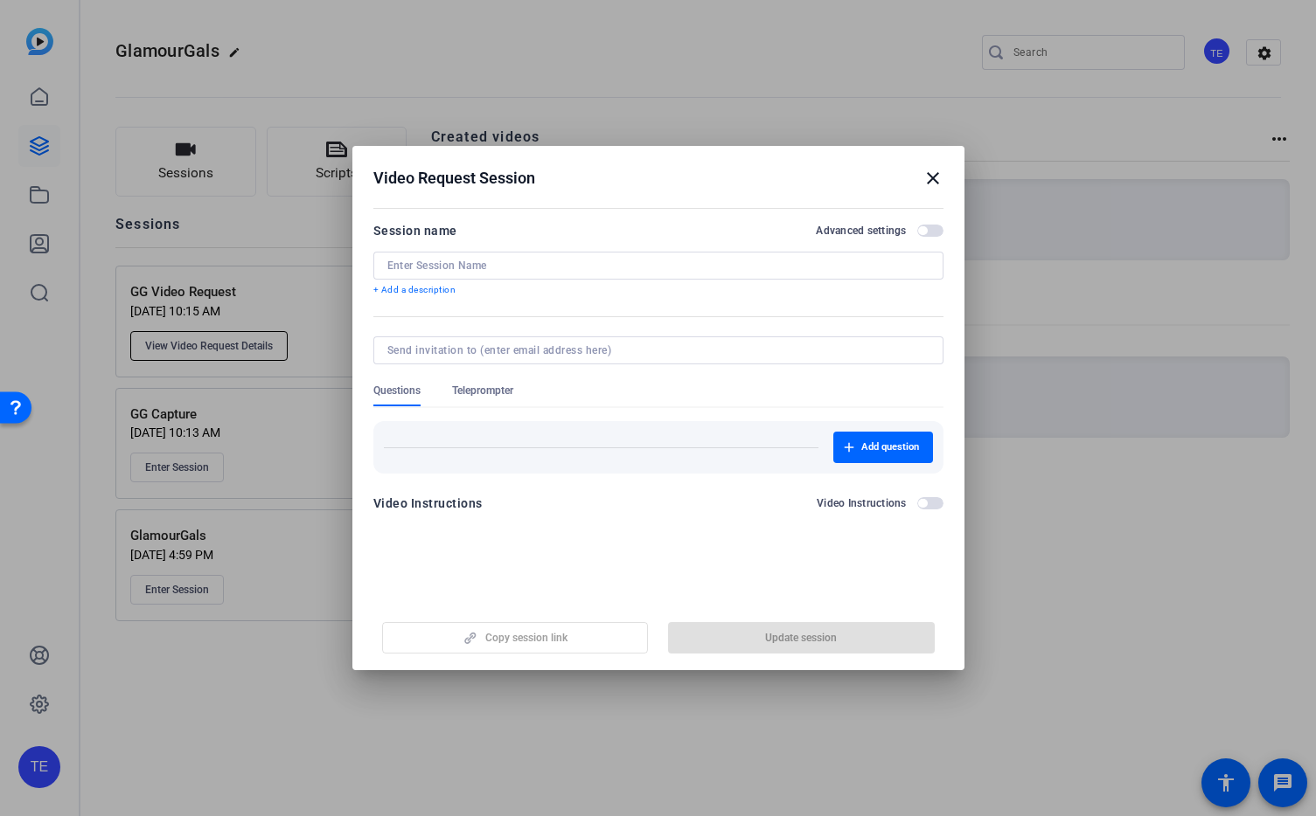
type input "GG Video Request"
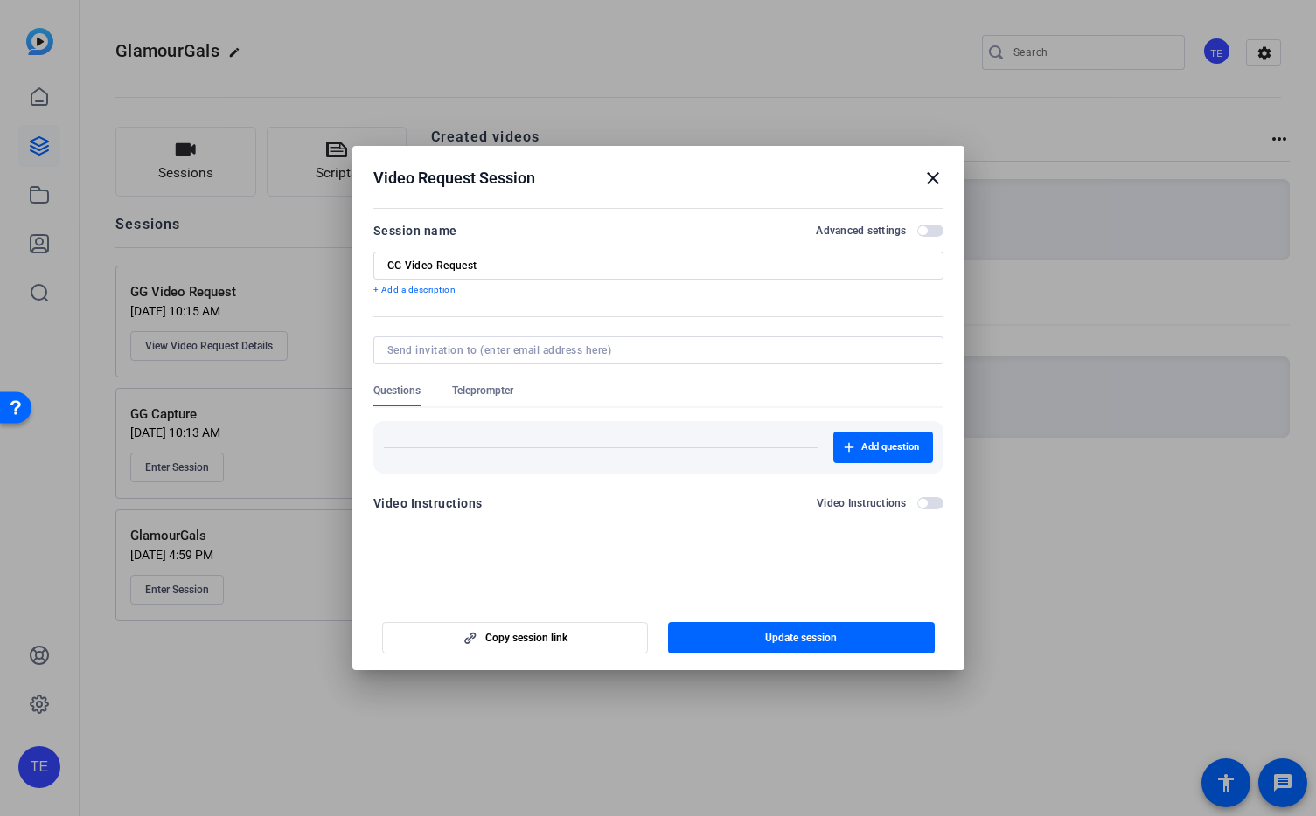
click at [537, 350] on input at bounding box center [654, 351] width 535 height 14
type input "jeff.beckerman@rainforgrowth.com"
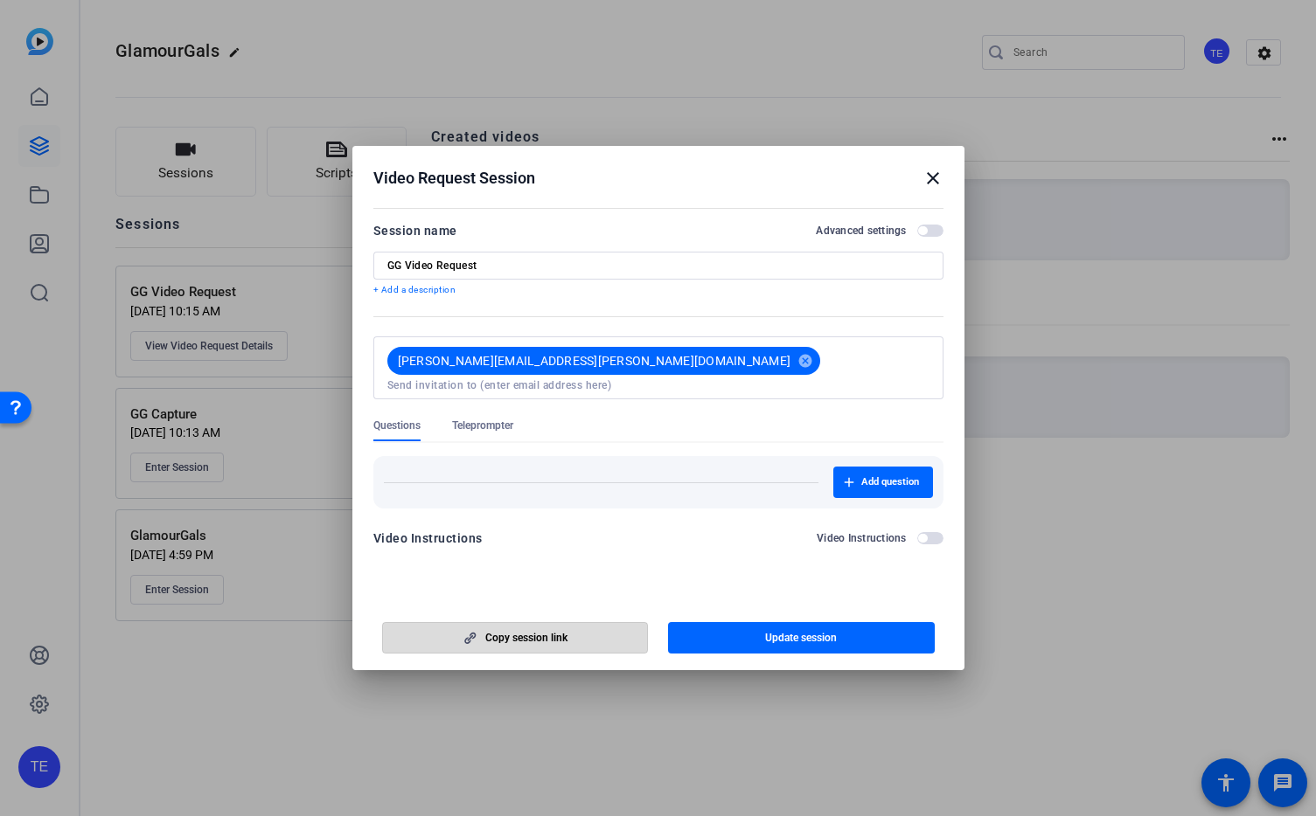
click at [577, 639] on span "button" at bounding box center [515, 638] width 265 height 42
click at [522, 639] on span "Copy session link" at bounding box center [526, 638] width 82 height 14
click at [932, 181] on mat-icon "close" at bounding box center [932, 178] width 21 height 21
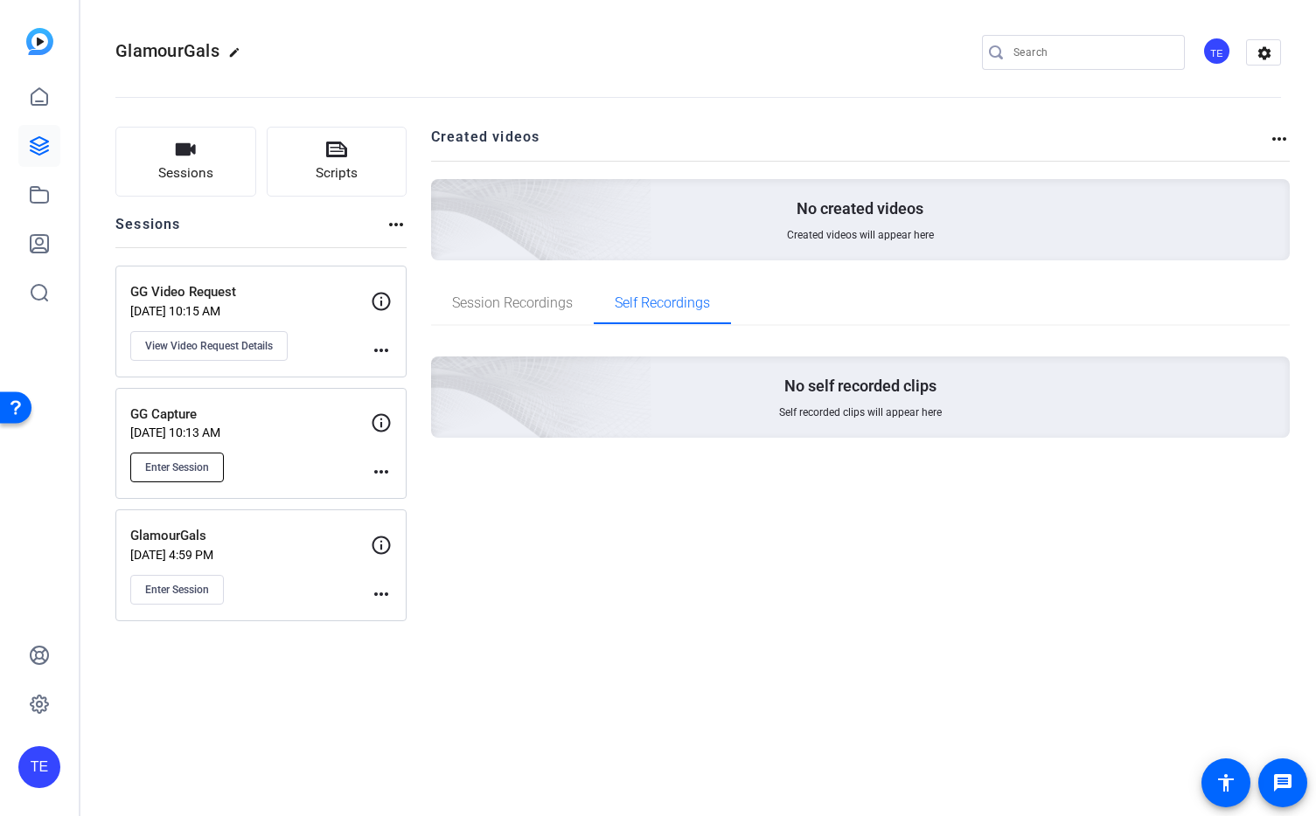
click at [186, 466] on span "Enter Session" at bounding box center [177, 468] width 64 height 14
click at [38, 49] on img at bounding box center [39, 41] width 27 height 27
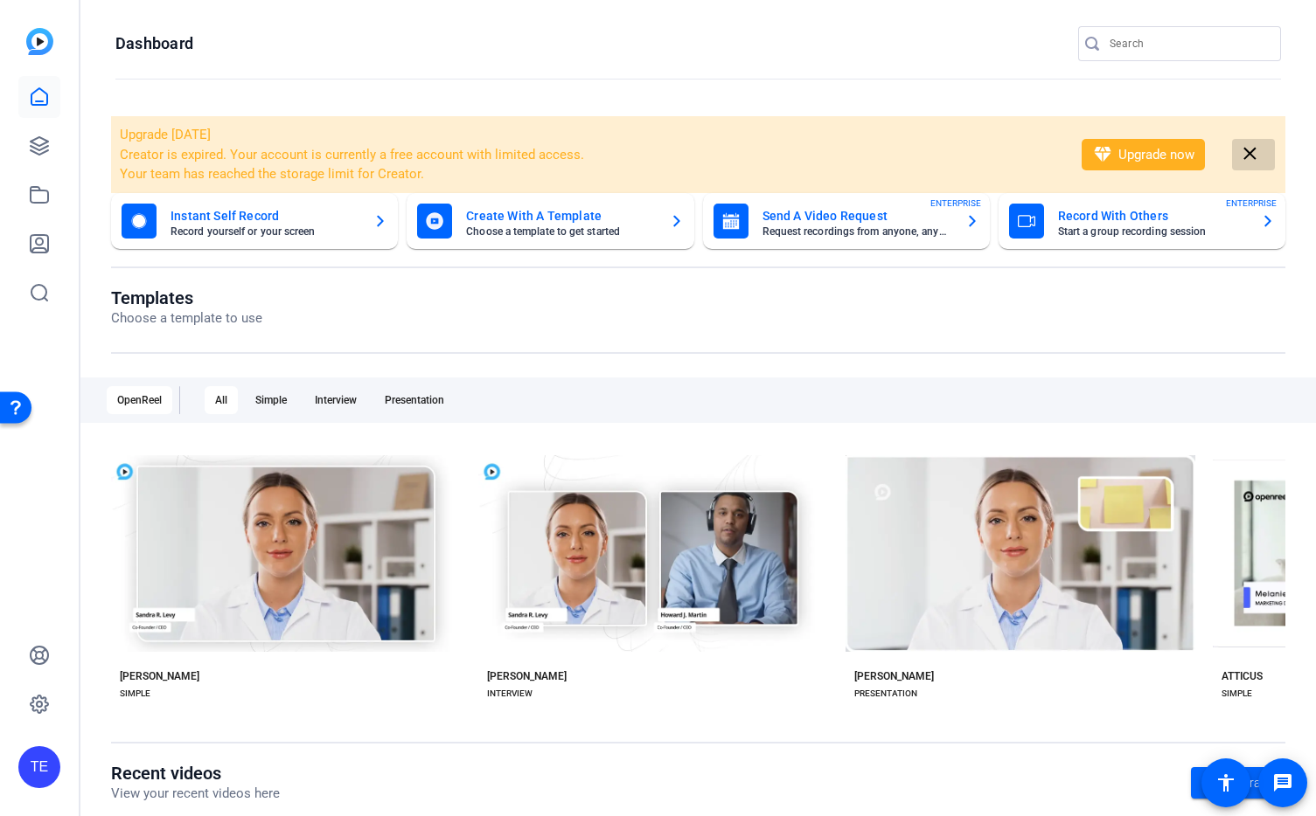
click at [1247, 149] on mat-icon "close" at bounding box center [1250, 154] width 22 height 22
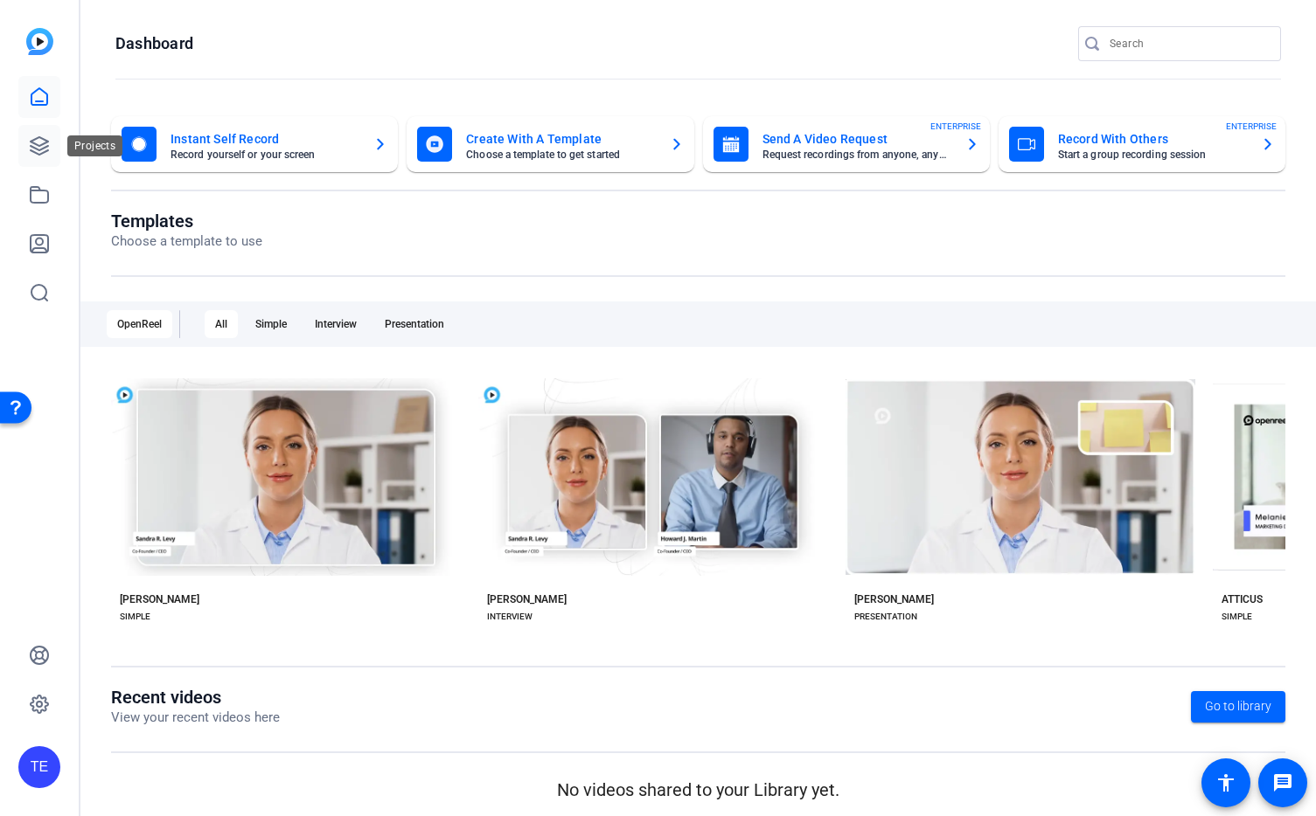
click at [38, 141] on icon at bounding box center [39, 145] width 21 height 21
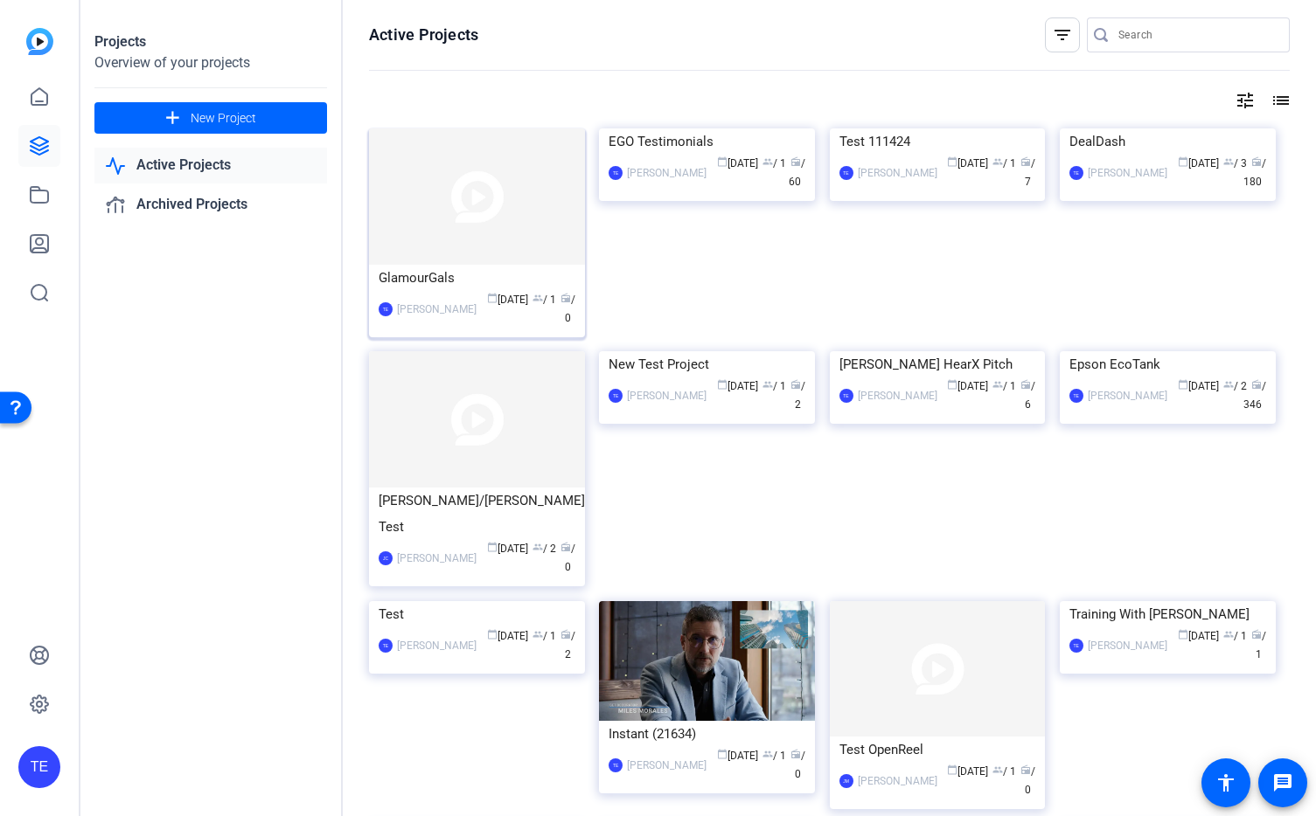
click at [497, 250] on img at bounding box center [477, 196] width 216 height 136
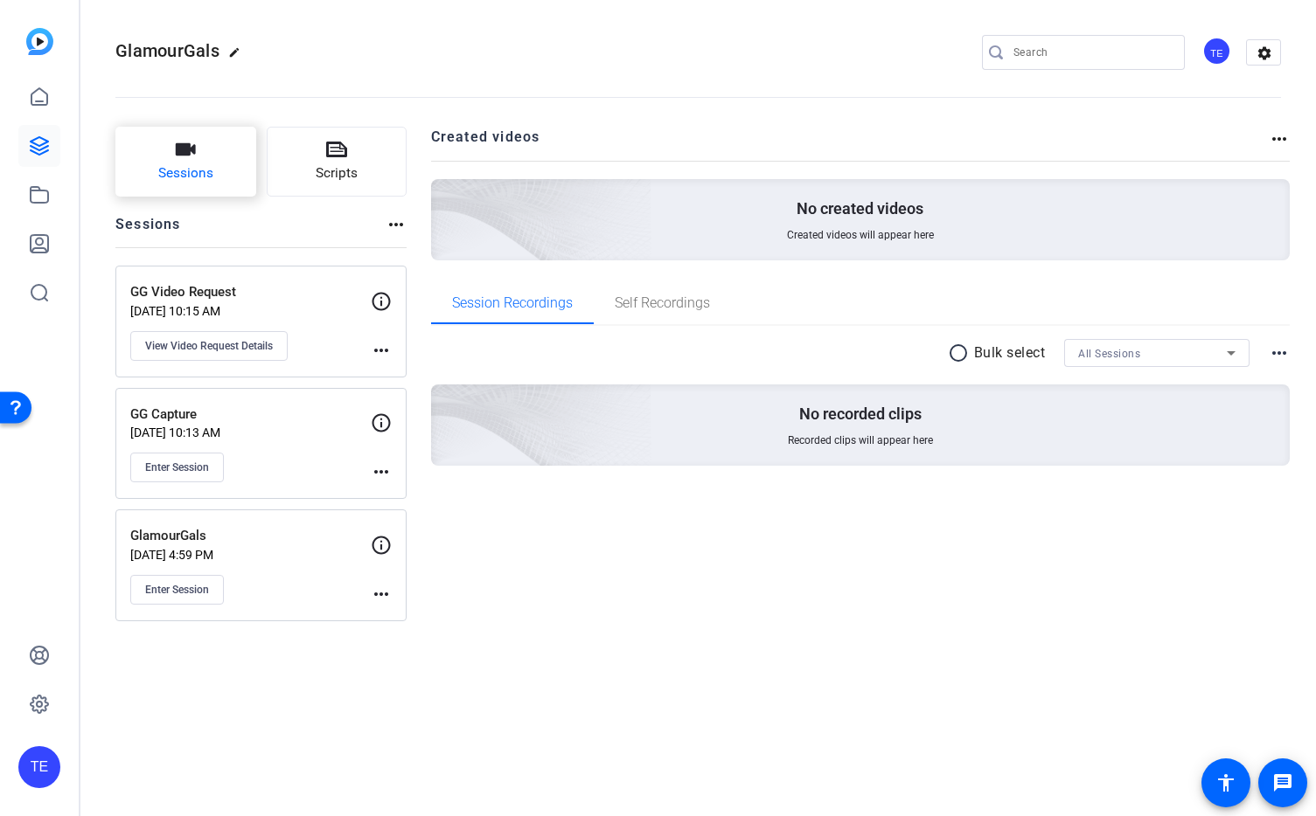
click at [194, 159] on icon "button" at bounding box center [185, 149] width 21 height 21
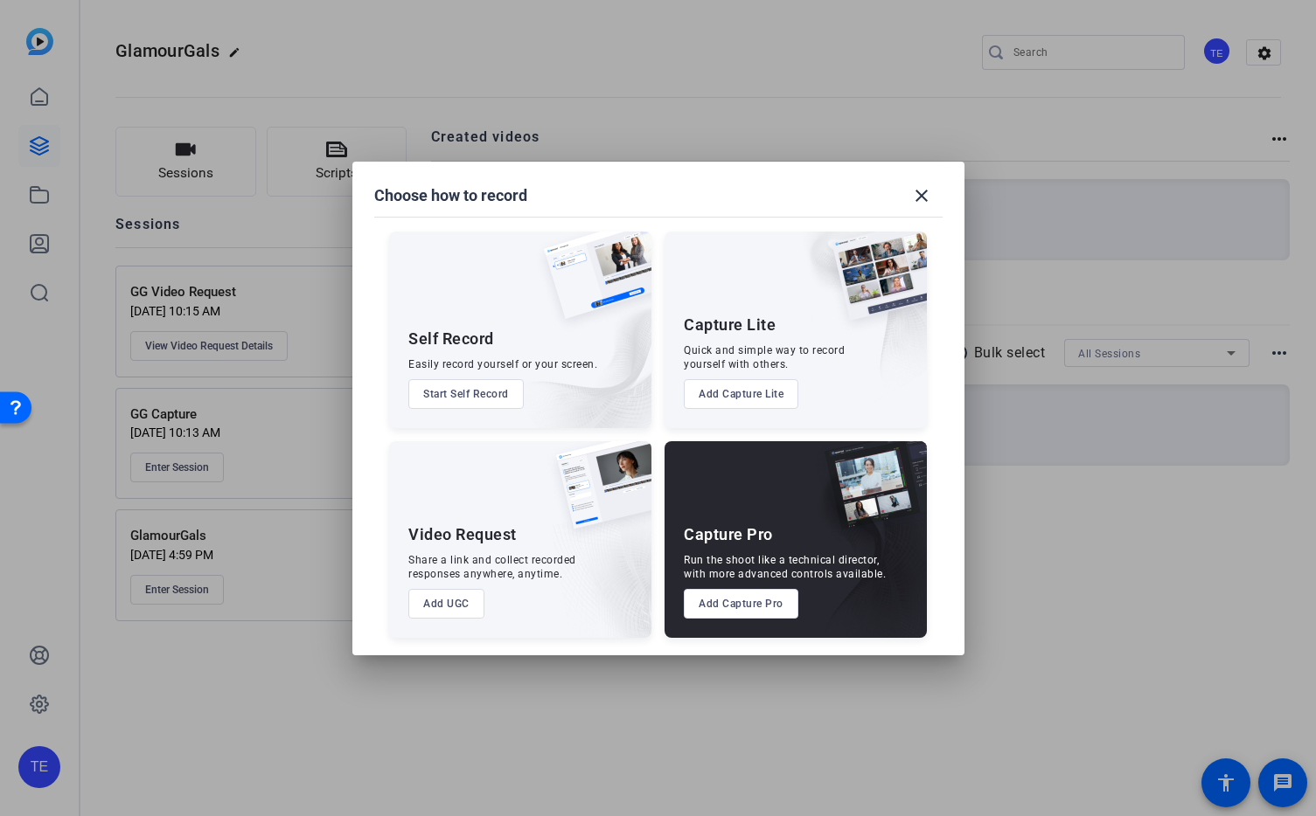
click at [455, 605] on button "Add UGC" at bounding box center [446, 604] width 76 height 30
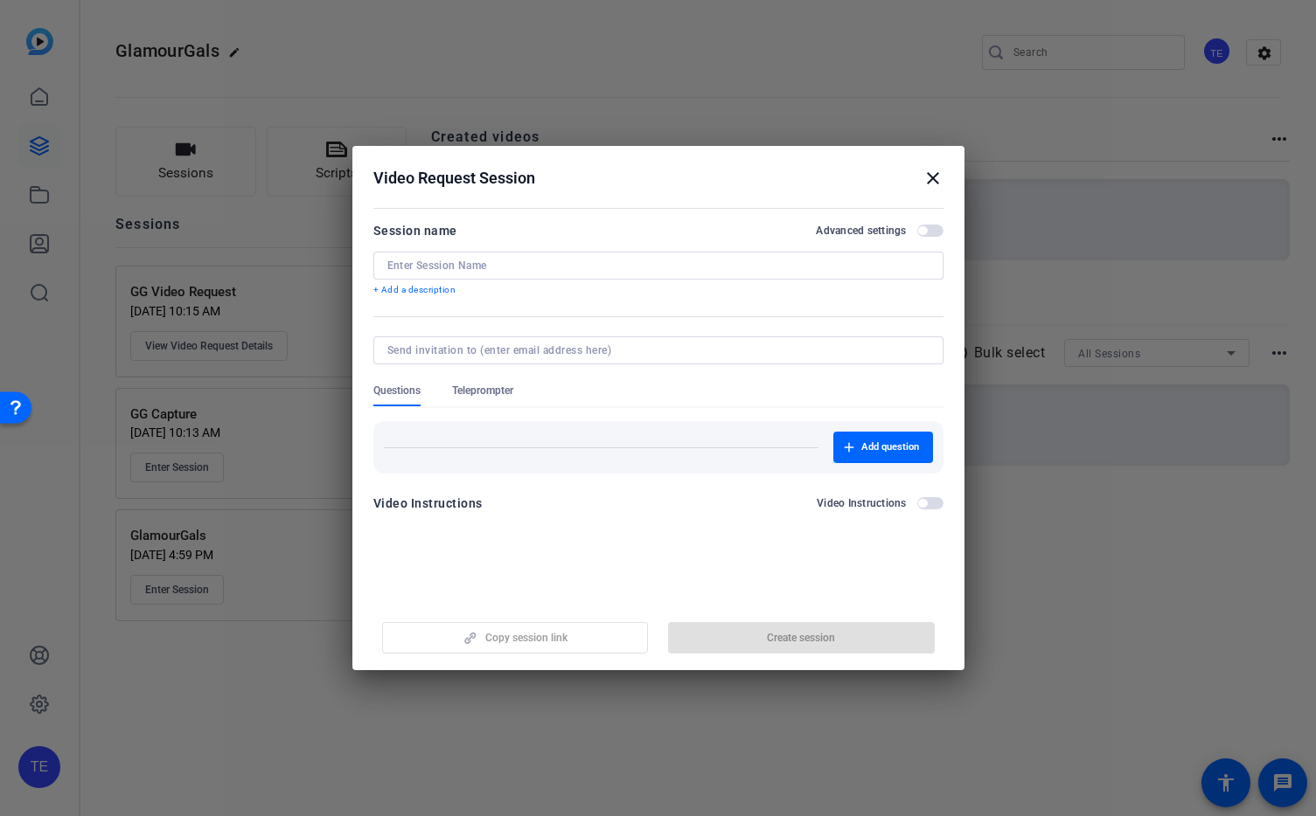
click at [565, 262] on input at bounding box center [658, 266] width 542 height 14
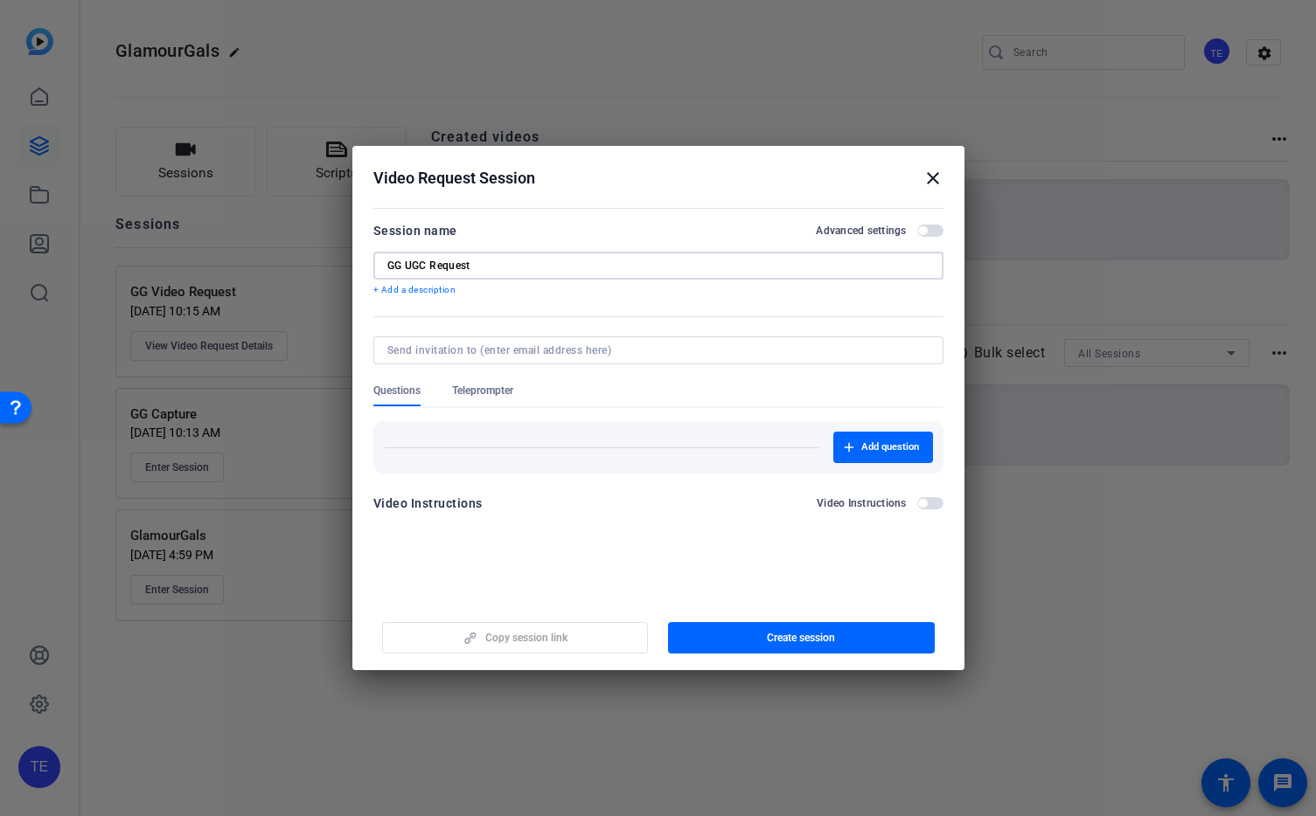
type input "GG UGC Request"
click at [928, 234] on span "button" at bounding box center [930, 231] width 26 height 12
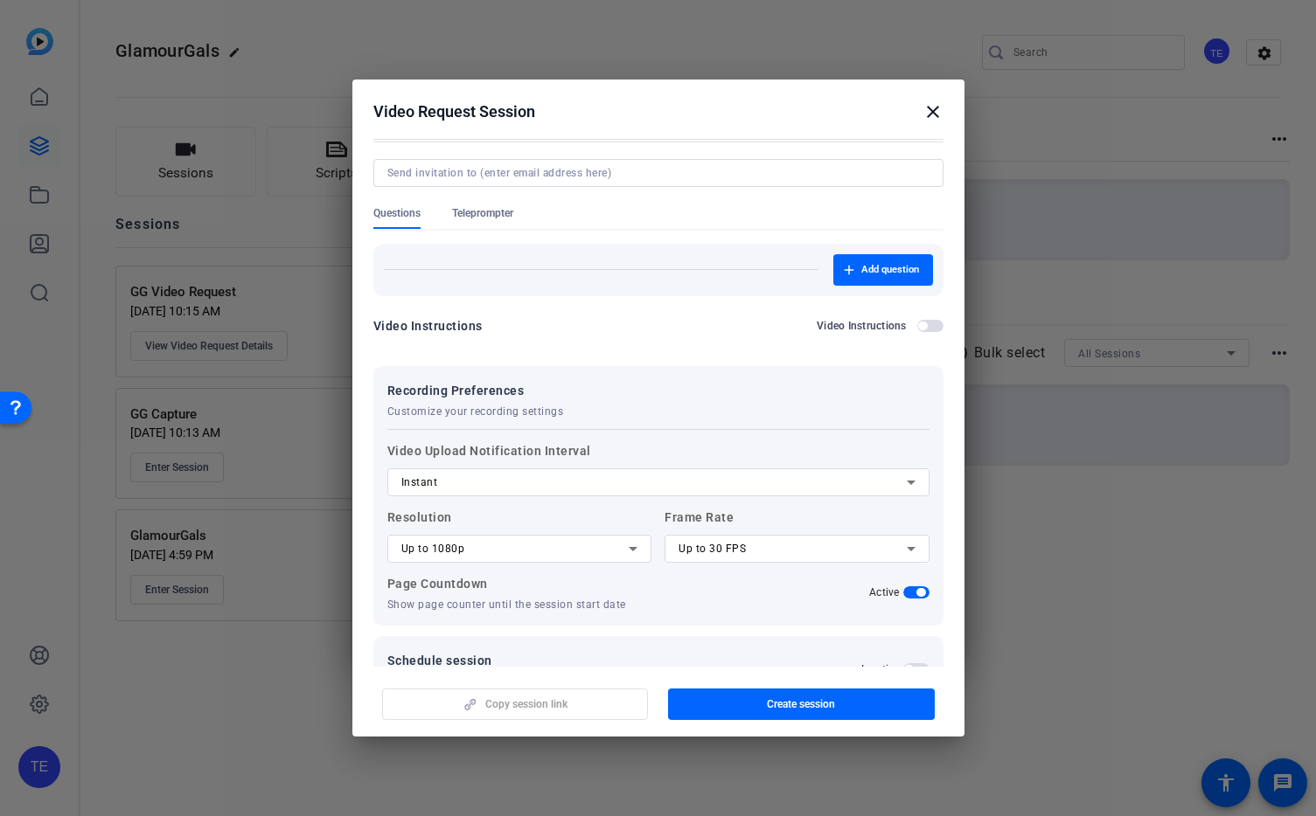
scroll to position [147, 0]
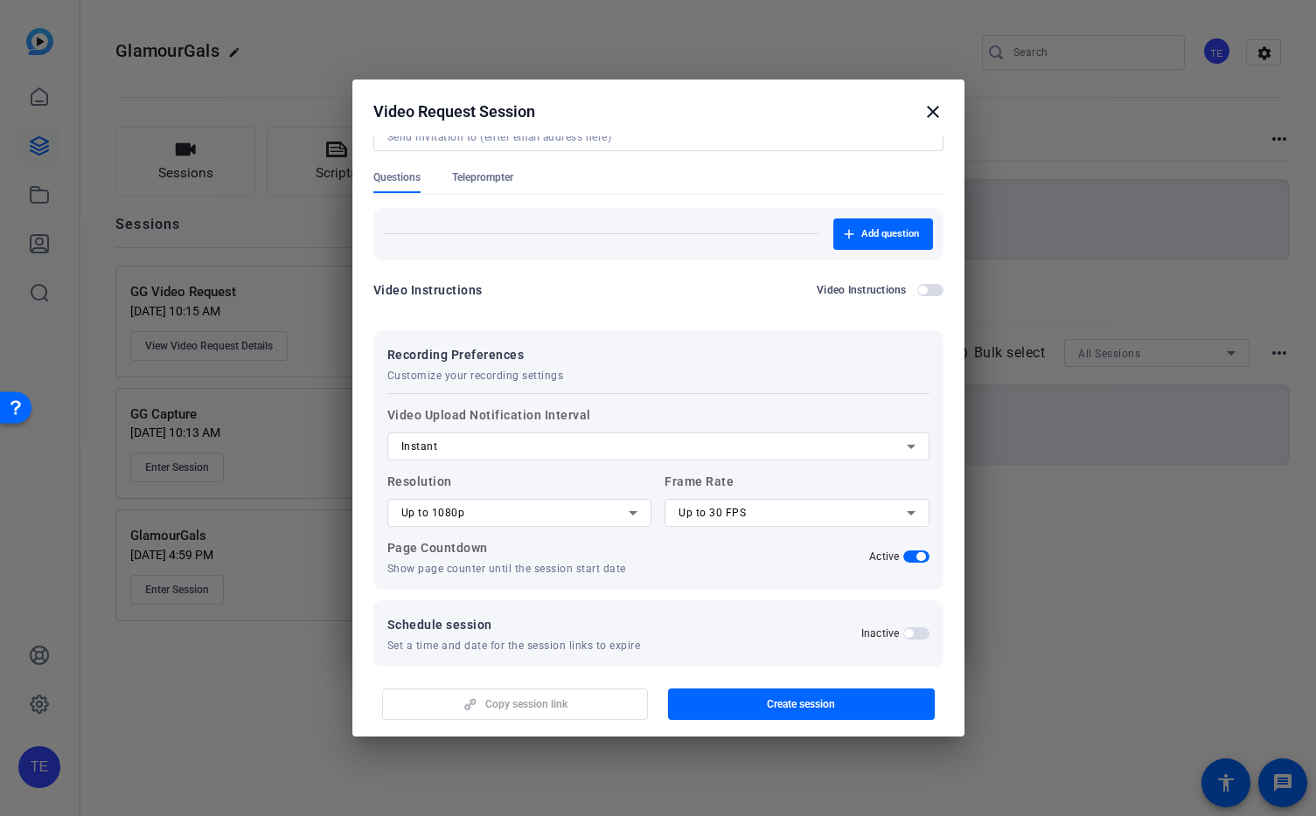
click at [913, 511] on icon at bounding box center [910, 513] width 21 height 21
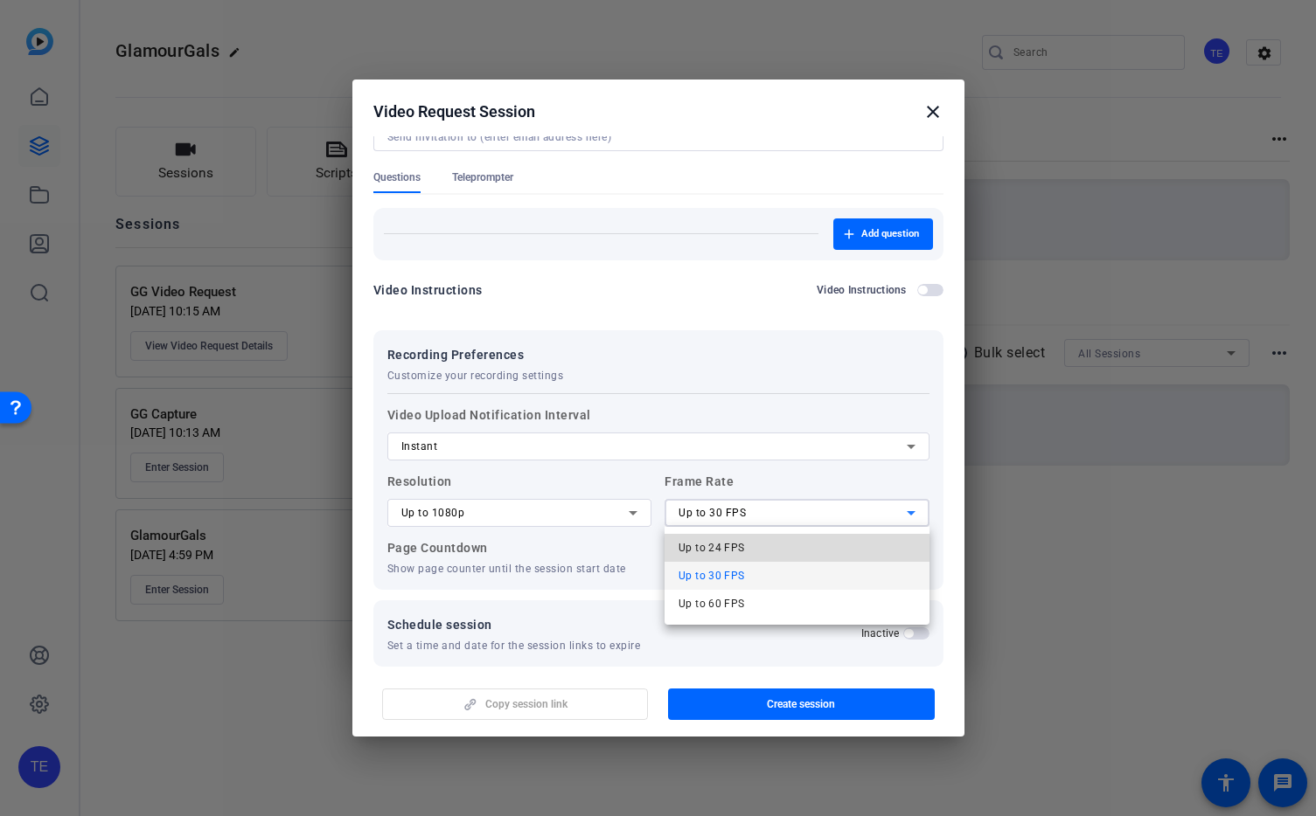
click at [870, 549] on mat-option "Up to 24 FPS" at bounding box center [796, 548] width 265 height 28
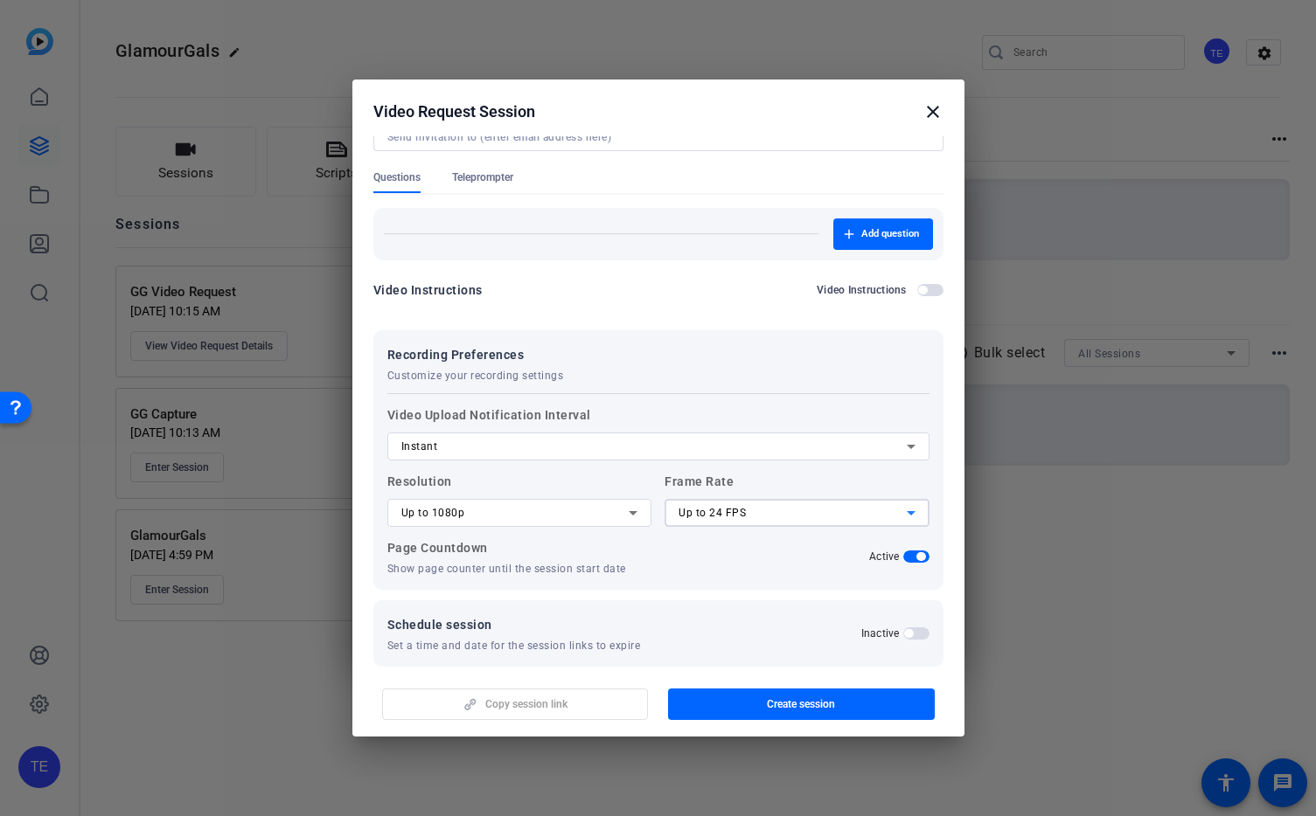
click at [628, 507] on icon at bounding box center [632, 513] width 21 height 21
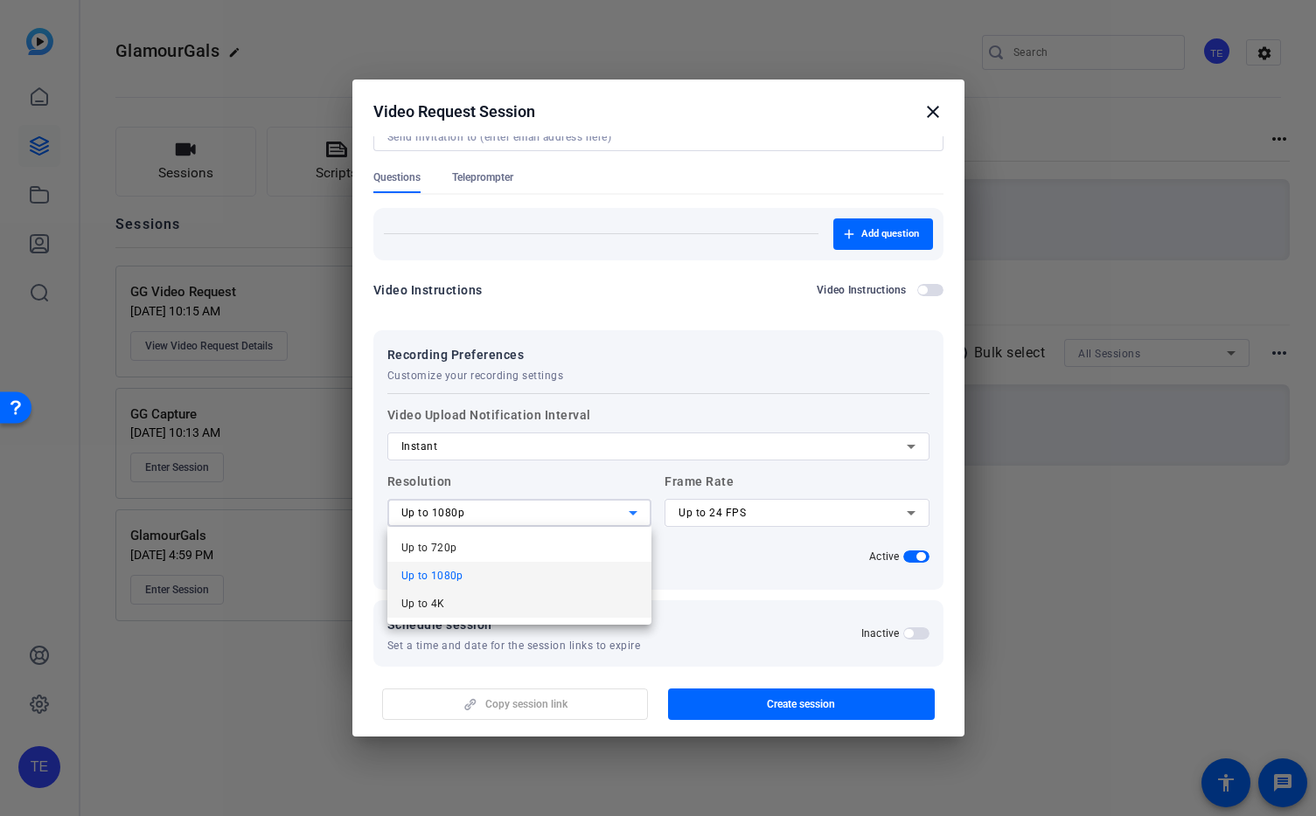
click at [566, 594] on mat-option "Up to 4K" at bounding box center [519, 604] width 265 height 28
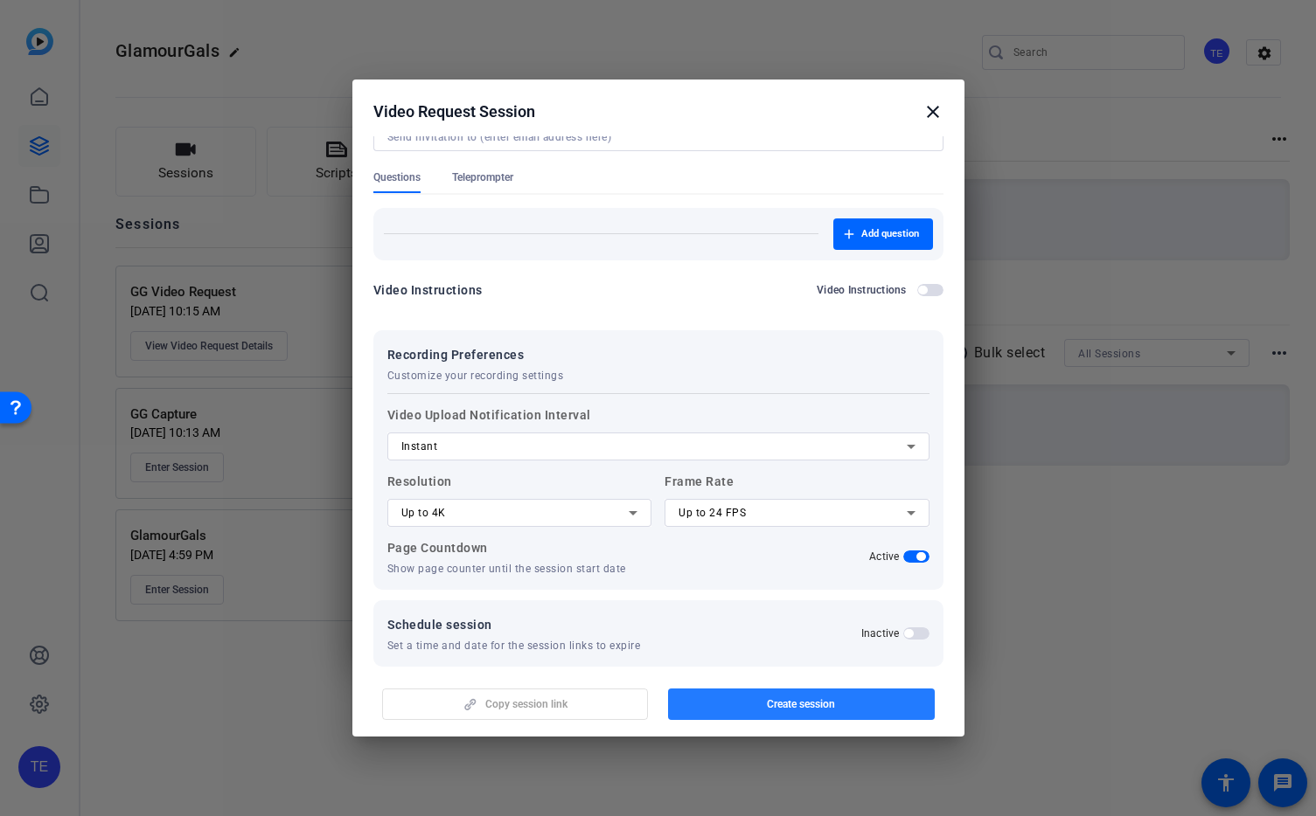
click at [797, 705] on span "Create session" at bounding box center [801, 705] width 68 height 14
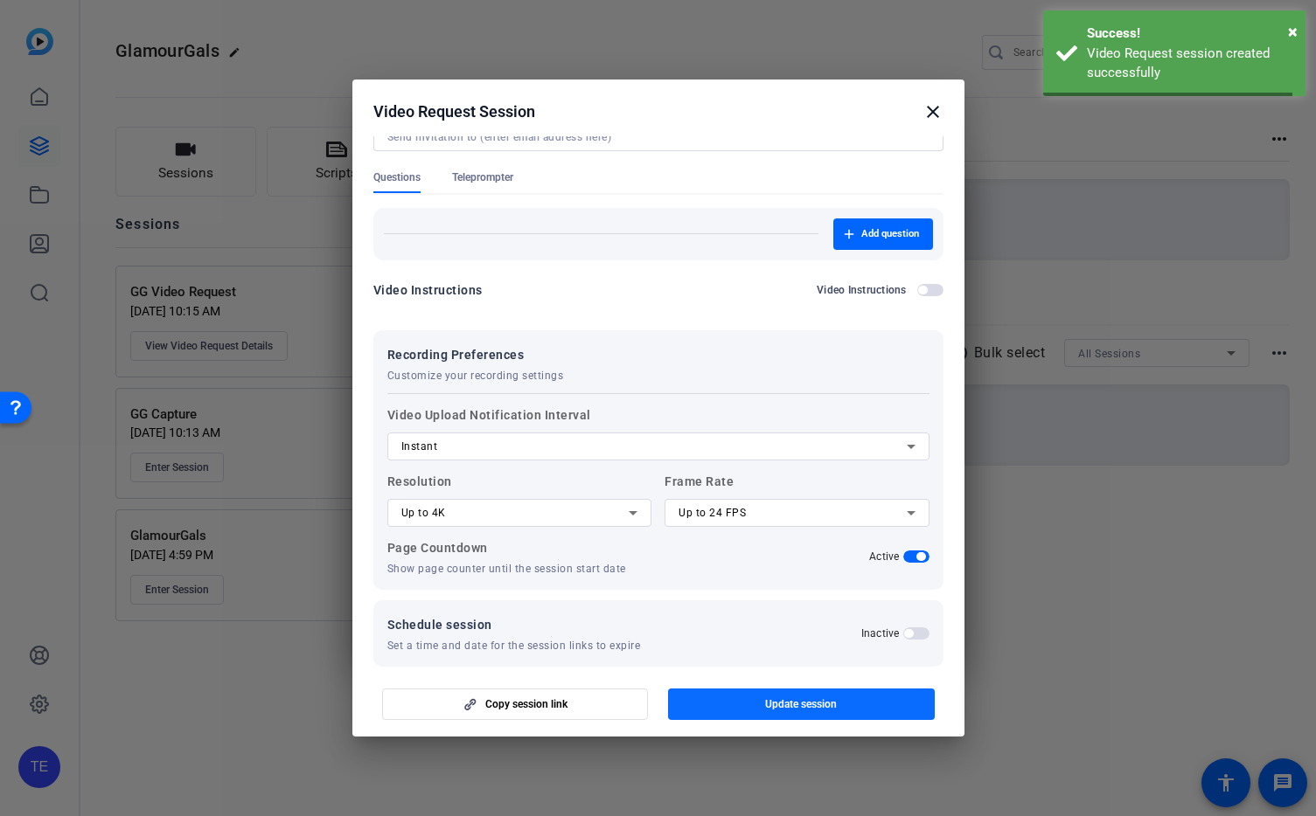
scroll to position [0, 0]
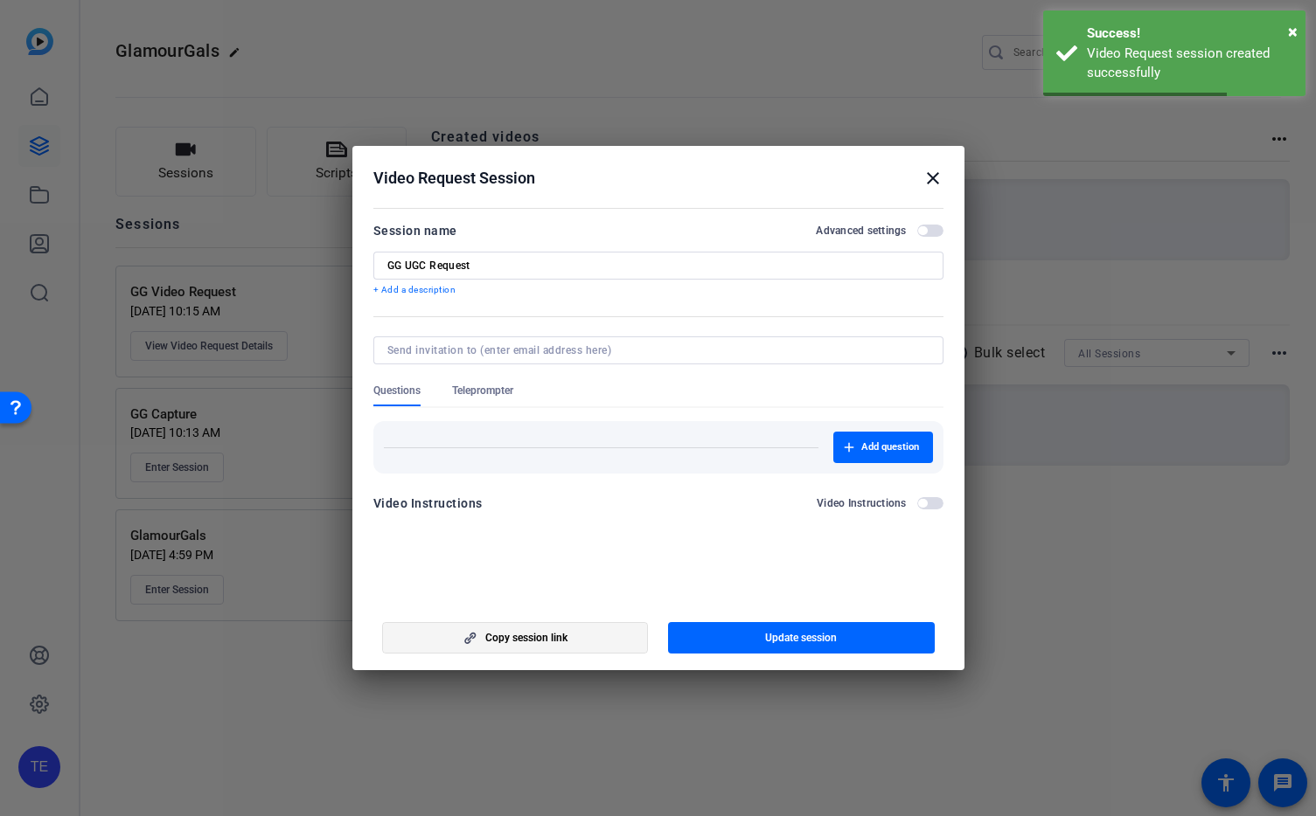
click at [563, 640] on span "Copy session link" at bounding box center [526, 638] width 82 height 14
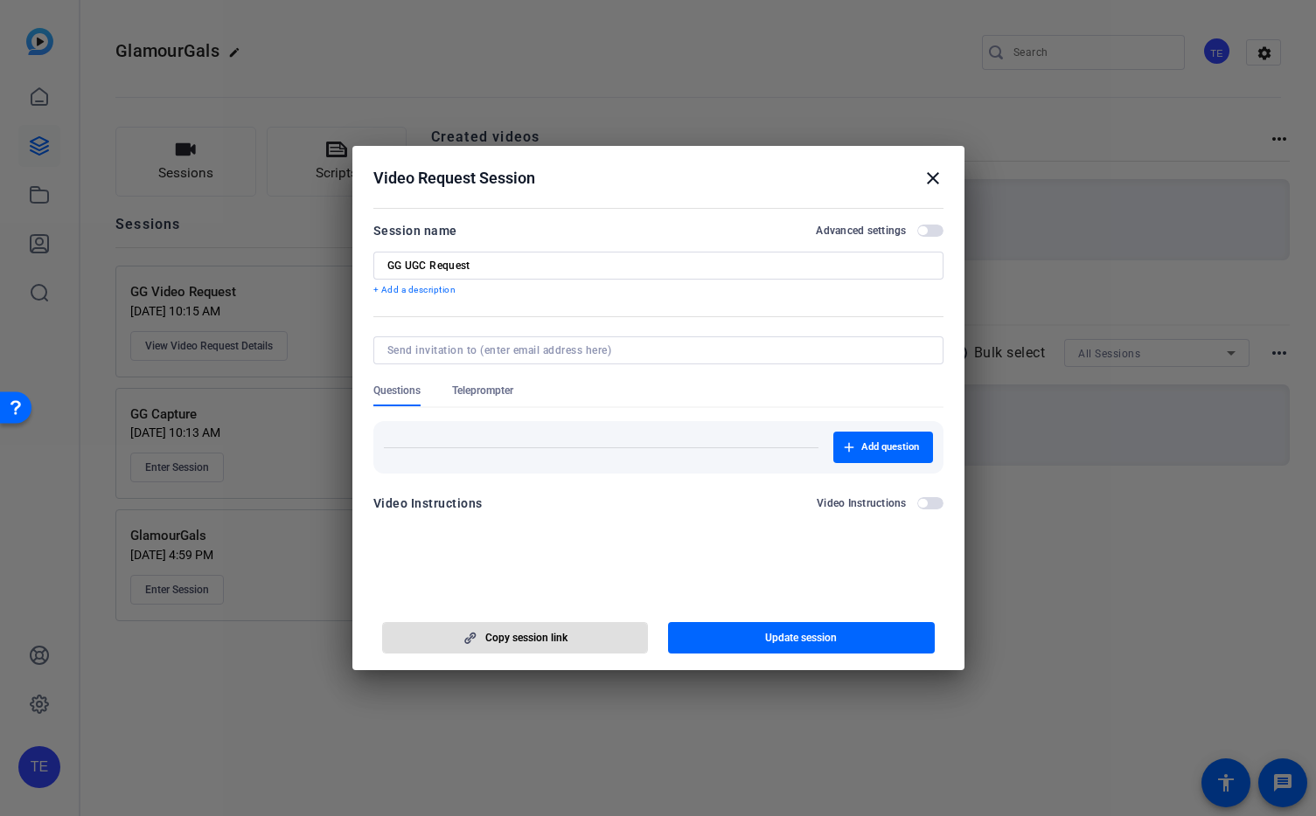
click at [933, 175] on mat-icon "close" at bounding box center [932, 178] width 21 height 21
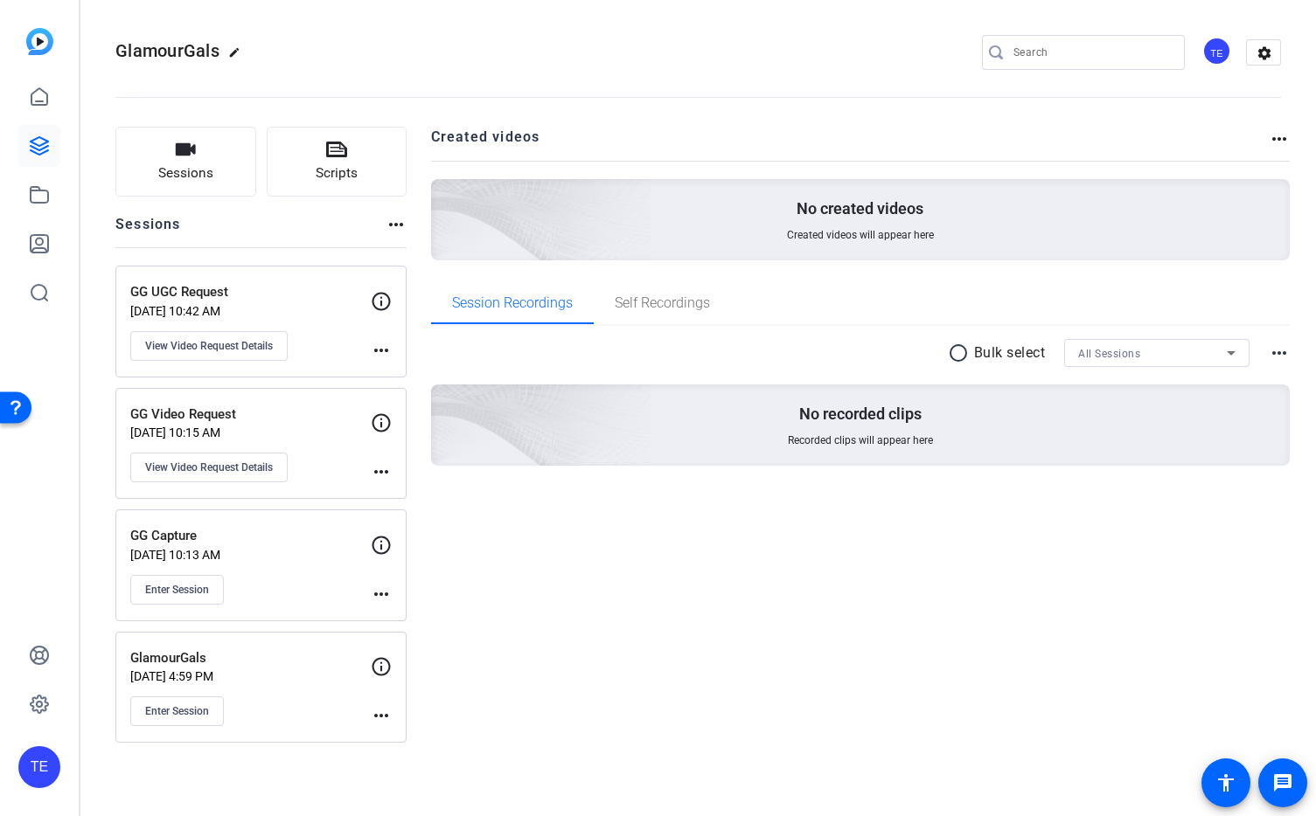
click at [383, 350] on mat-icon "more_horiz" at bounding box center [381, 350] width 21 height 21
click at [383, 350] on div at bounding box center [658, 408] width 1316 height 816
click at [379, 471] on mat-icon "more_horiz" at bounding box center [381, 472] width 21 height 21
click at [399, 494] on span "Archive Session" at bounding box center [425, 498] width 80 height 21
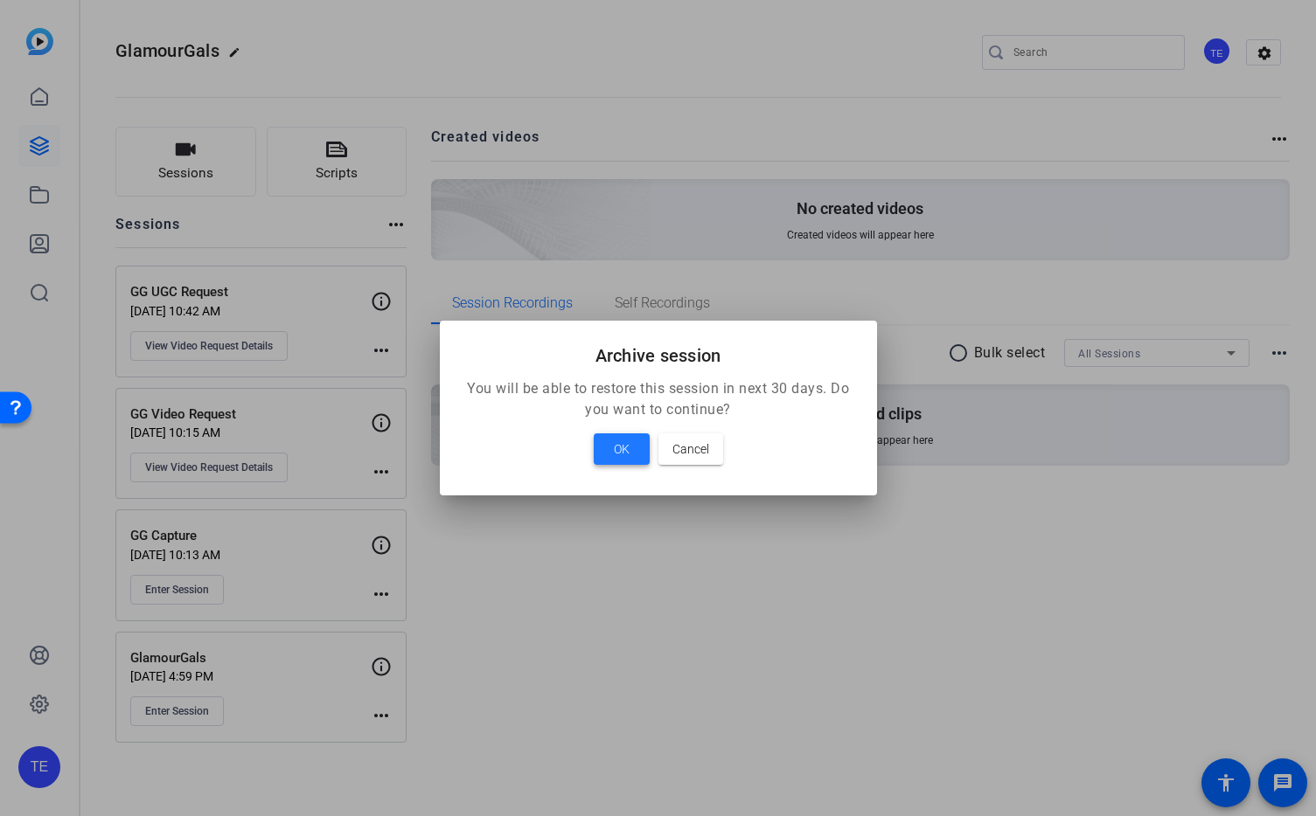
click at [622, 445] on span "OK" at bounding box center [622, 449] width 16 height 21
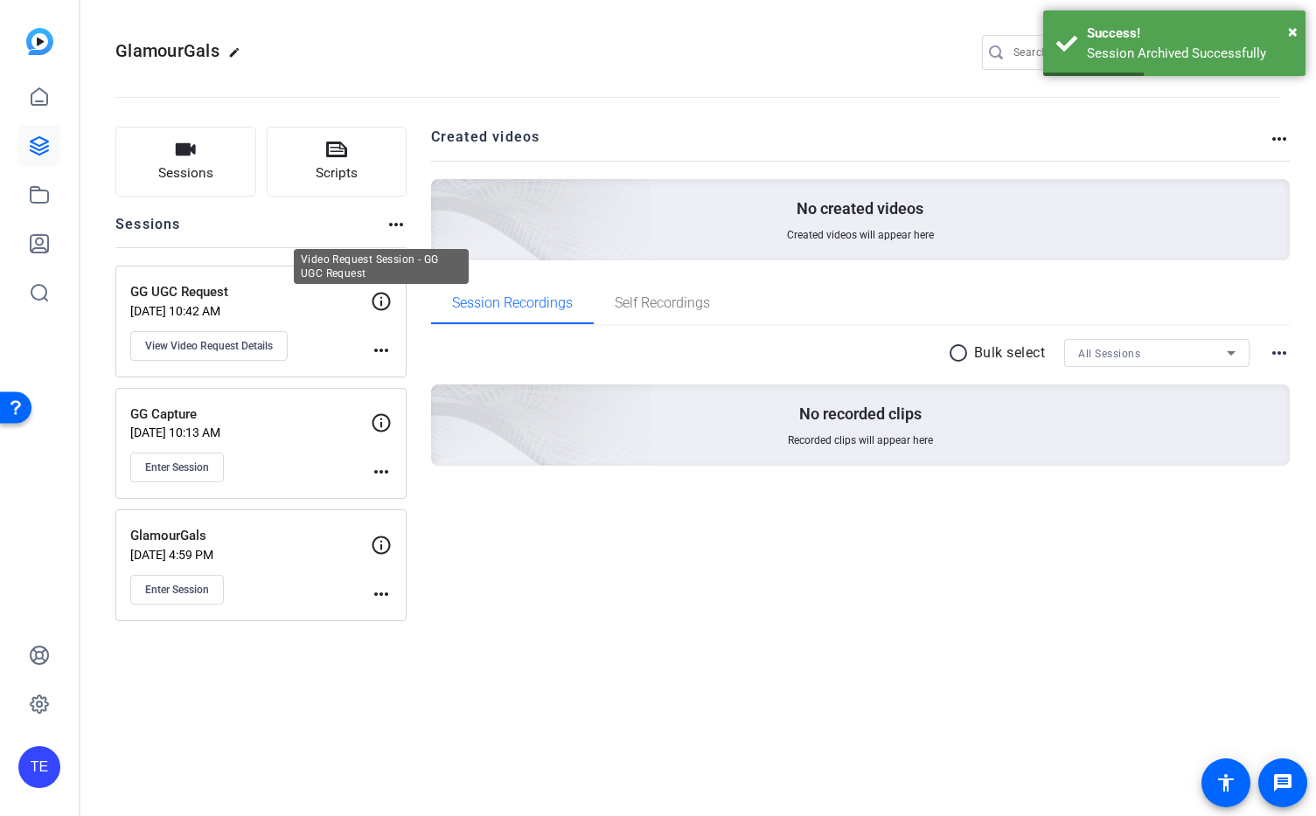
click at [372, 298] on icon at bounding box center [381, 301] width 21 height 21
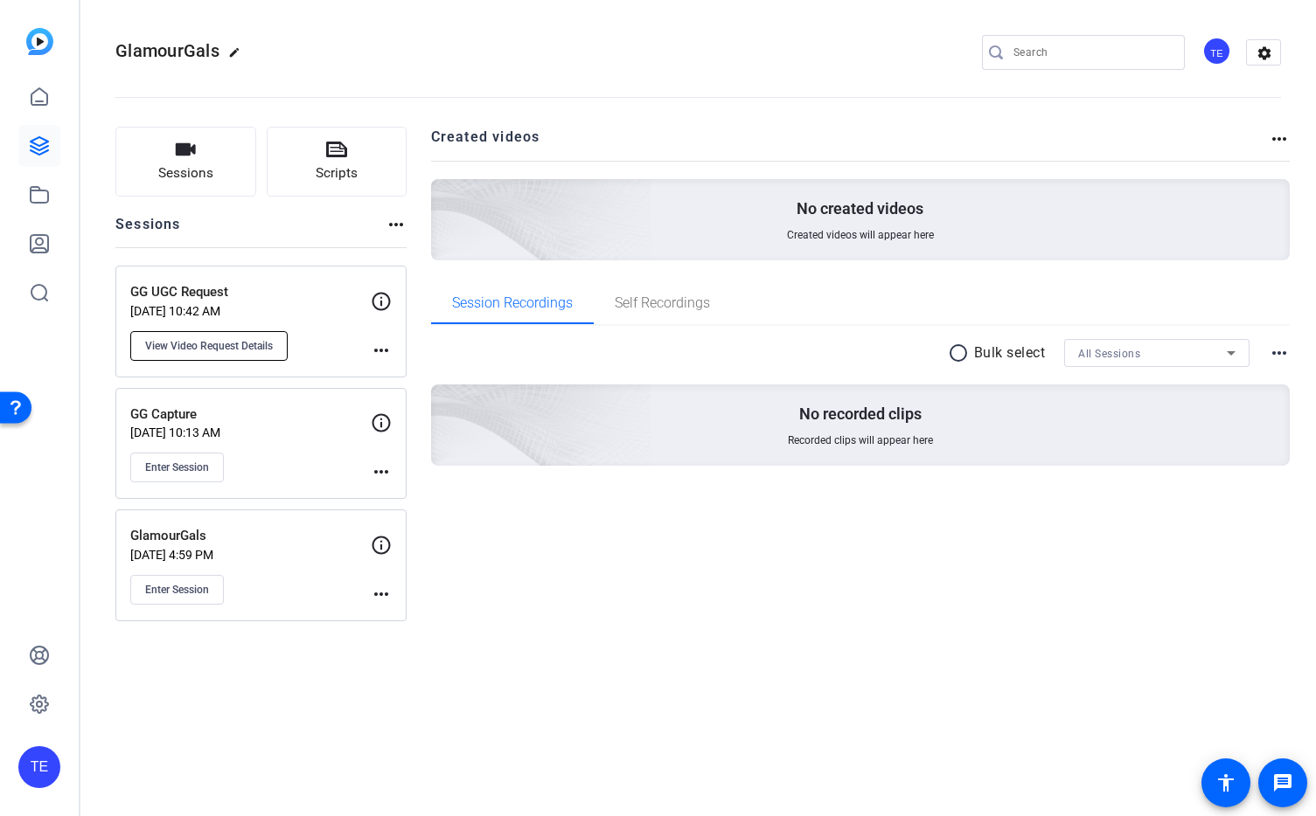
click at [222, 337] on button "View Video Request Details" at bounding box center [208, 346] width 157 height 30
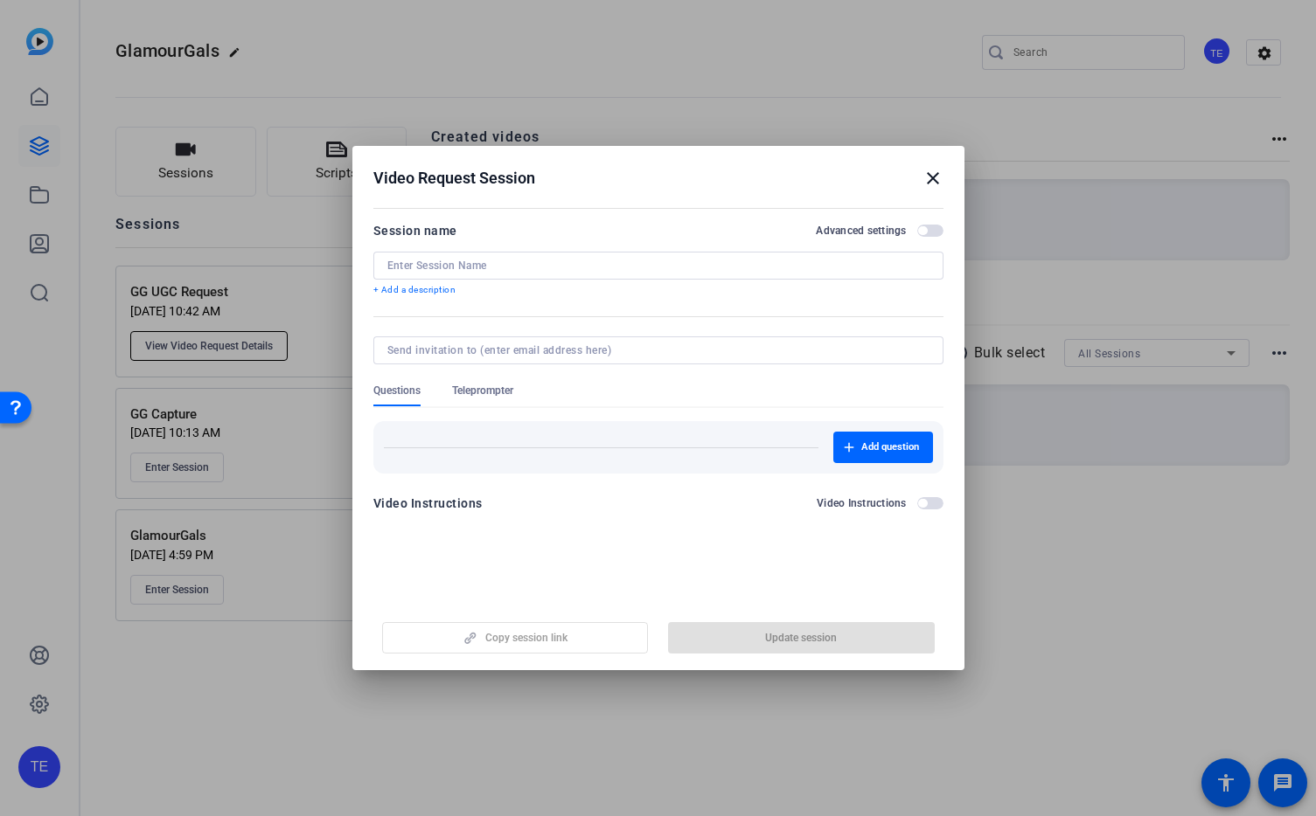
type input "GG UGC Request"
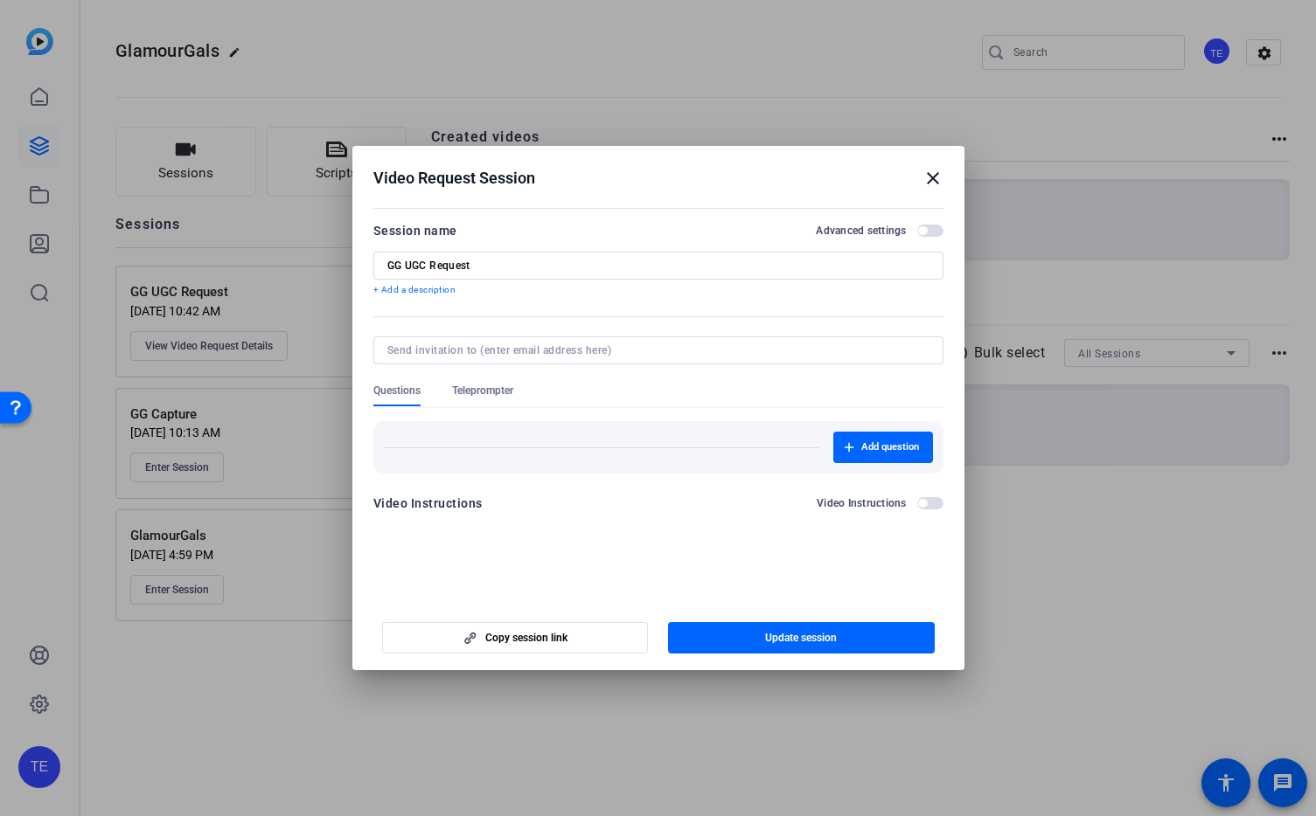
click at [934, 177] on mat-icon "close" at bounding box center [932, 178] width 21 height 21
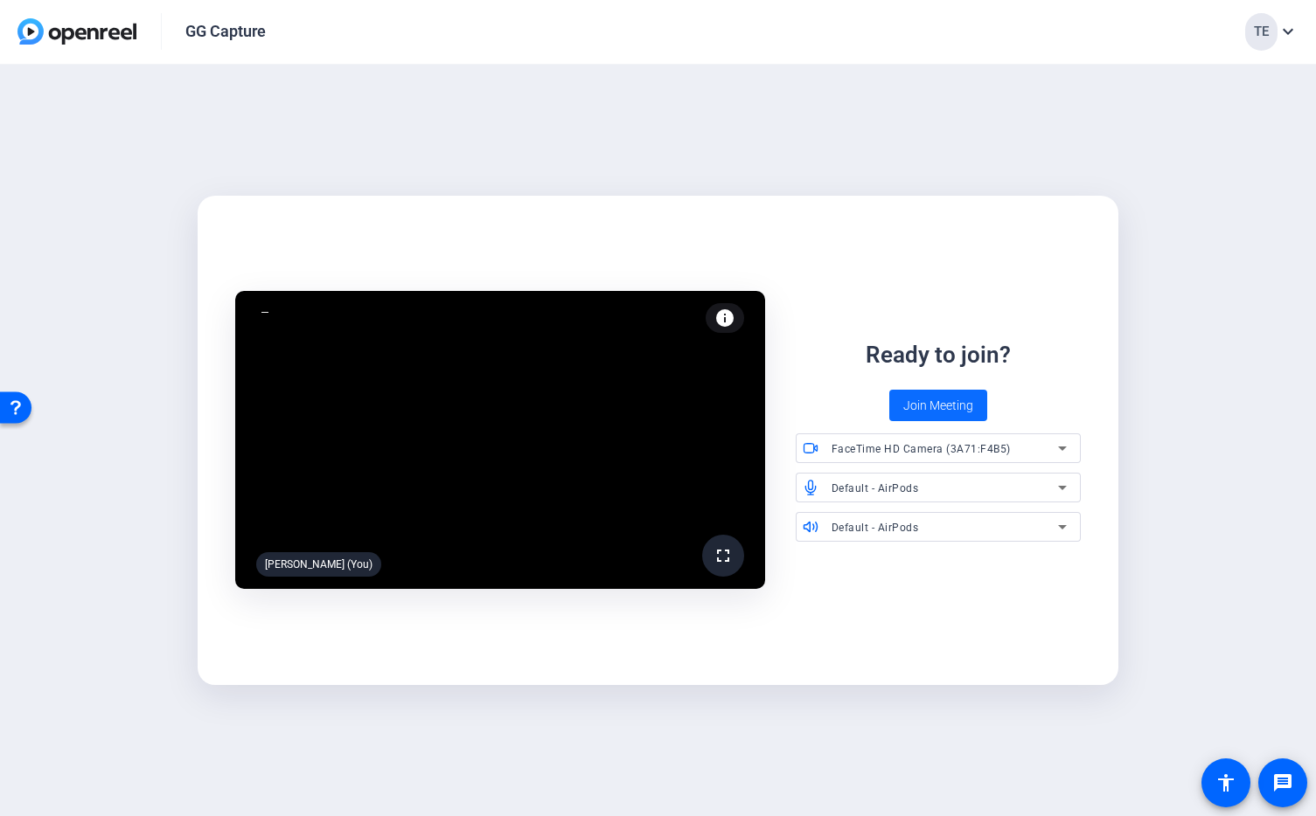
click at [946, 406] on span "Join Meeting" at bounding box center [938, 406] width 70 height 18
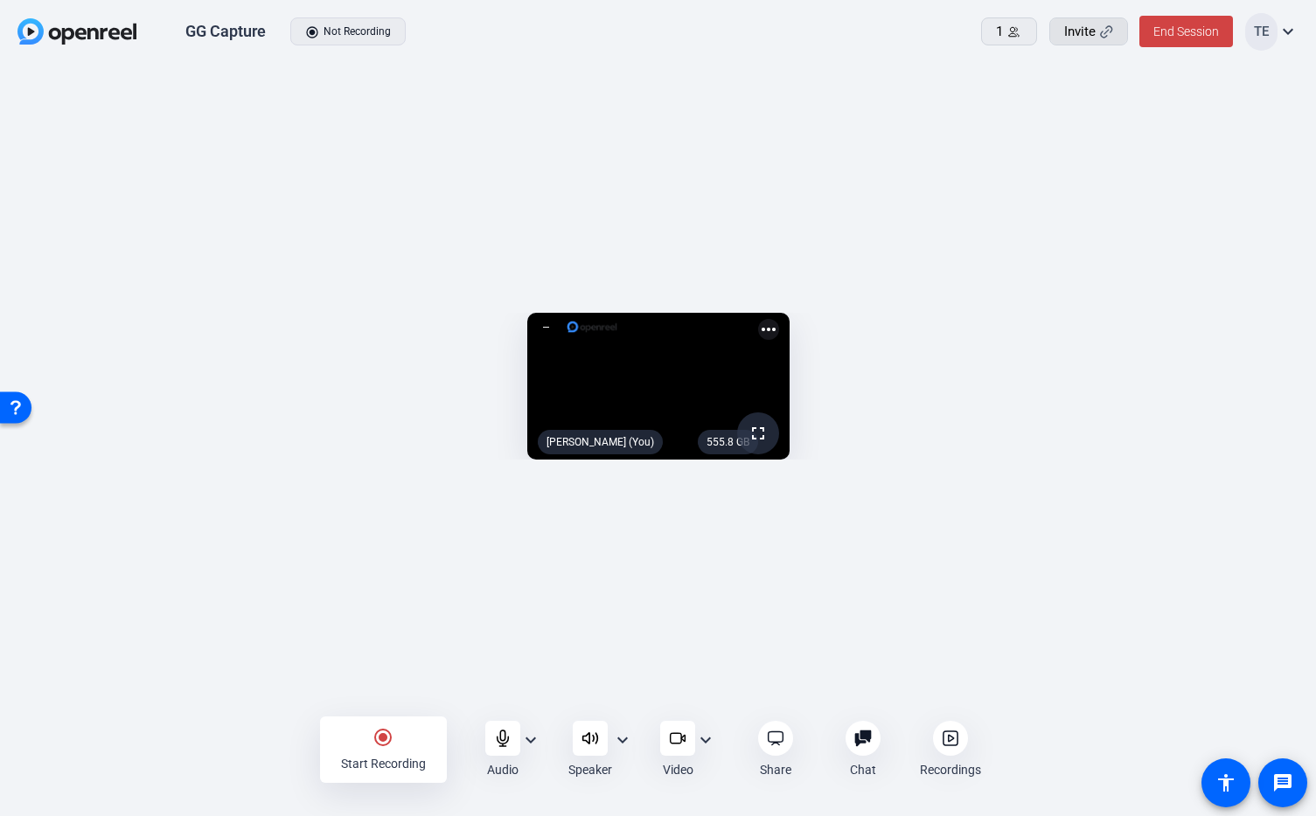
click at [1084, 35] on span "Invite" at bounding box center [1079, 32] width 31 height 20
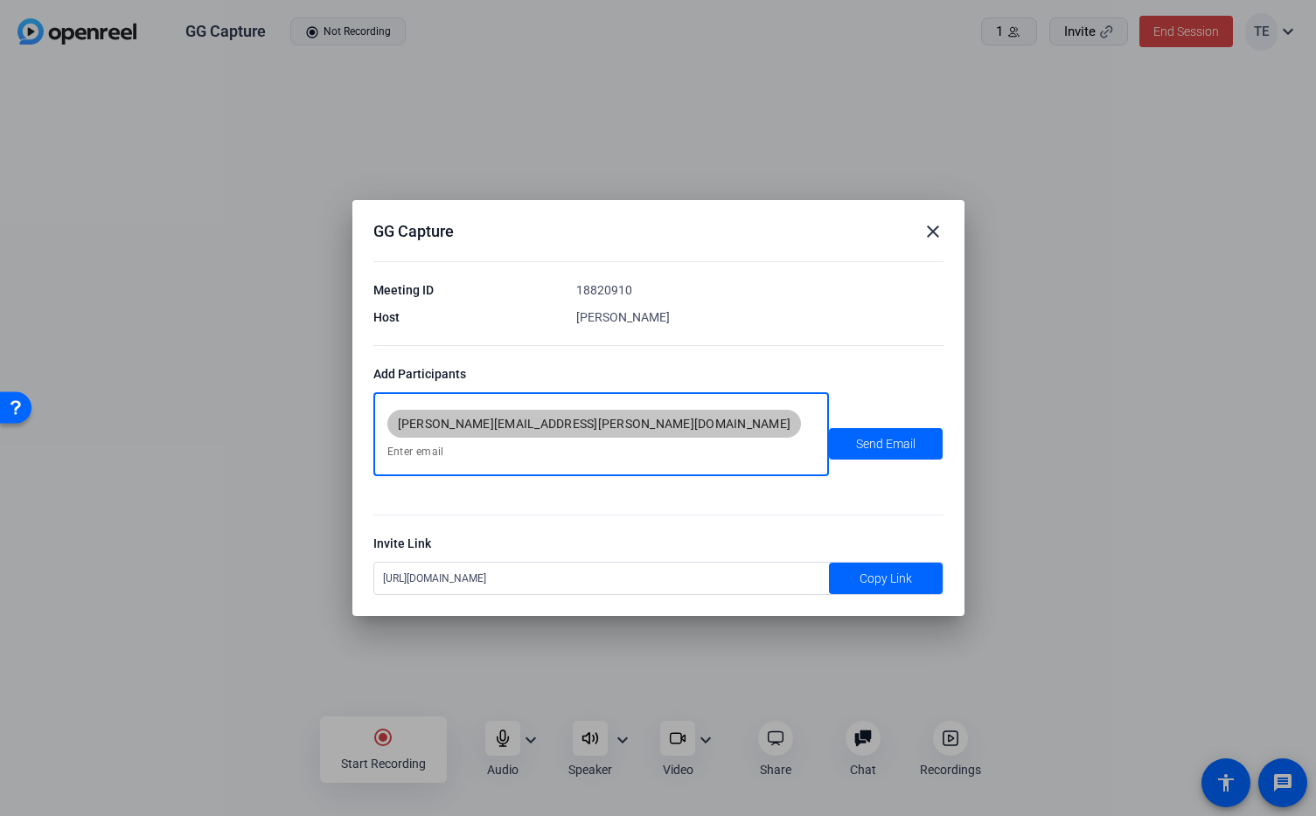
click at [931, 240] on mat-icon "close" at bounding box center [932, 231] width 21 height 21
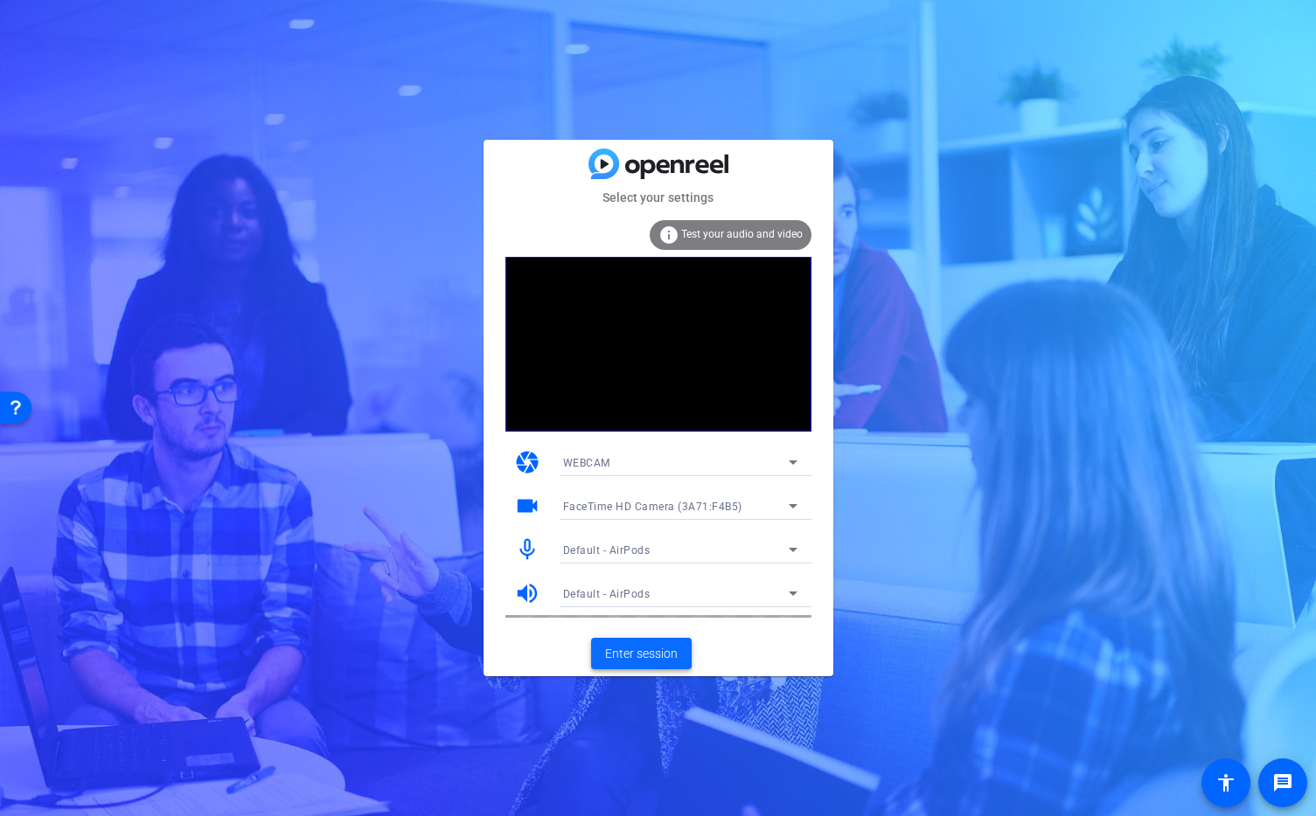
click at [646, 653] on span "Enter session" at bounding box center [641, 654] width 73 height 18
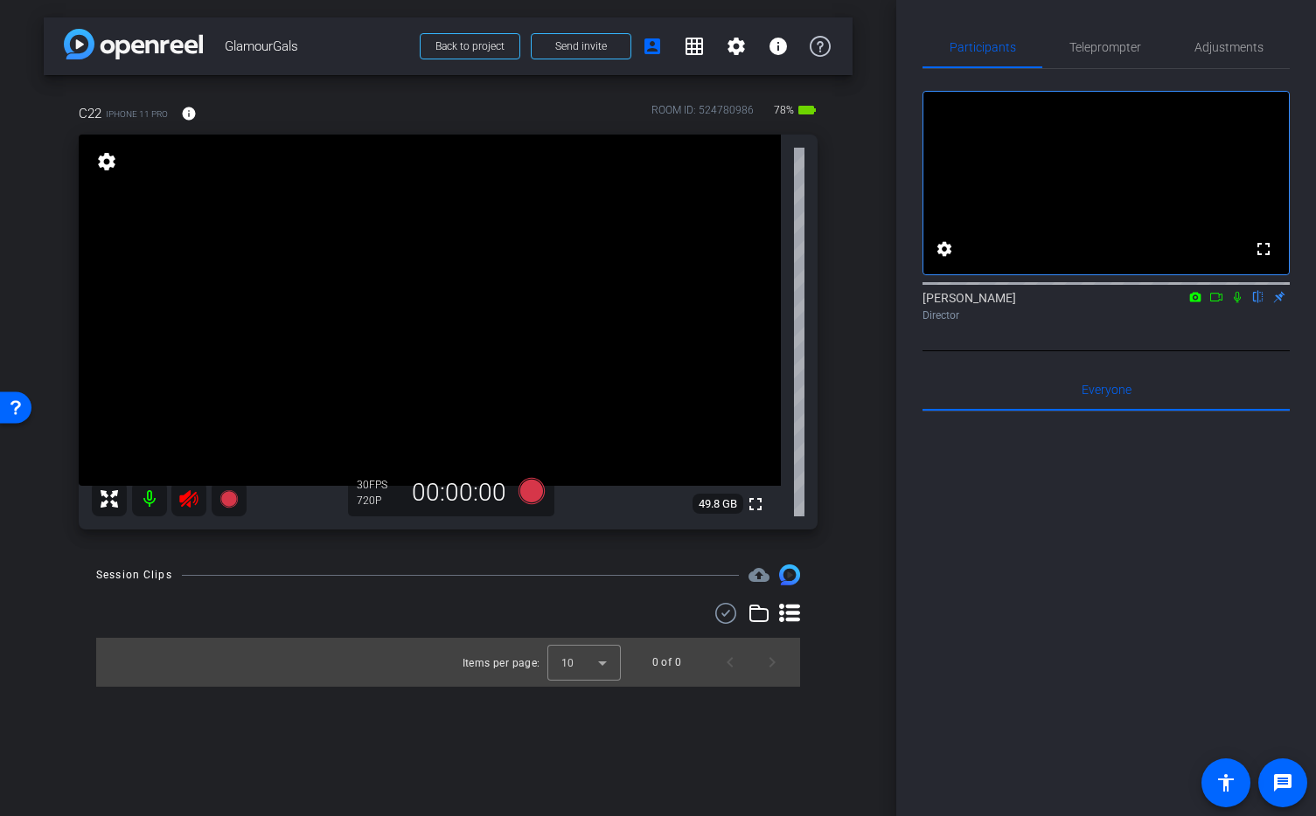
click at [149, 496] on mat-icon at bounding box center [149, 499] width 35 height 35
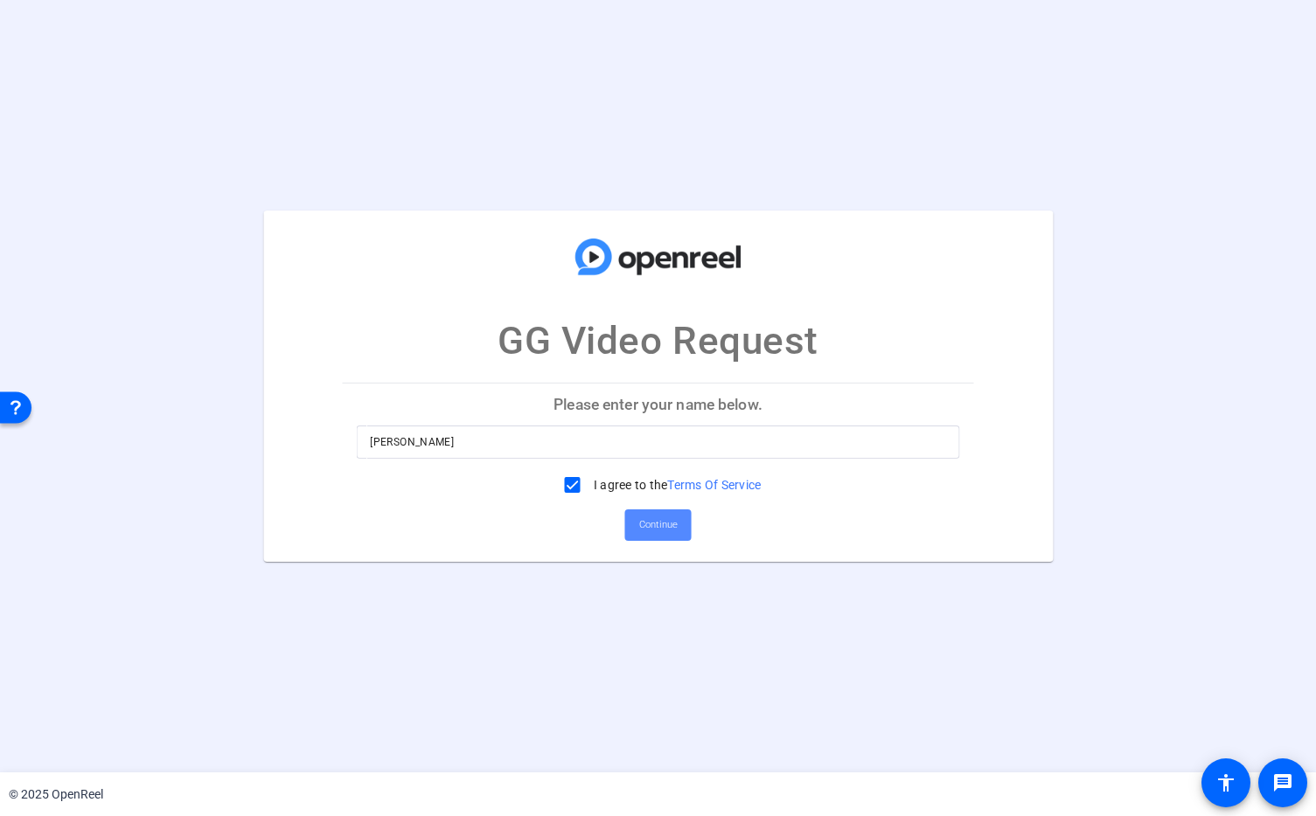
click at [663, 528] on span "Continue" at bounding box center [658, 525] width 38 height 26
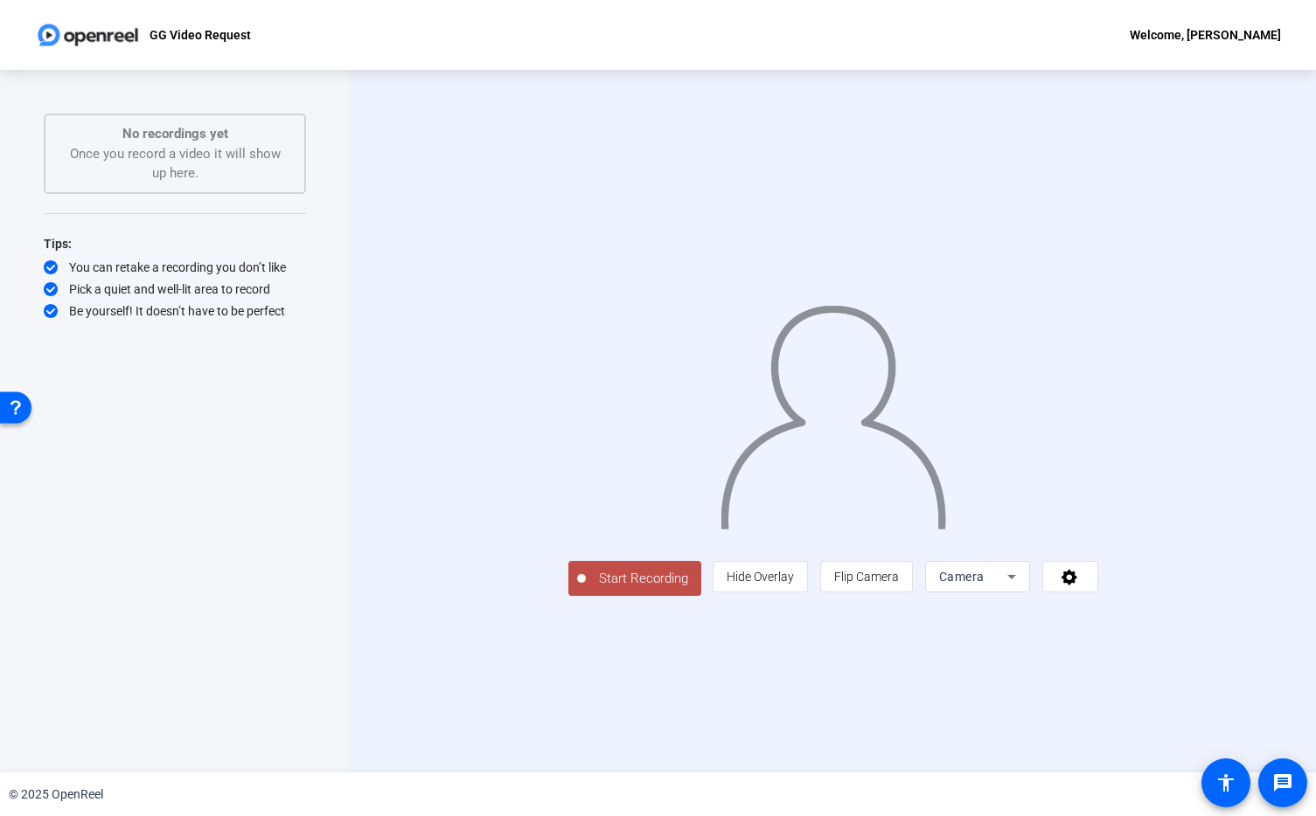
click at [1022, 587] on icon at bounding box center [1011, 576] width 21 height 21
click at [1158, 660] on div at bounding box center [658, 408] width 1316 height 816
click at [1097, 598] on span at bounding box center [1070, 577] width 54 height 42
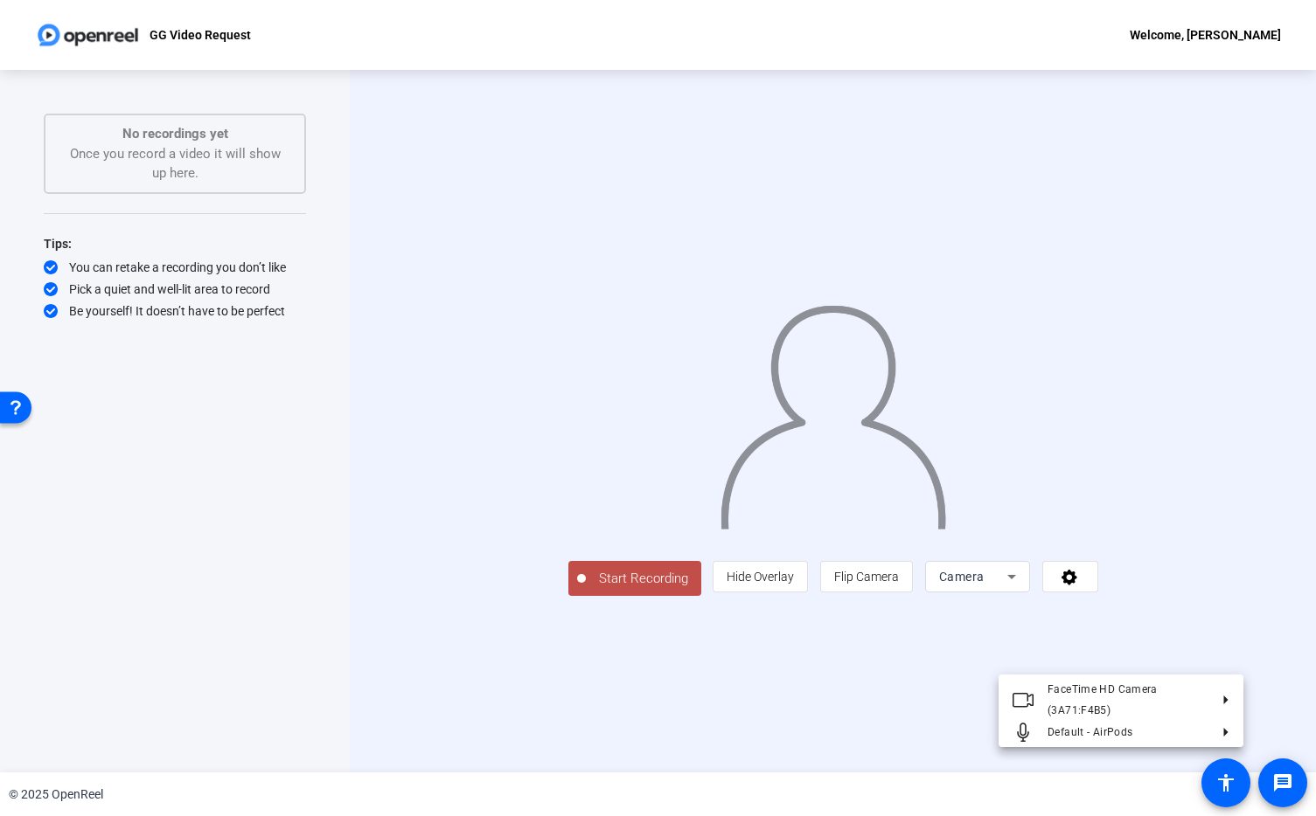
click at [1203, 656] on div at bounding box center [658, 408] width 1316 height 816
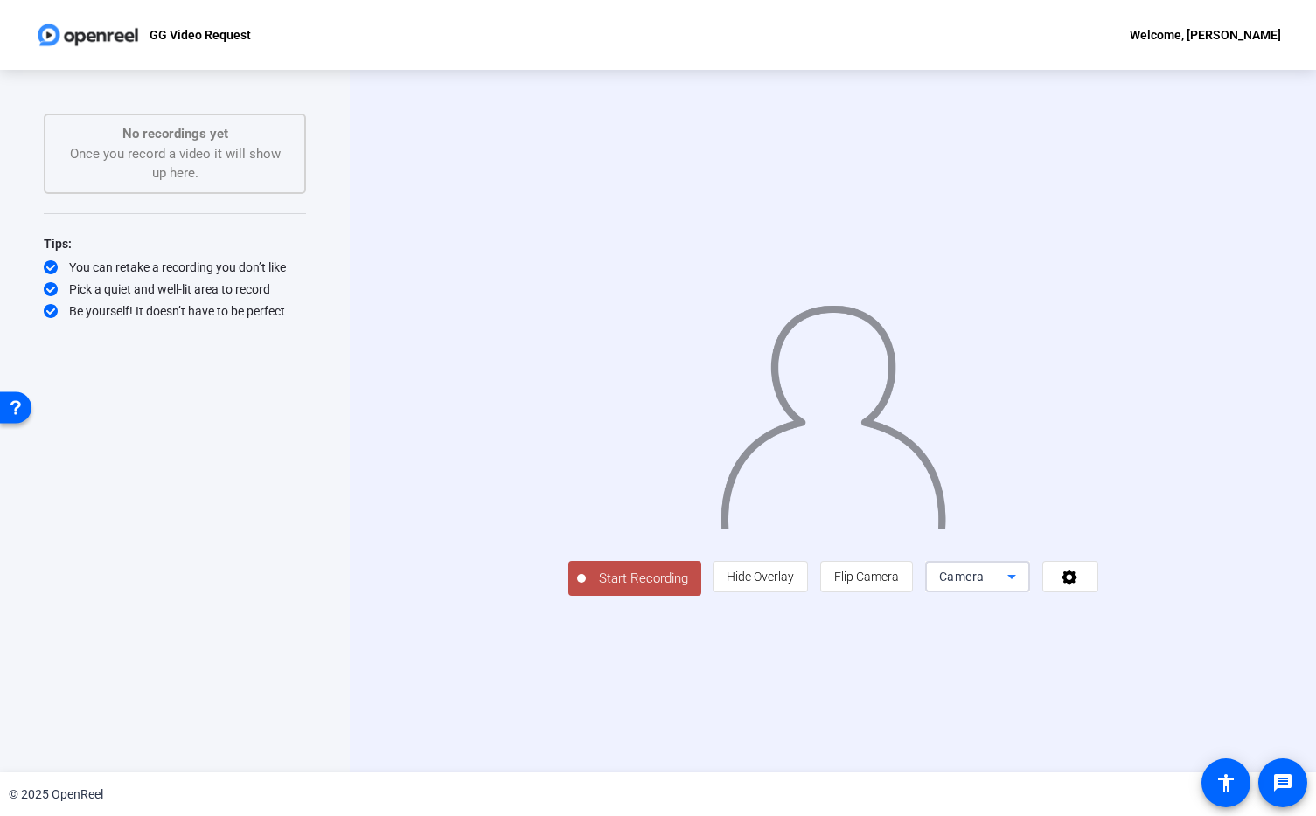
click at [1022, 587] on icon at bounding box center [1011, 576] width 21 height 21
click at [1158, 660] on div at bounding box center [658, 408] width 1316 height 816
